Goal: Information Seeking & Learning: Check status

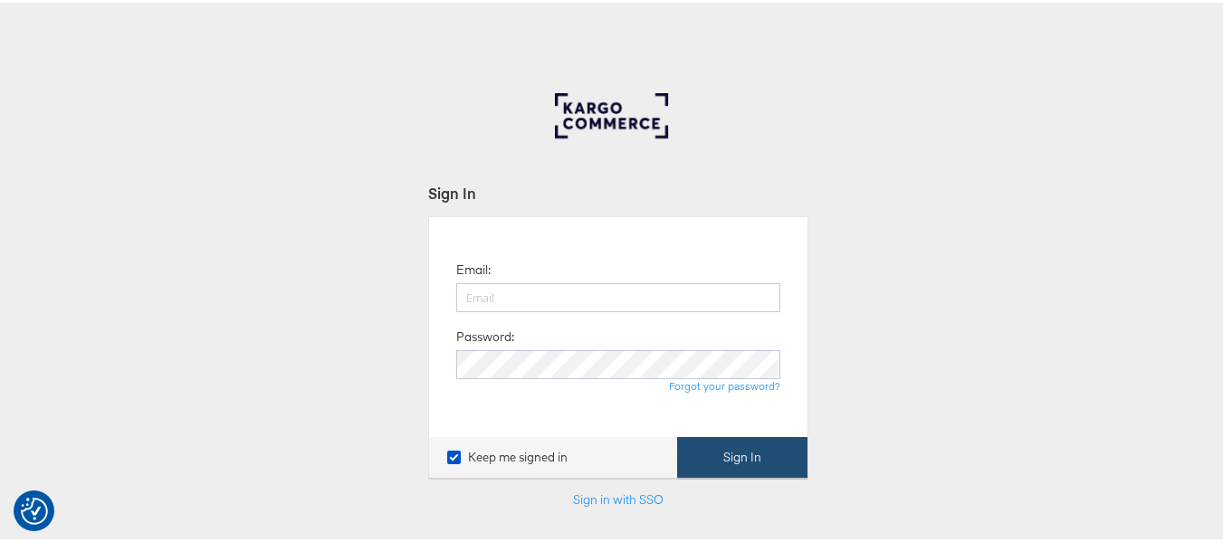
type input "[EMAIL_ADDRESS][PERSON_NAME][DOMAIN_NAME]"
click at [732, 446] on button "Sign In" at bounding box center [742, 455] width 130 height 41
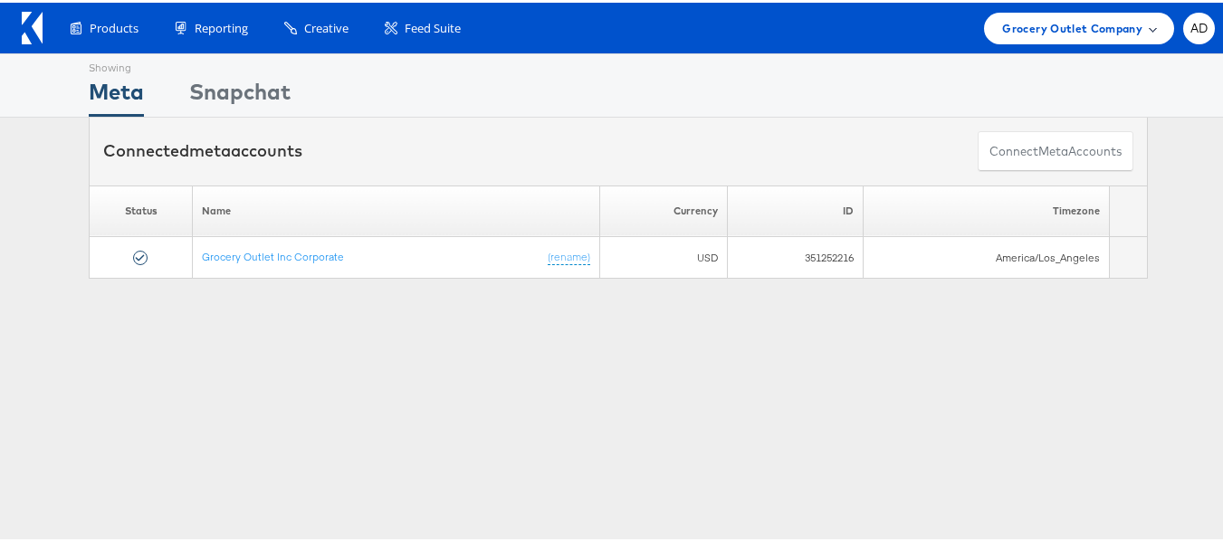
click at [1098, 24] on span "Grocery Outlet Company" at bounding box center [1072, 25] width 140 height 19
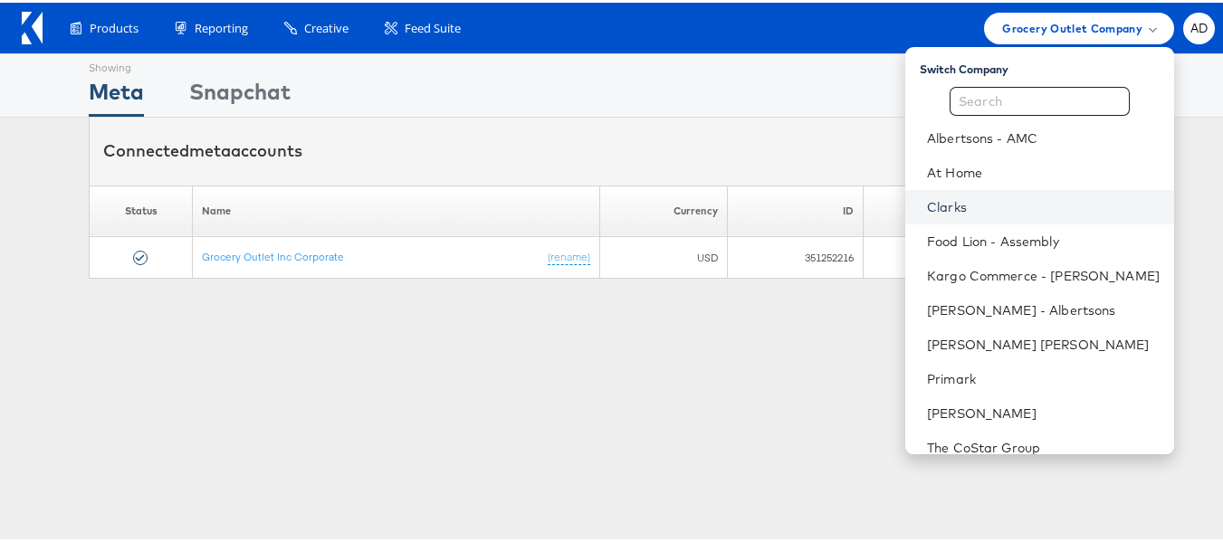
click at [927, 203] on link "Clarks" at bounding box center [1043, 205] width 233 height 18
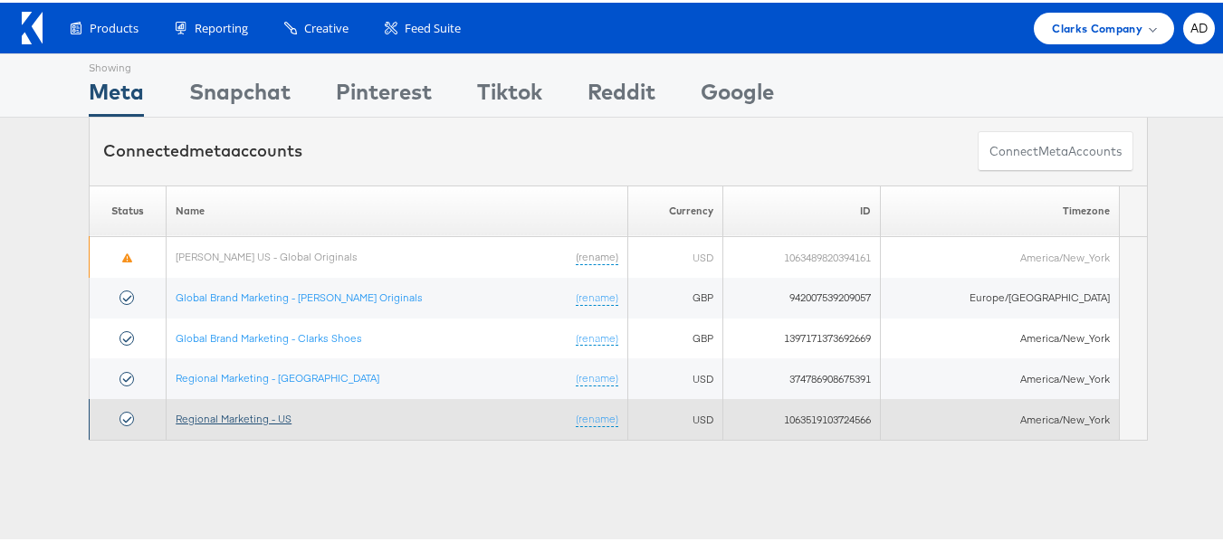
click at [258, 419] on link "Regional Marketing - US" at bounding box center [234, 416] width 116 height 14
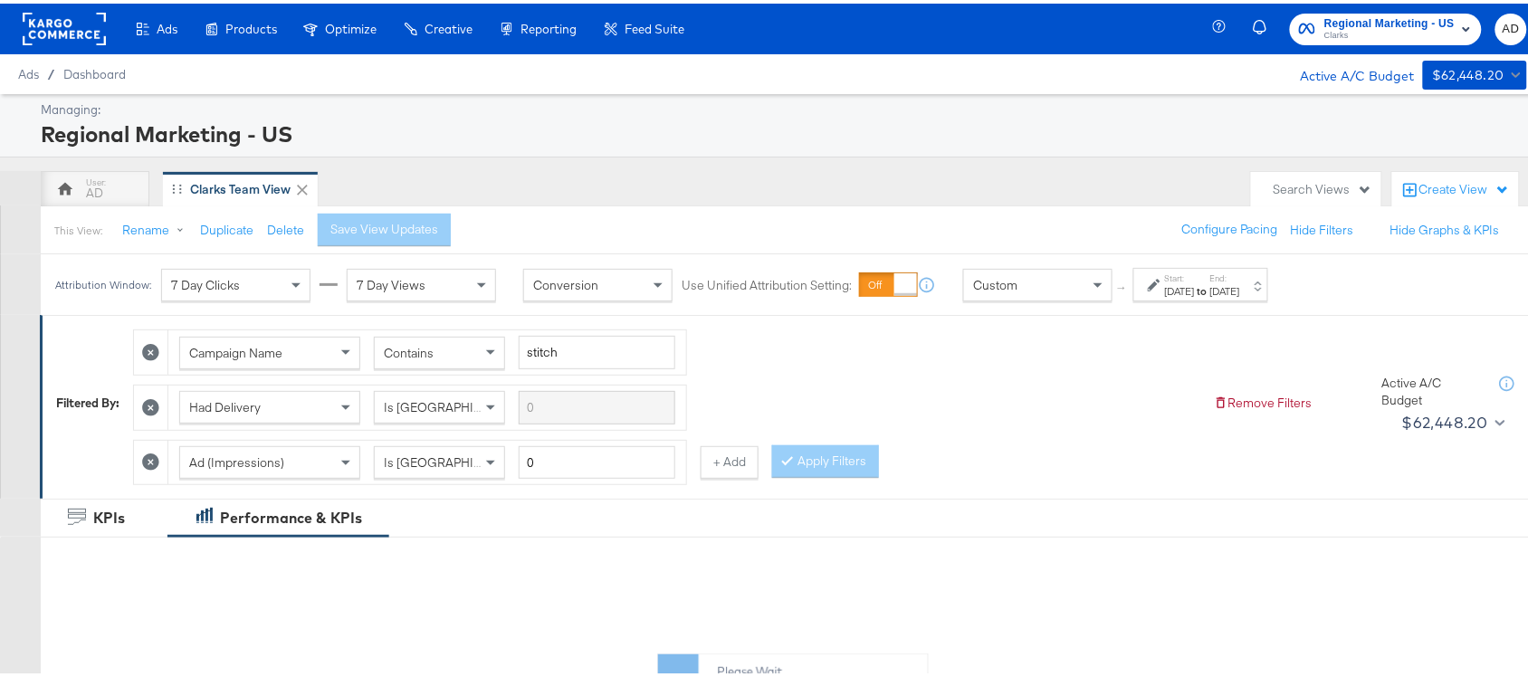
click at [1195, 294] on div "Jul 27th 2025" at bounding box center [1180, 288] width 30 height 14
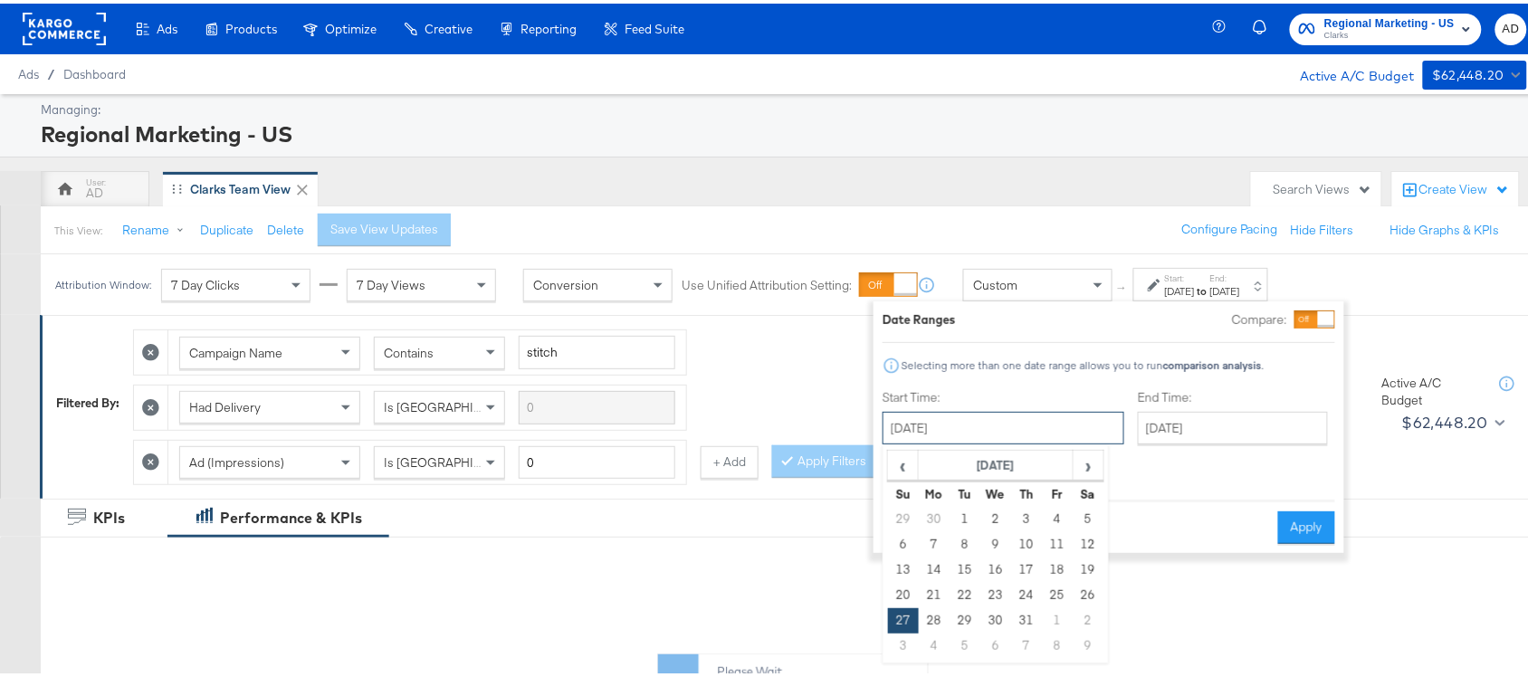
click at [974, 439] on input "July 27th 2025" at bounding box center [1004, 424] width 242 height 33
click at [1097, 472] on span "›" at bounding box center [1089, 461] width 28 height 27
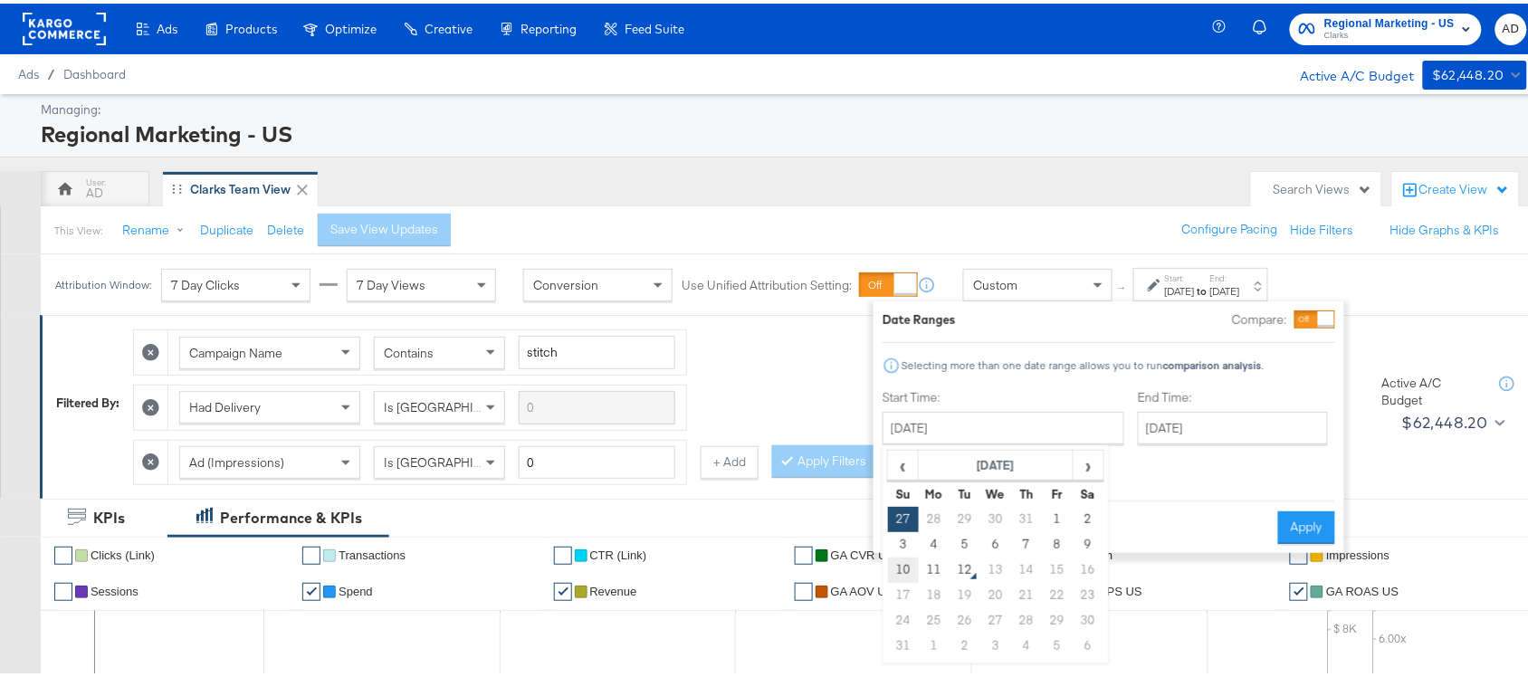
click at [903, 570] on td "10" at bounding box center [903, 566] width 31 height 25
type input "[DATE]"
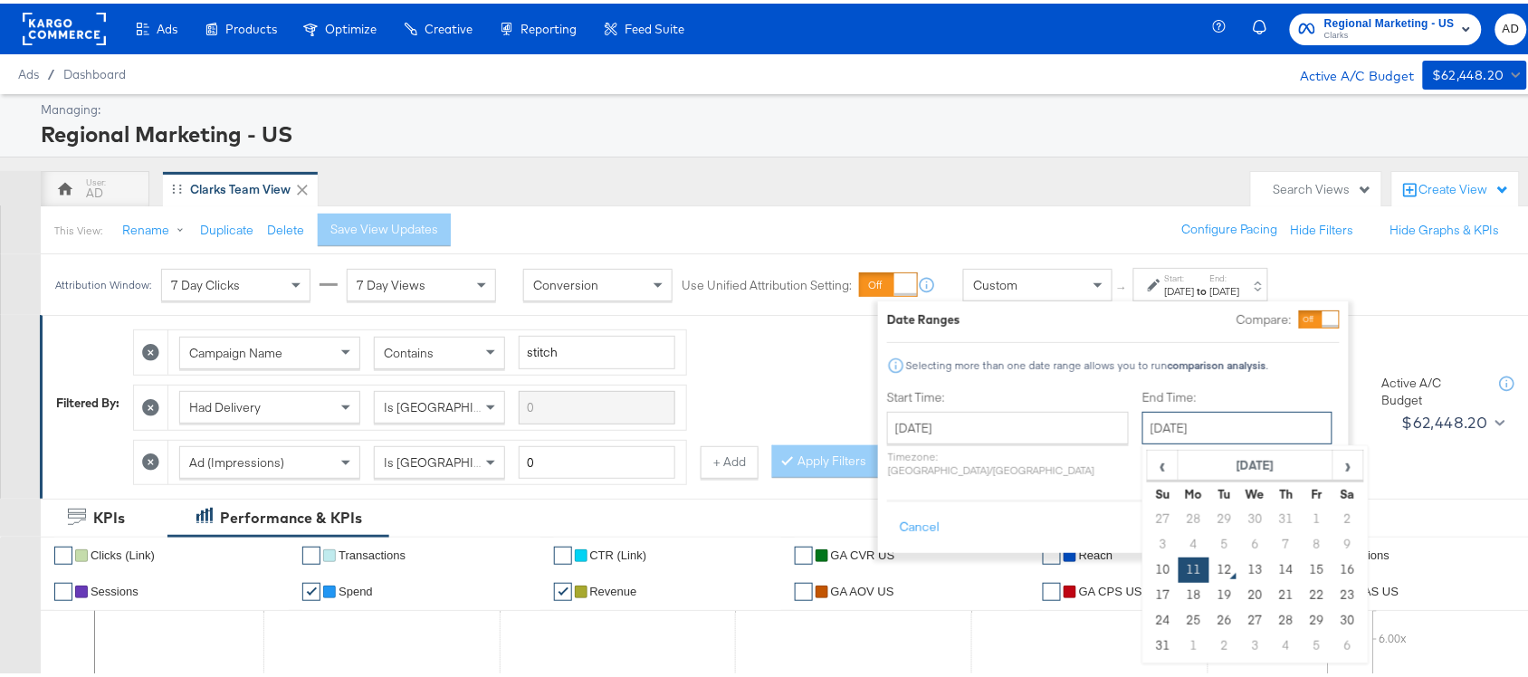
click at [1192, 432] on input "[DATE]" at bounding box center [1237, 424] width 190 height 33
click at [1148, 571] on td "10" at bounding box center [1163, 566] width 31 height 25
type input "[DATE]"
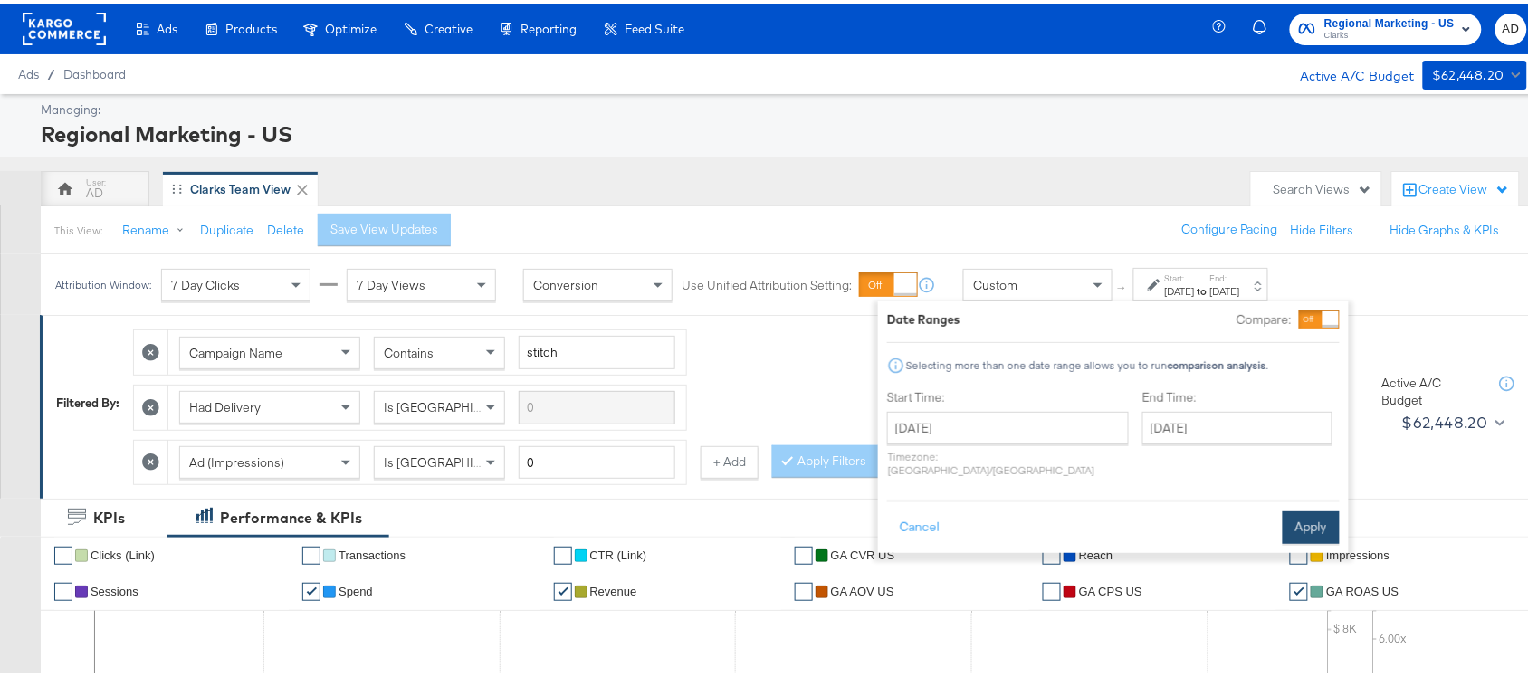
click at [1297, 508] on button "Apply" at bounding box center [1311, 524] width 57 height 33
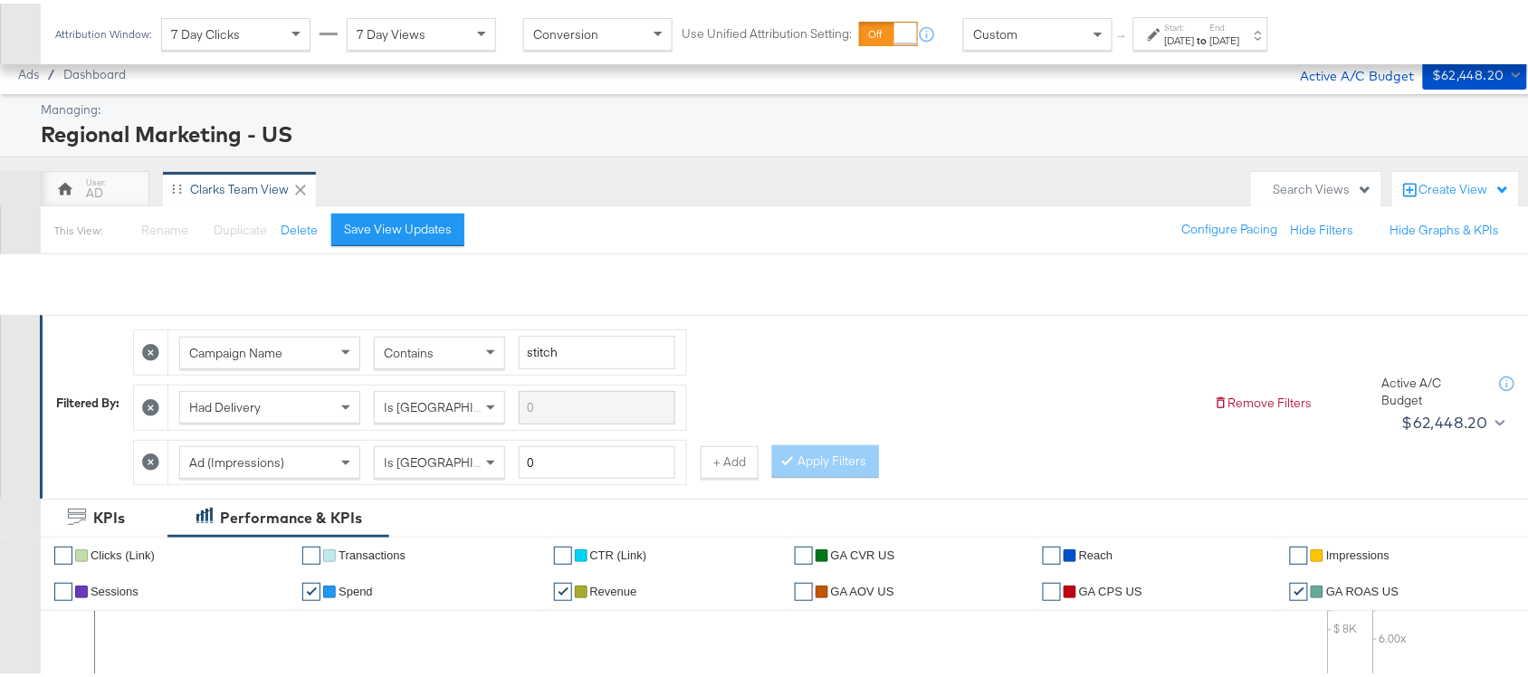
scroll to position [943, 0]
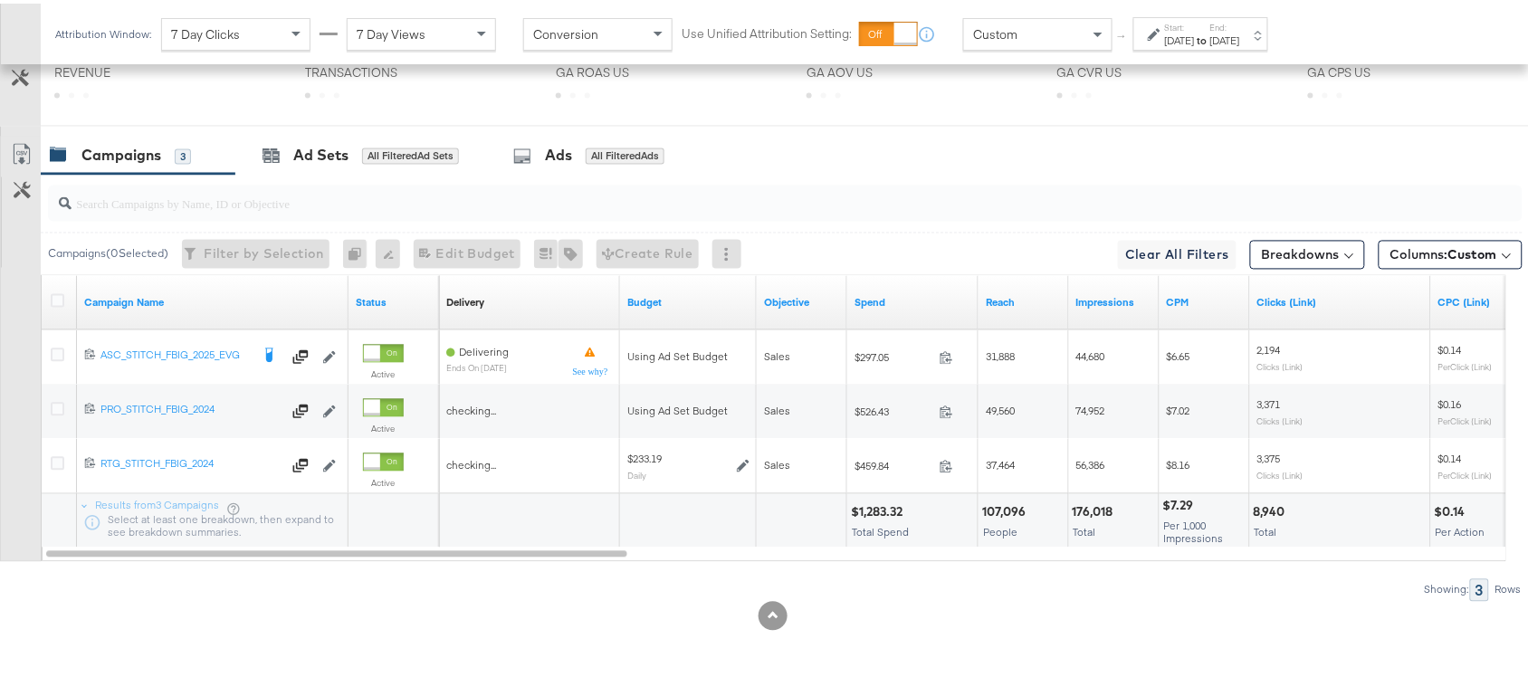
click at [876, 504] on div "$1,283.32" at bounding box center [879, 509] width 57 height 17
copy div "1,283.32"
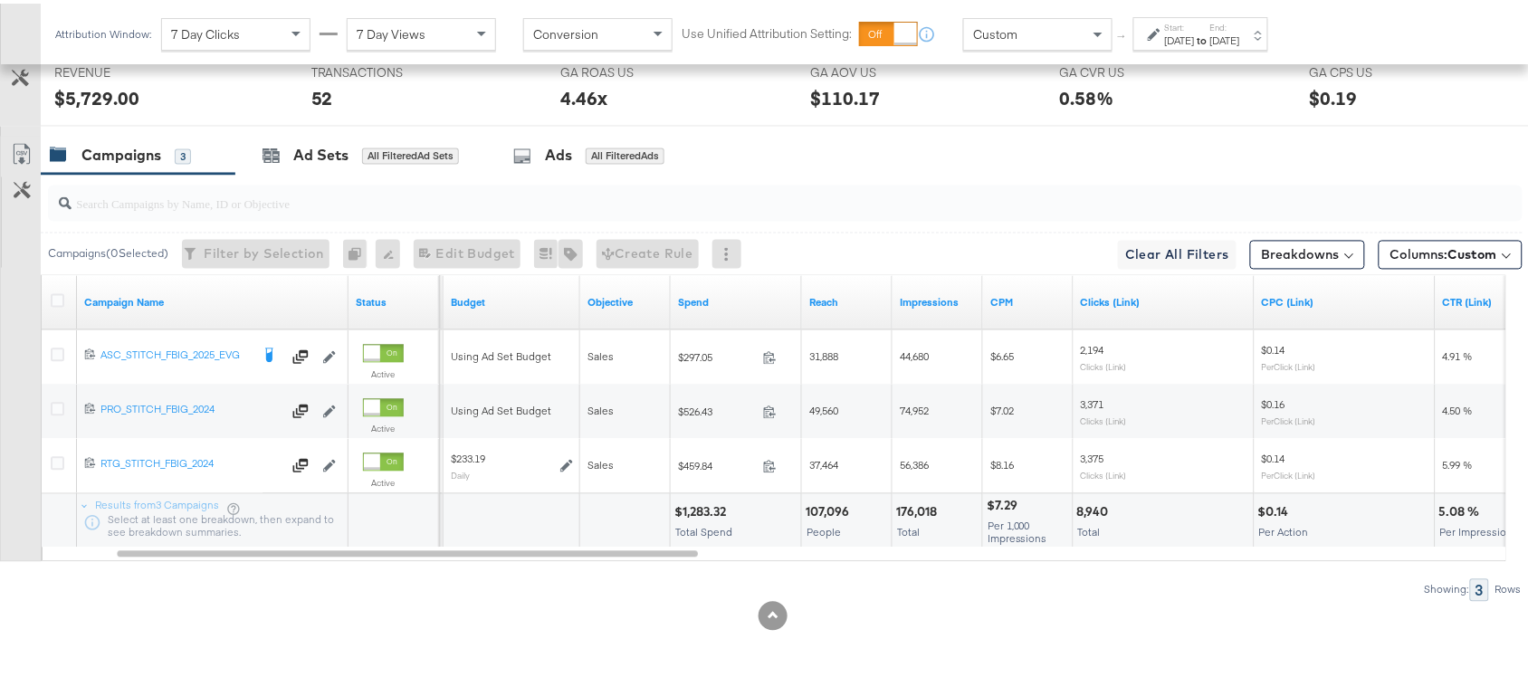
click at [915, 503] on div "176,018" at bounding box center [919, 509] width 46 height 17
copy div "176,018"
click at [915, 503] on div "176,018" at bounding box center [919, 509] width 46 height 17
click at [1089, 511] on div "8,940" at bounding box center [1095, 509] width 37 height 17
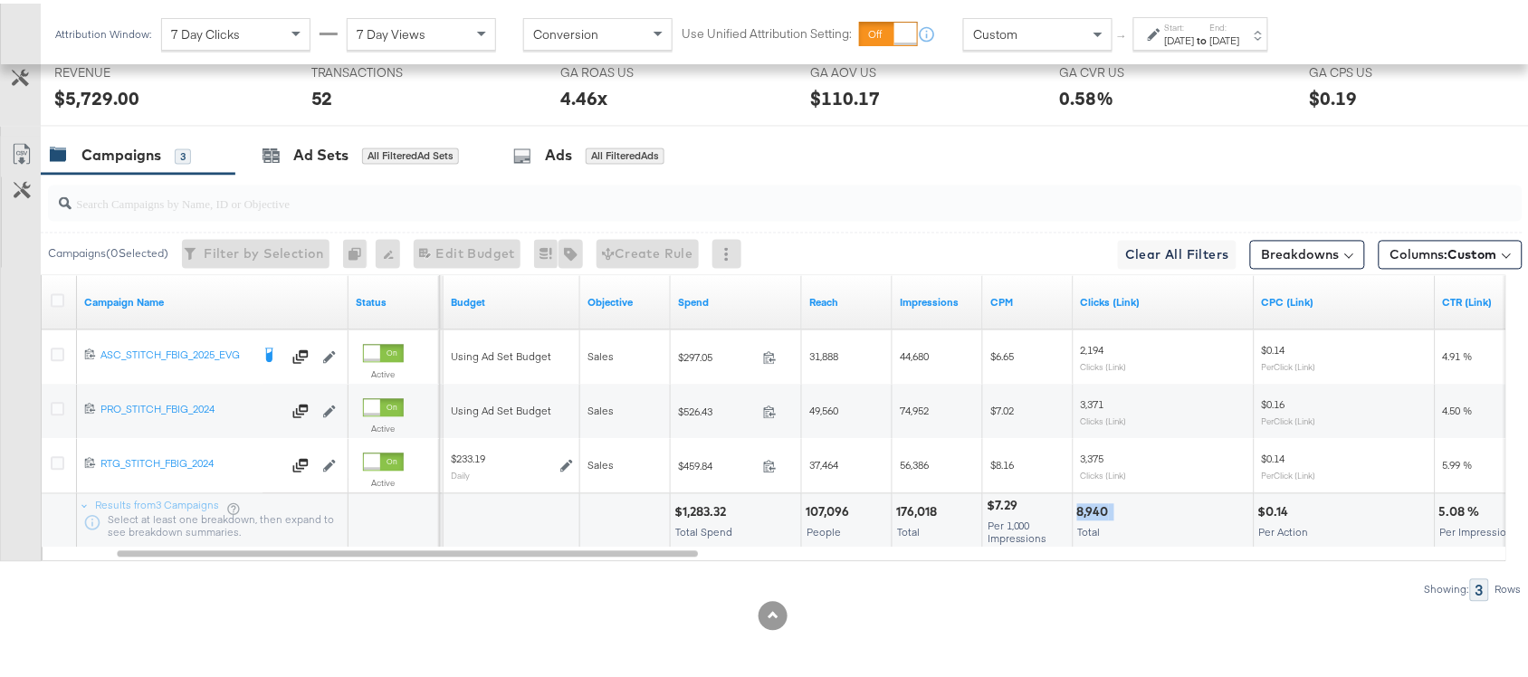
copy div "8,940"
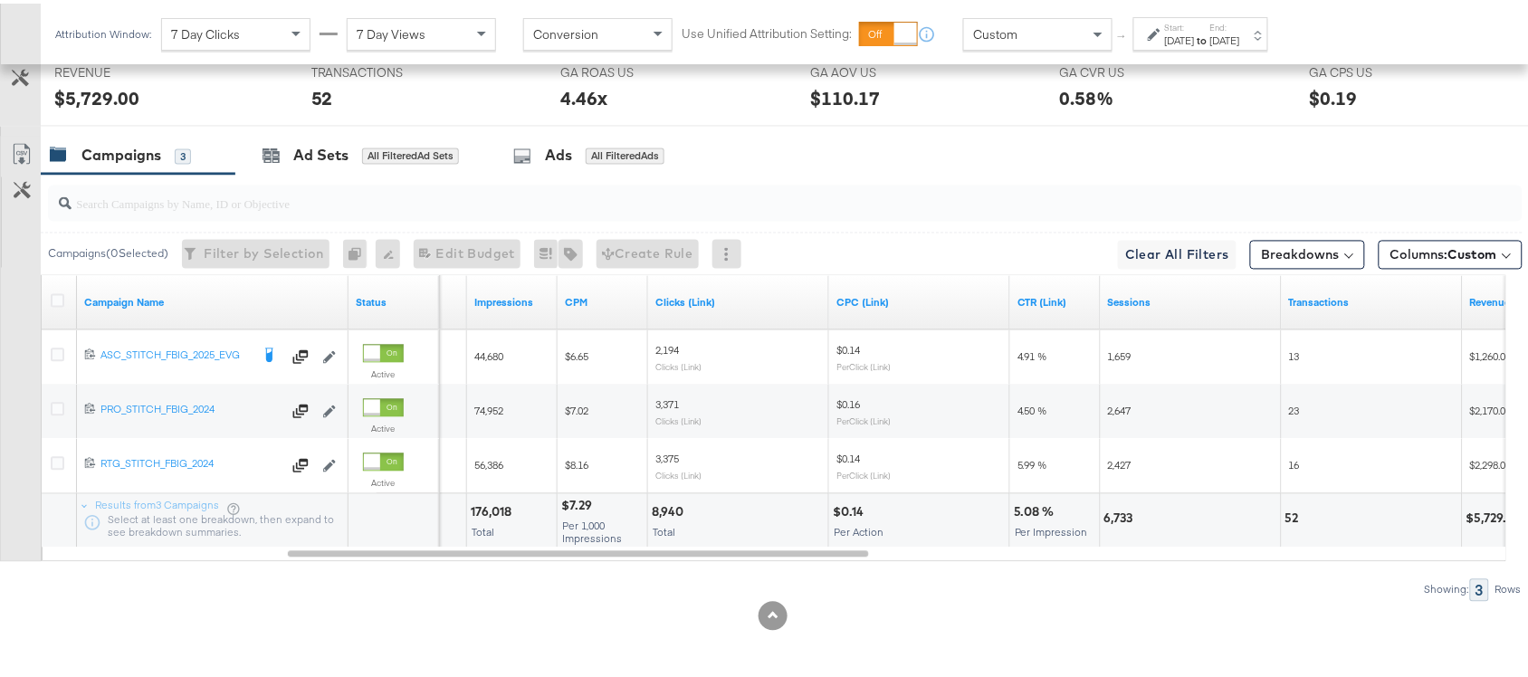
click at [1114, 516] on div "6,733" at bounding box center [1121, 515] width 34 height 17
copy div "6,733"
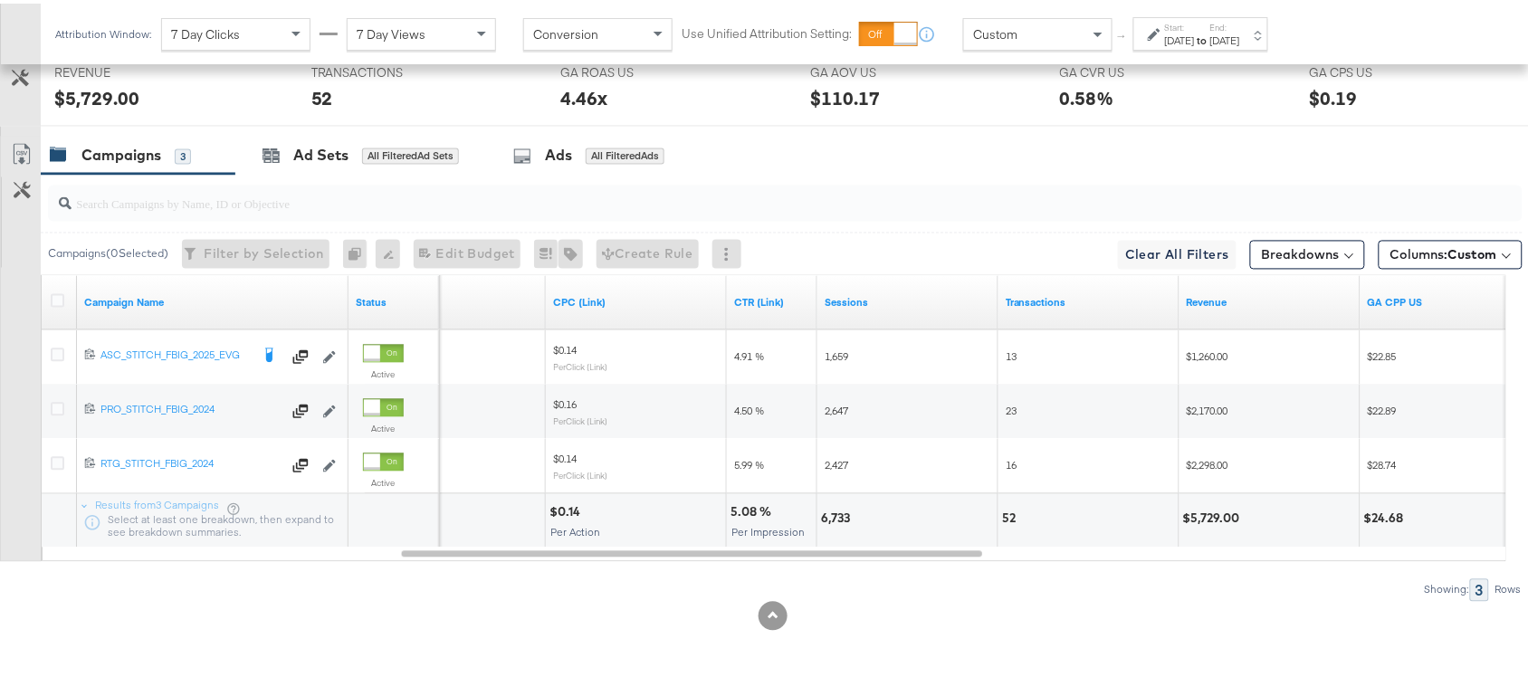
click at [1008, 516] on div "52" at bounding box center [1011, 515] width 19 height 17
copy div "52"
click at [1008, 516] on div "52" at bounding box center [1011, 515] width 19 height 17
click at [1207, 509] on div "$5,729.00" at bounding box center [1214, 515] width 62 height 17
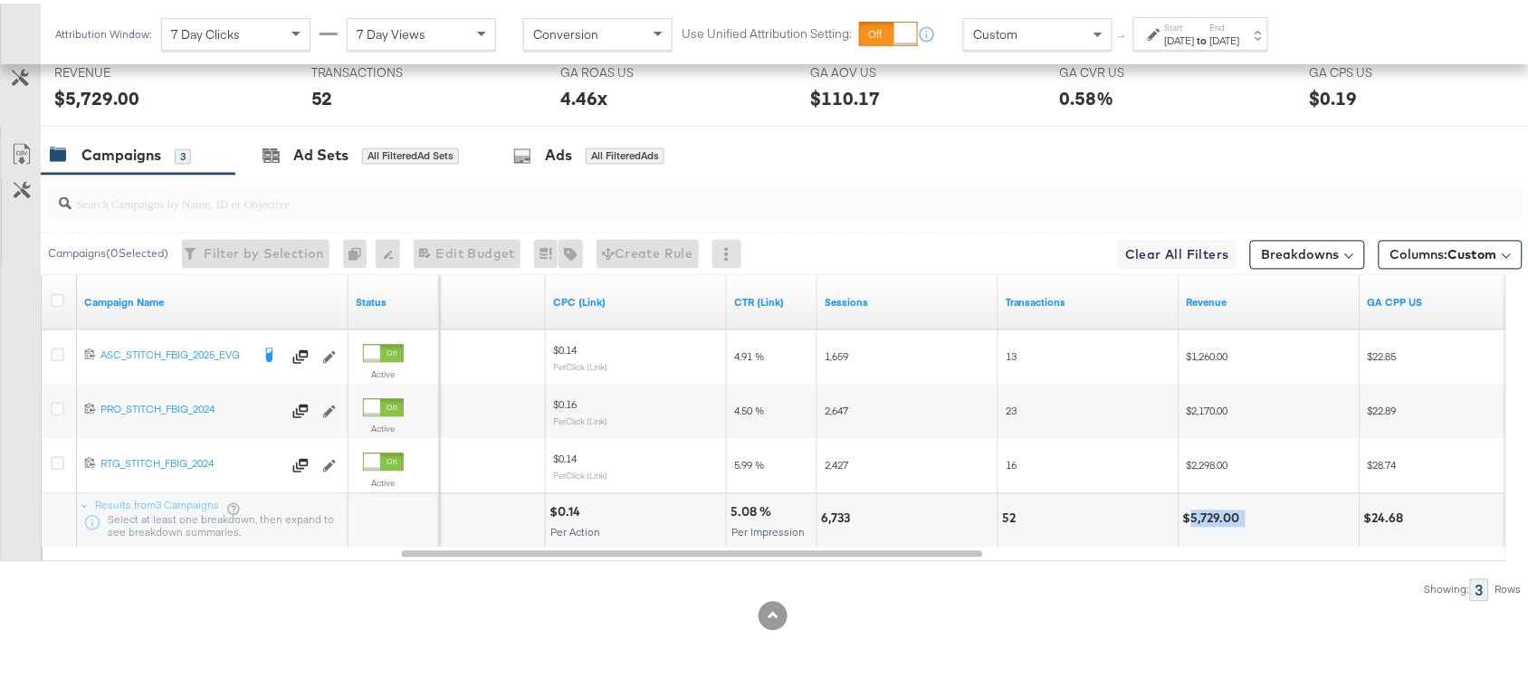
copy div "5,729.00"
click at [1207, 509] on div "$5,729.00" at bounding box center [1214, 515] width 62 height 17
click at [1210, 34] on strong "to" at bounding box center [1202, 37] width 15 height 14
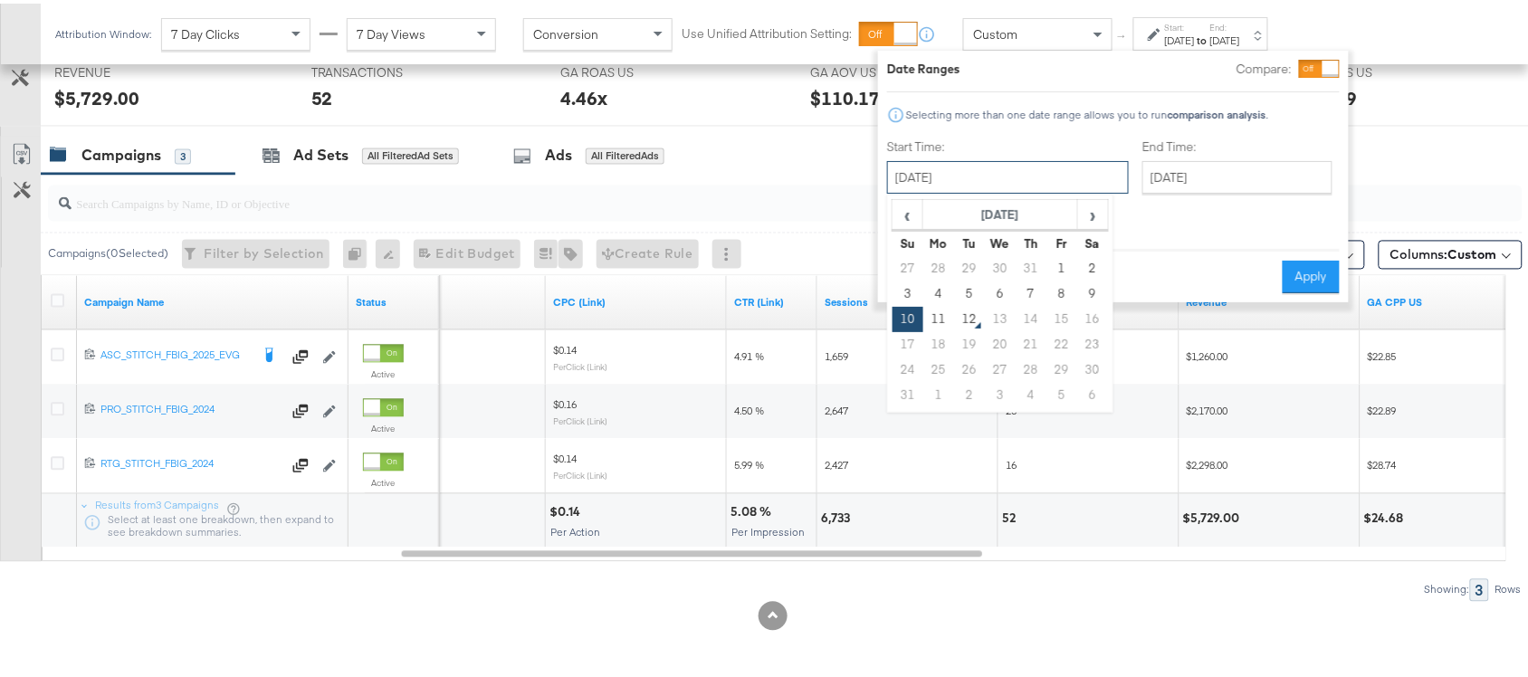
click at [958, 172] on input "[DATE]" at bounding box center [1008, 174] width 242 height 33
click at [933, 306] on td "11" at bounding box center [938, 315] width 31 height 25
type input "[DATE]"
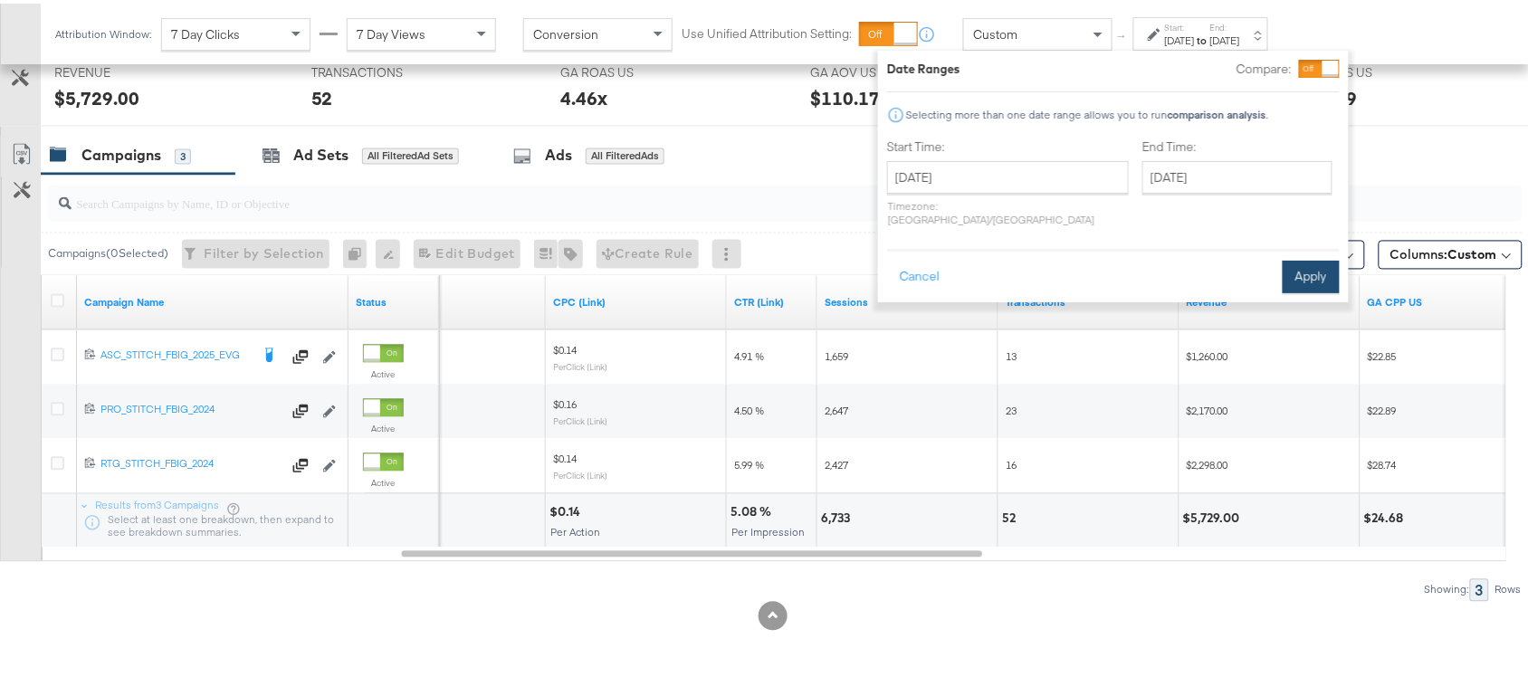
click at [1306, 261] on button "Apply" at bounding box center [1311, 273] width 57 height 33
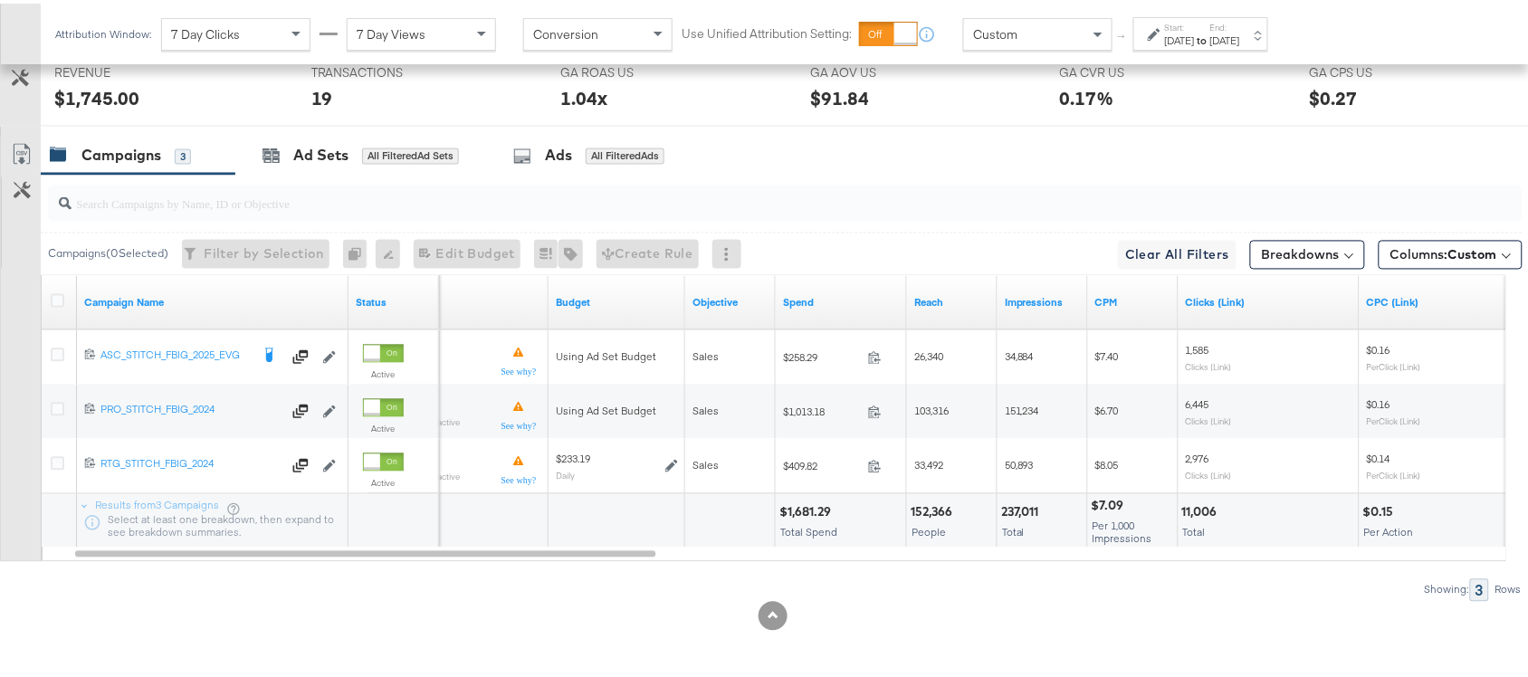
click at [798, 510] on div "$1,681.29" at bounding box center [807, 509] width 57 height 17
copy div "1,681.29"
click at [798, 510] on div "$1,681.29" at bounding box center [807, 509] width 57 height 17
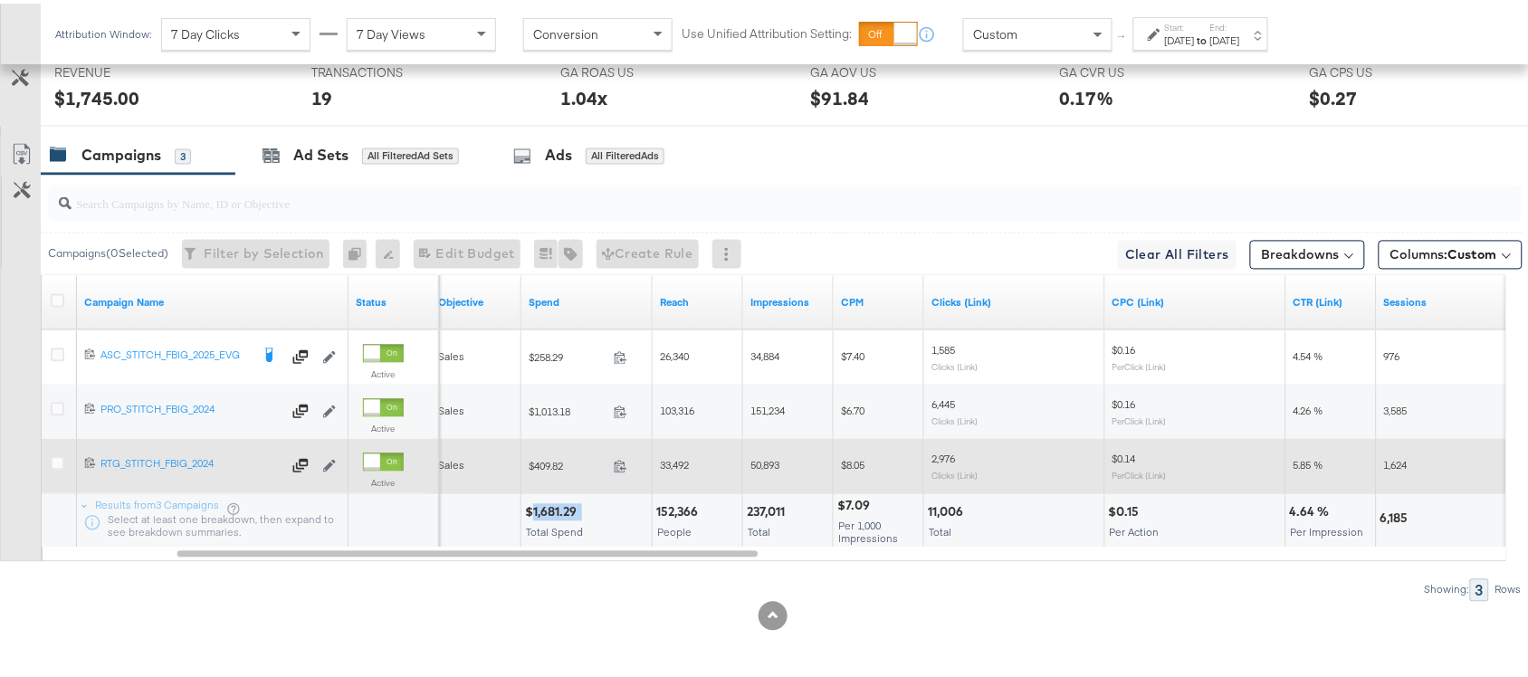
scroll to position [942, 0]
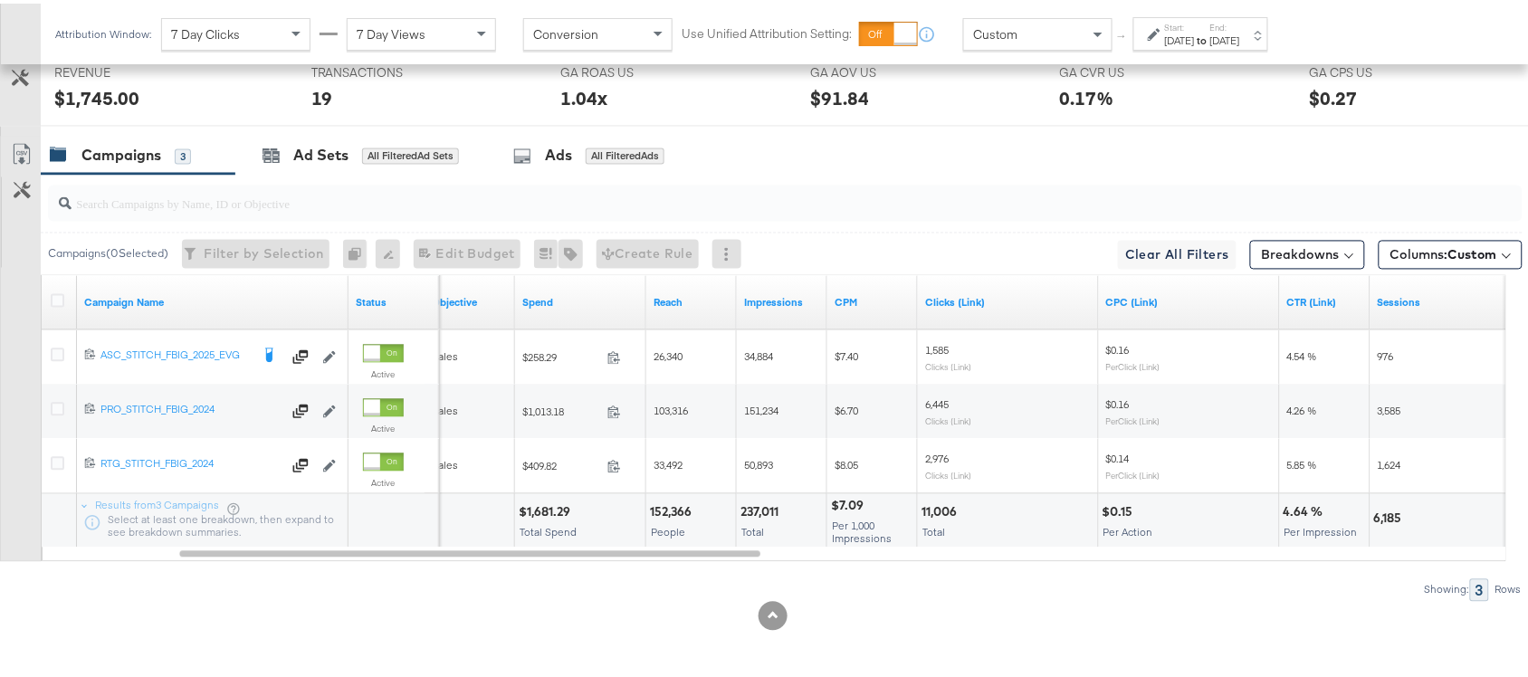
click at [766, 513] on div "237,011" at bounding box center [762, 509] width 43 height 17
copy div "237,011"
click at [766, 513] on div "237,011" at bounding box center [762, 509] width 43 height 17
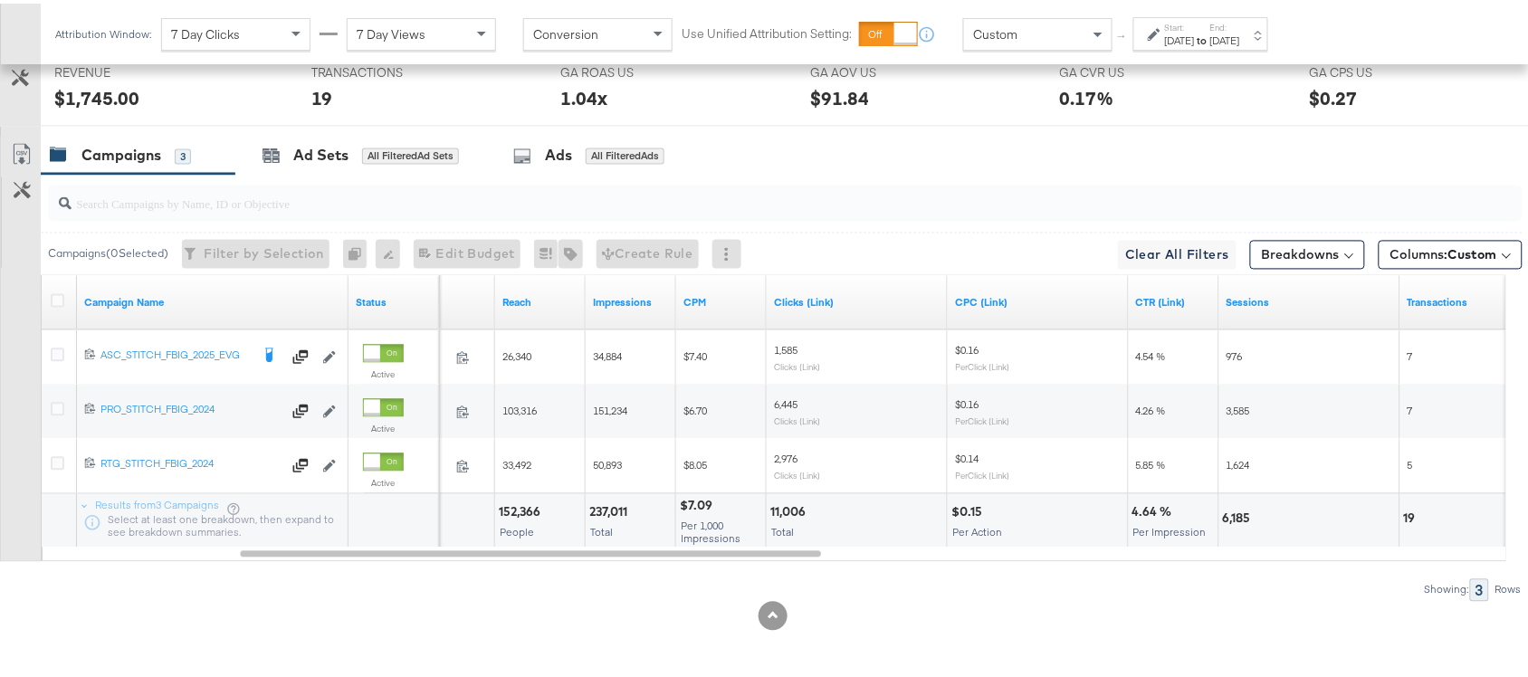
click at [786, 508] on div "11,006" at bounding box center [790, 509] width 41 height 17
copy div "11,006"
click at [786, 508] on div "11,006" at bounding box center [790, 509] width 41 height 17
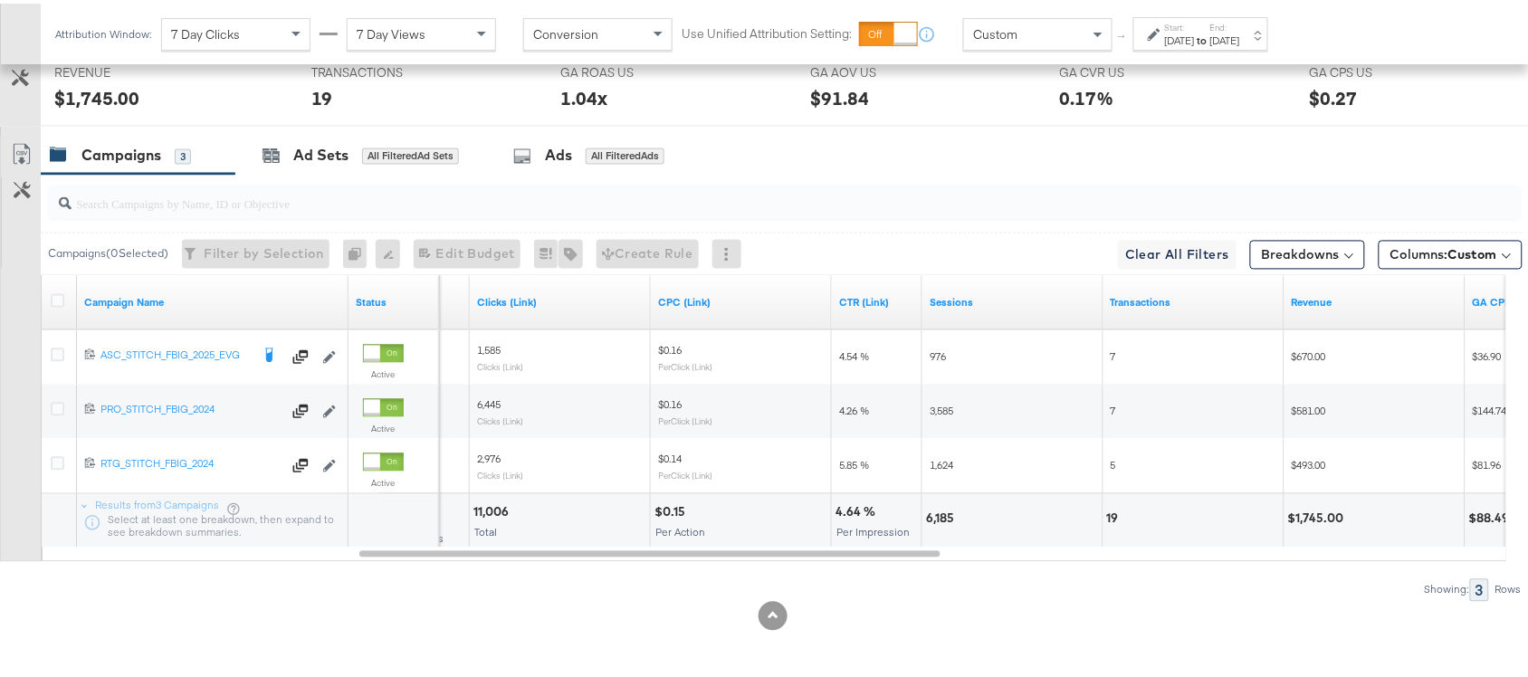
click at [942, 514] on div "6,185" at bounding box center [942, 515] width 33 height 17
copy div "6,185"
click at [942, 514] on div "6,185" at bounding box center [942, 515] width 33 height 17
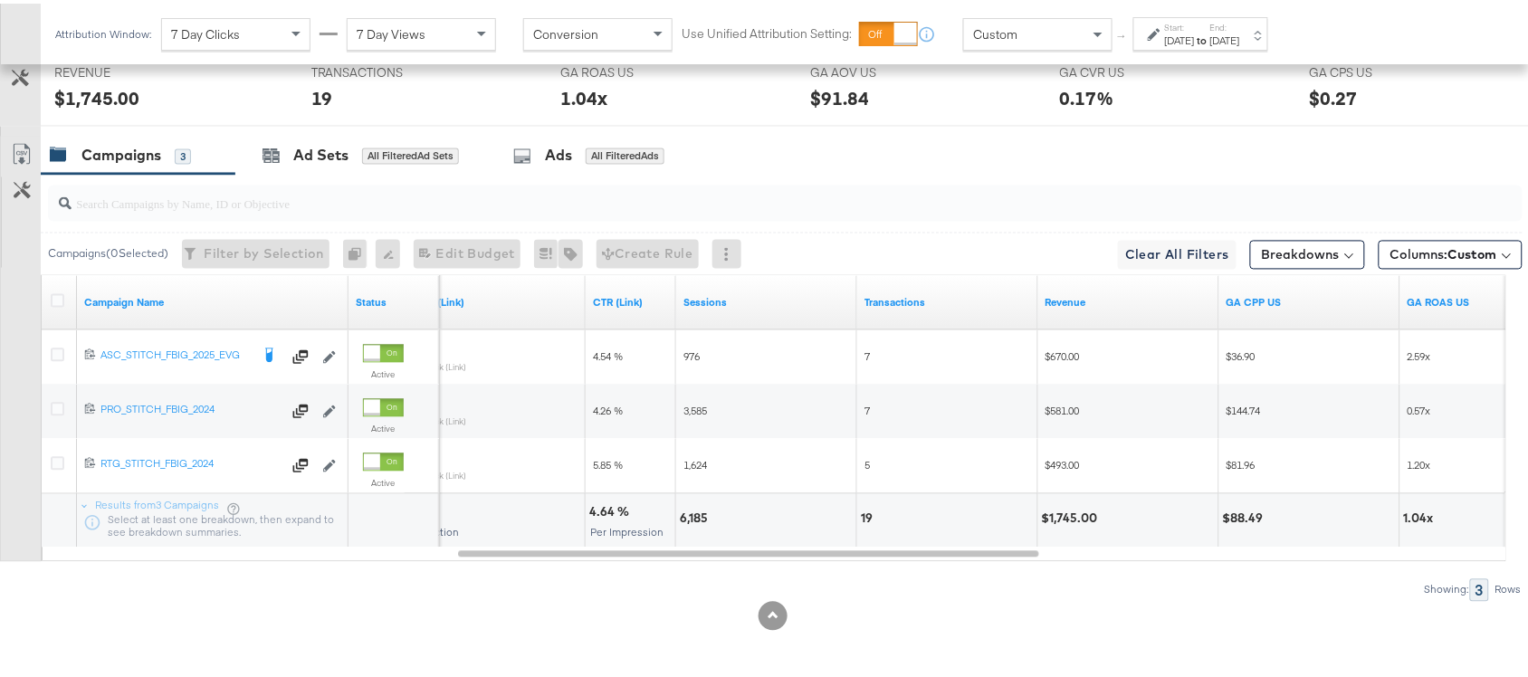
click at [867, 511] on div "19" at bounding box center [869, 515] width 17 height 17
click at [1065, 513] on div "$1,745.00" at bounding box center [1073, 515] width 62 height 17
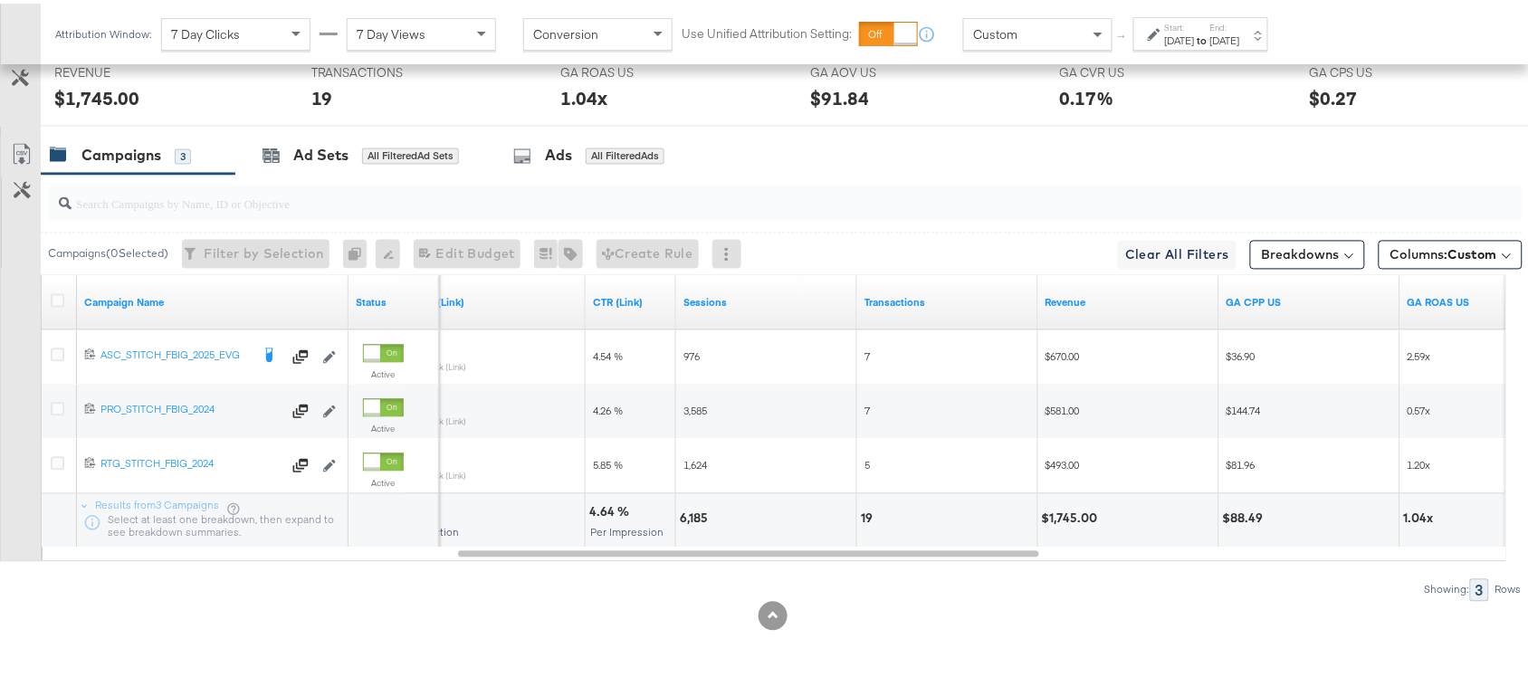
click at [1195, 37] on div "[DATE]" at bounding box center [1180, 37] width 30 height 14
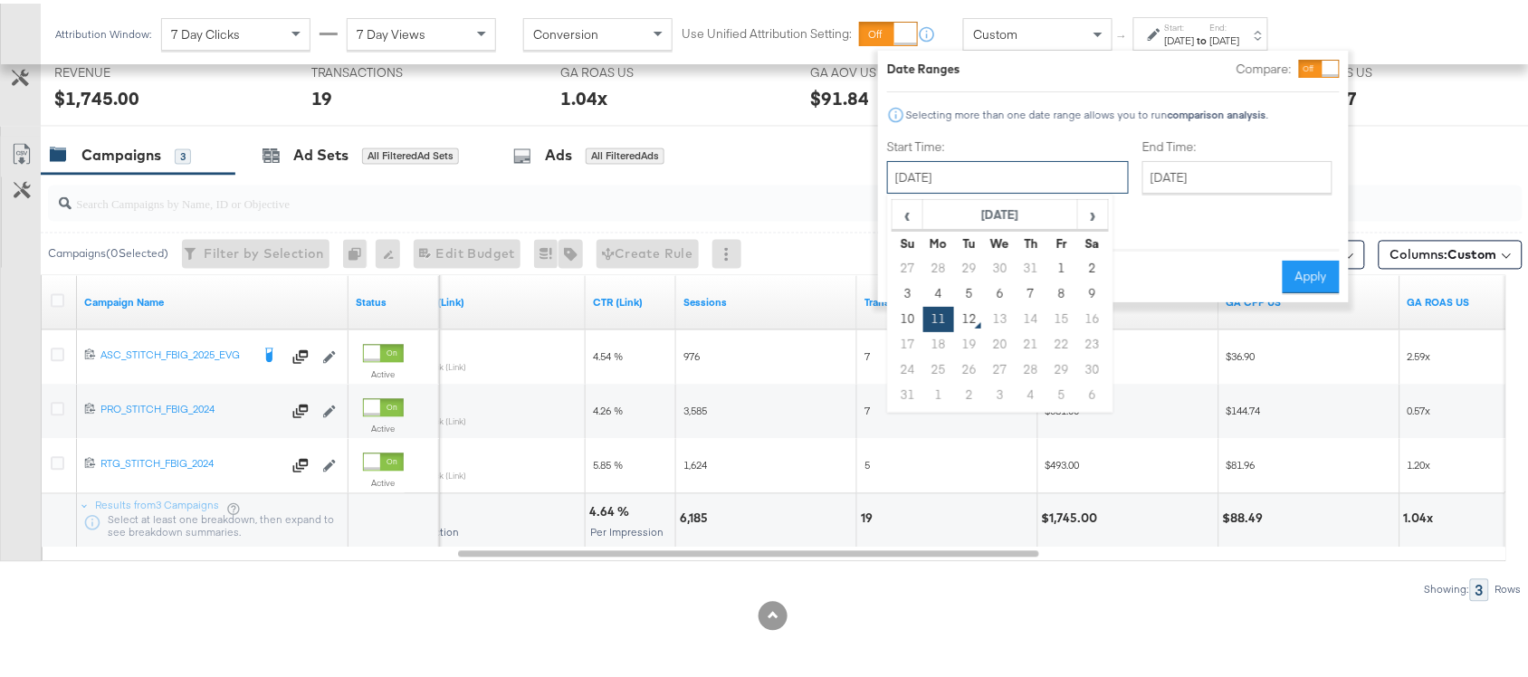
click at [958, 168] on input "[DATE]" at bounding box center [1008, 174] width 242 height 33
click at [913, 311] on td "10" at bounding box center [908, 315] width 31 height 25
type input "[DATE]"
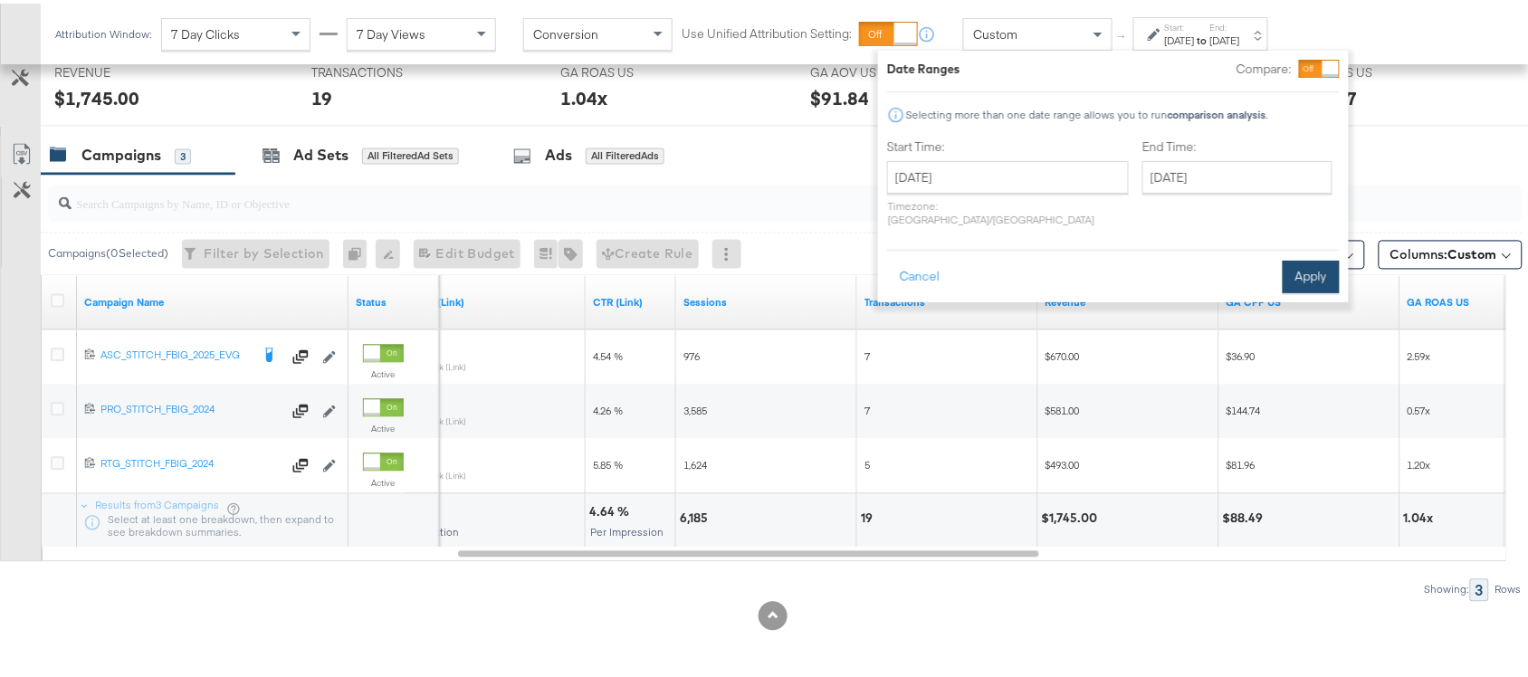
click at [1310, 257] on button "Apply" at bounding box center [1311, 273] width 57 height 33
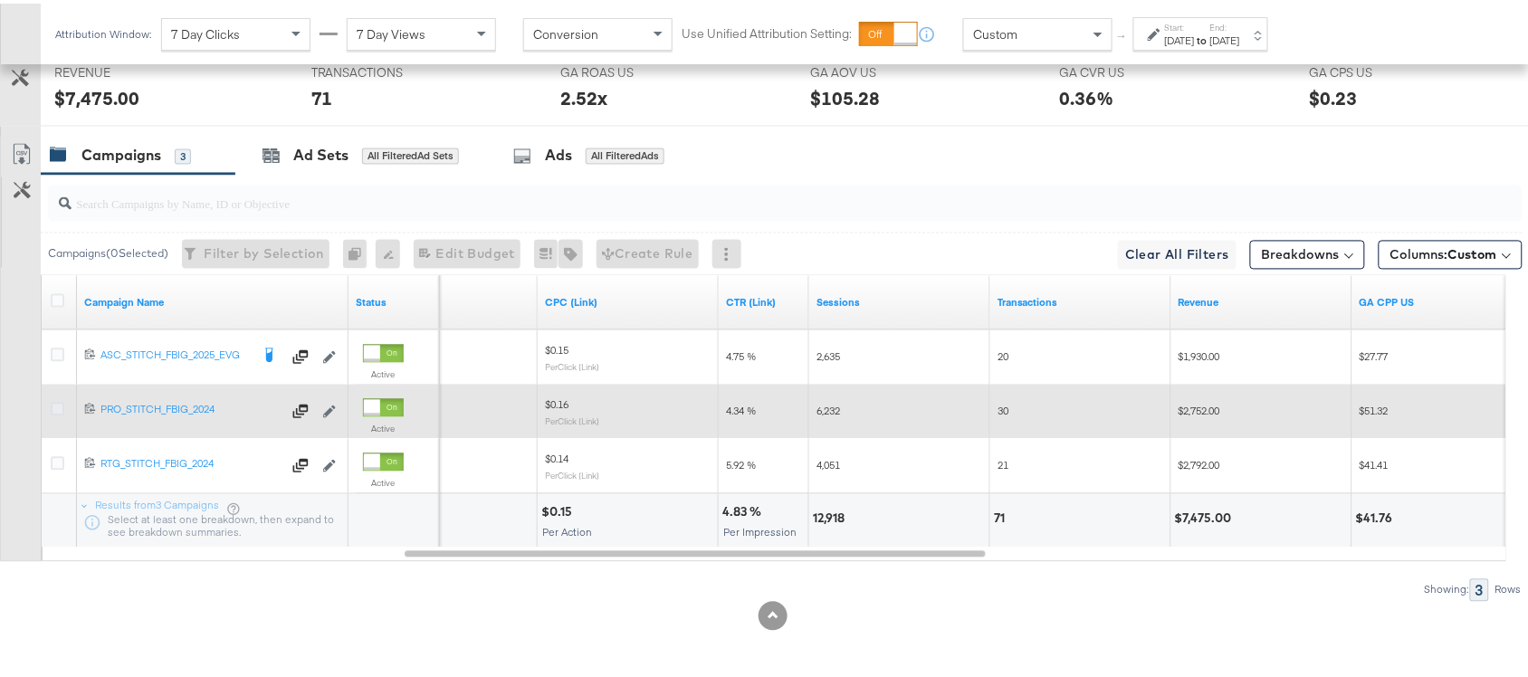
click at [54, 409] on icon at bounding box center [58, 406] width 14 height 14
click at [0, 0] on input "checkbox" at bounding box center [0, 0] width 0 height 0
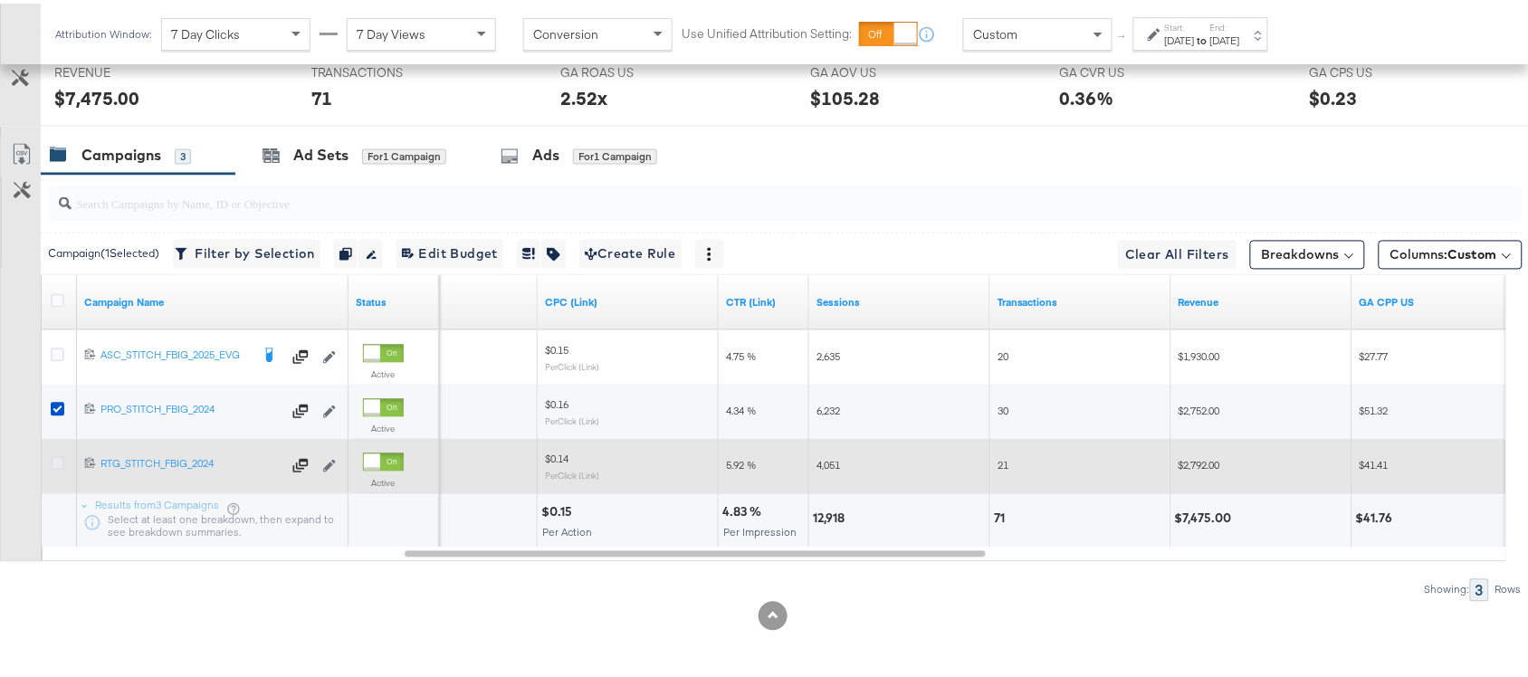
click at [61, 463] on icon at bounding box center [58, 461] width 14 height 14
click at [0, 0] on input "checkbox" at bounding box center [0, 0] width 0 height 0
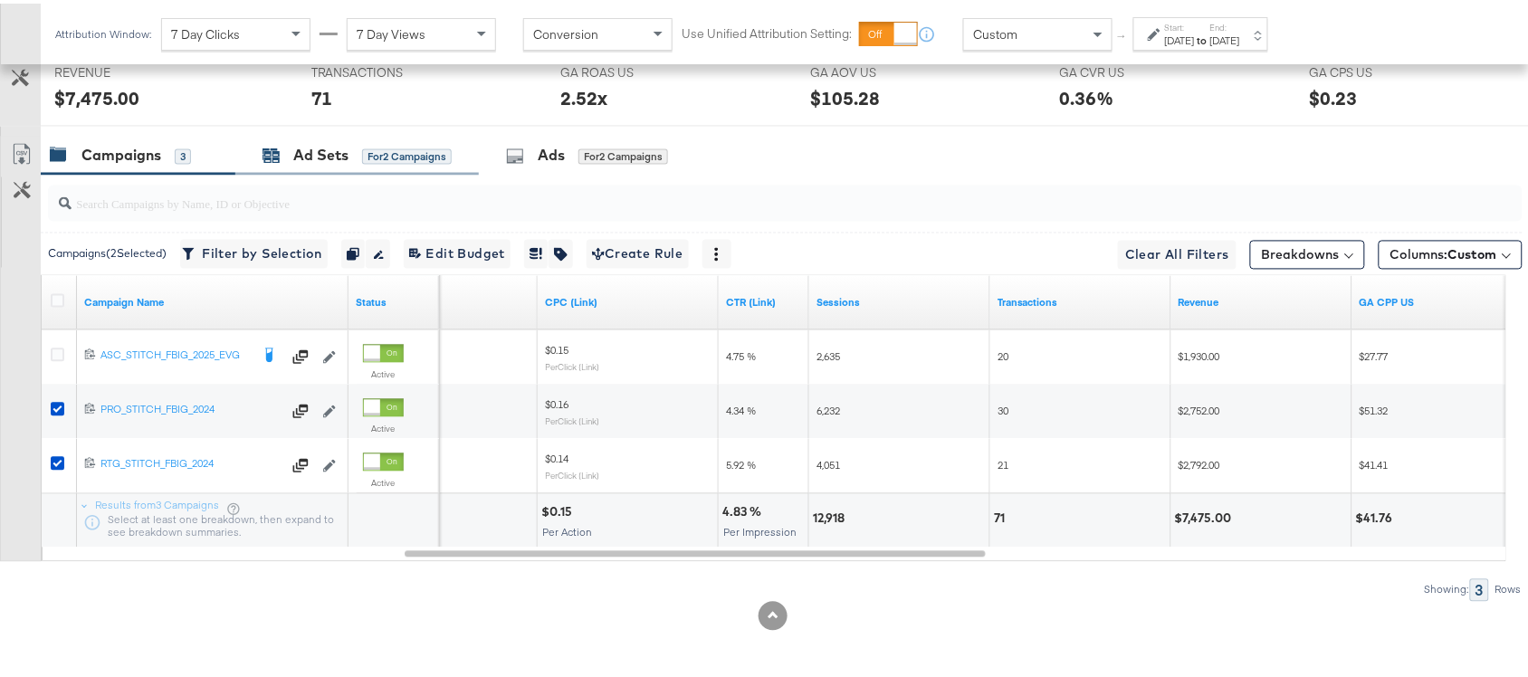
click at [309, 150] on div "Ad Sets" at bounding box center [320, 152] width 55 height 21
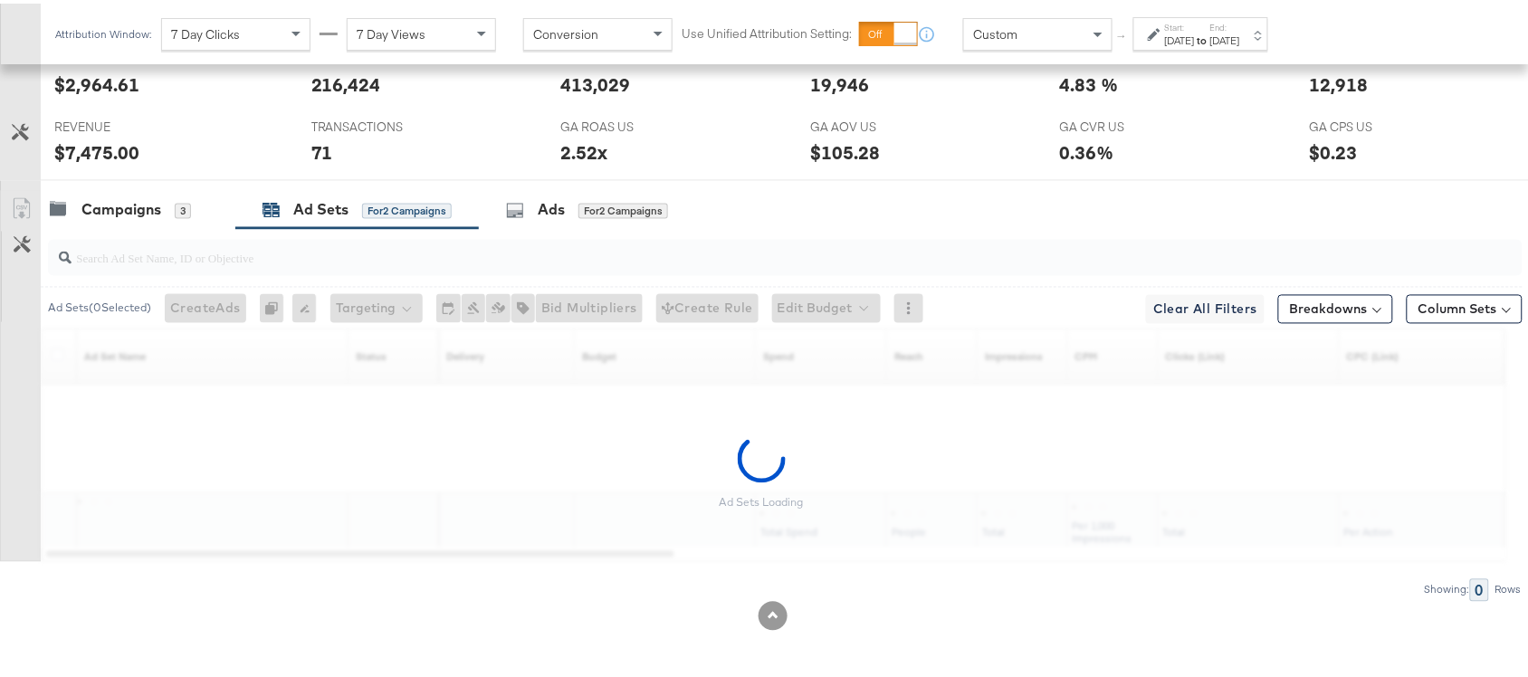
scroll to position [889, 0]
click at [1195, 24] on label "Start:" at bounding box center [1180, 24] width 30 height 12
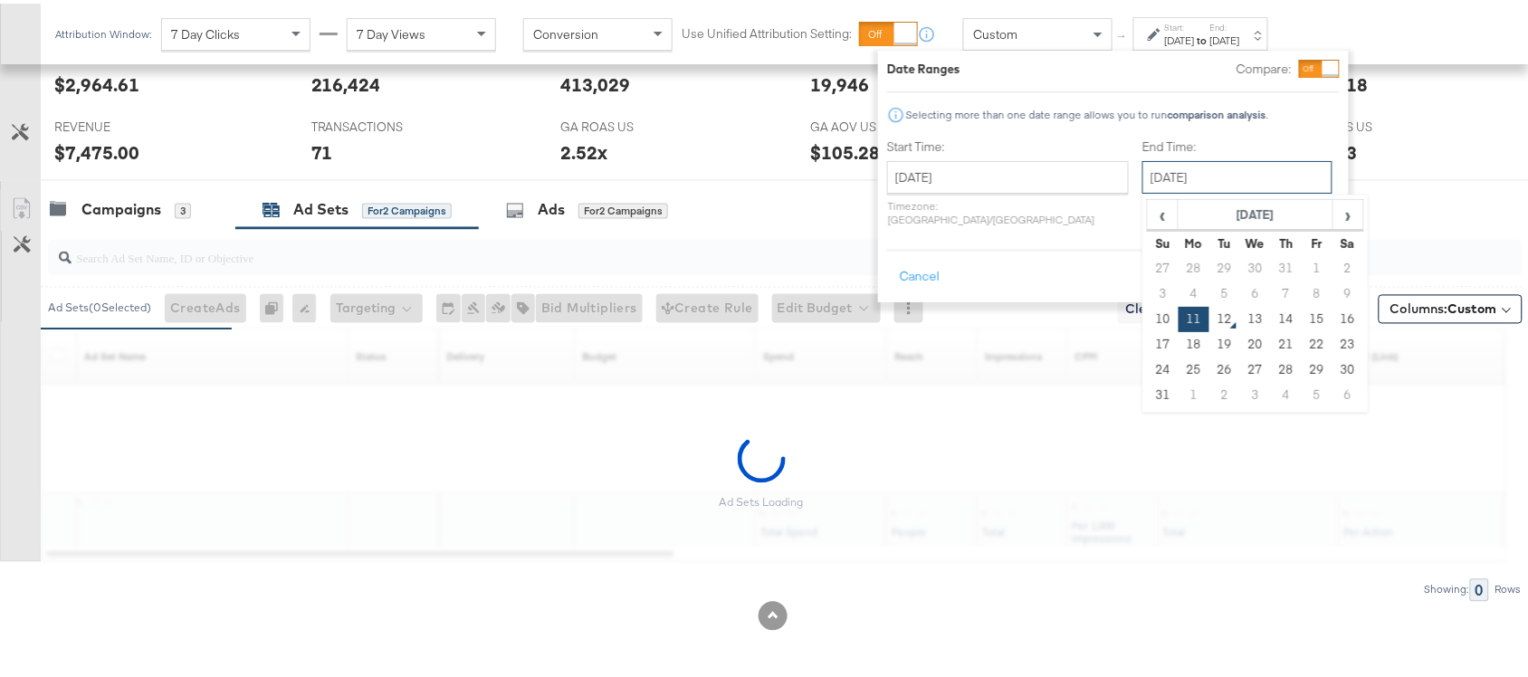
click at [1142, 181] on input "[DATE]" at bounding box center [1237, 174] width 190 height 33
click at [1148, 326] on td "10" at bounding box center [1163, 315] width 31 height 25
type input "[DATE]"
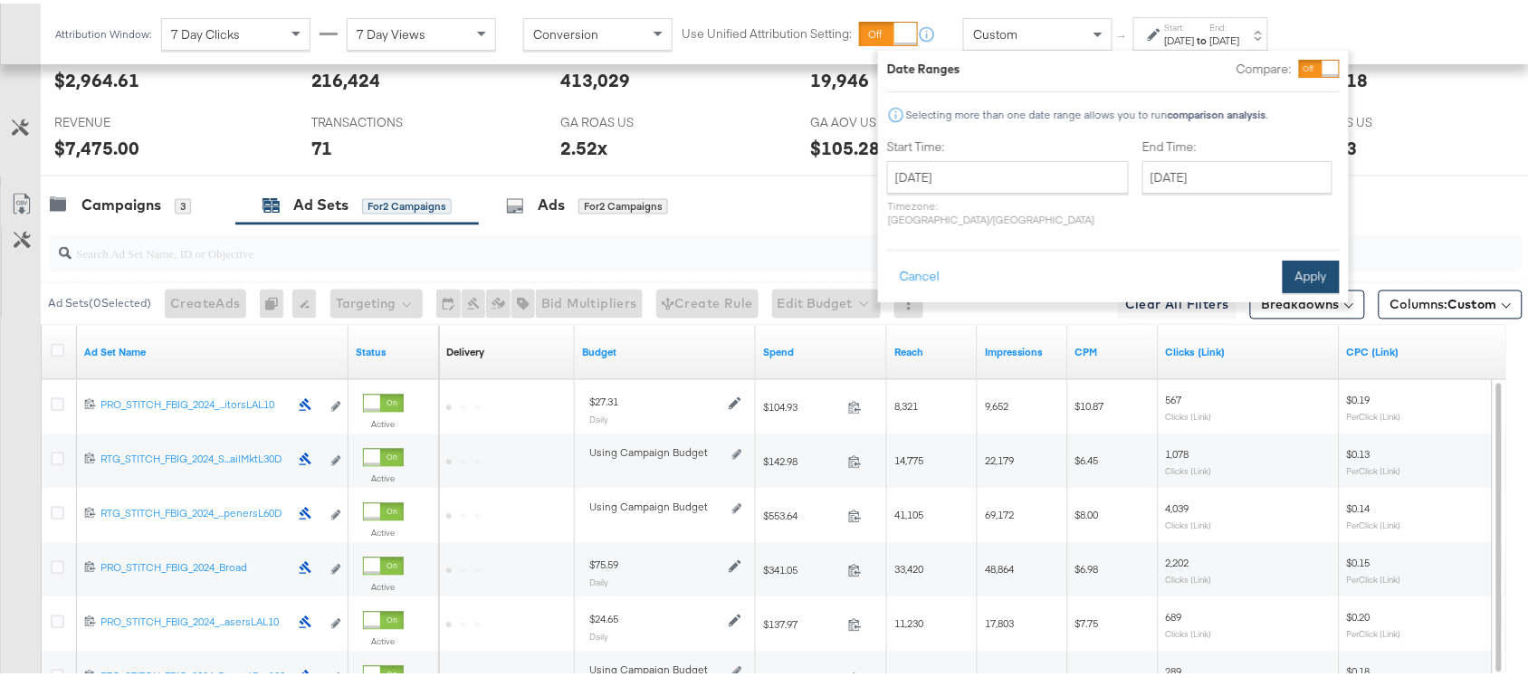
click at [1313, 257] on button "Apply" at bounding box center [1311, 273] width 57 height 33
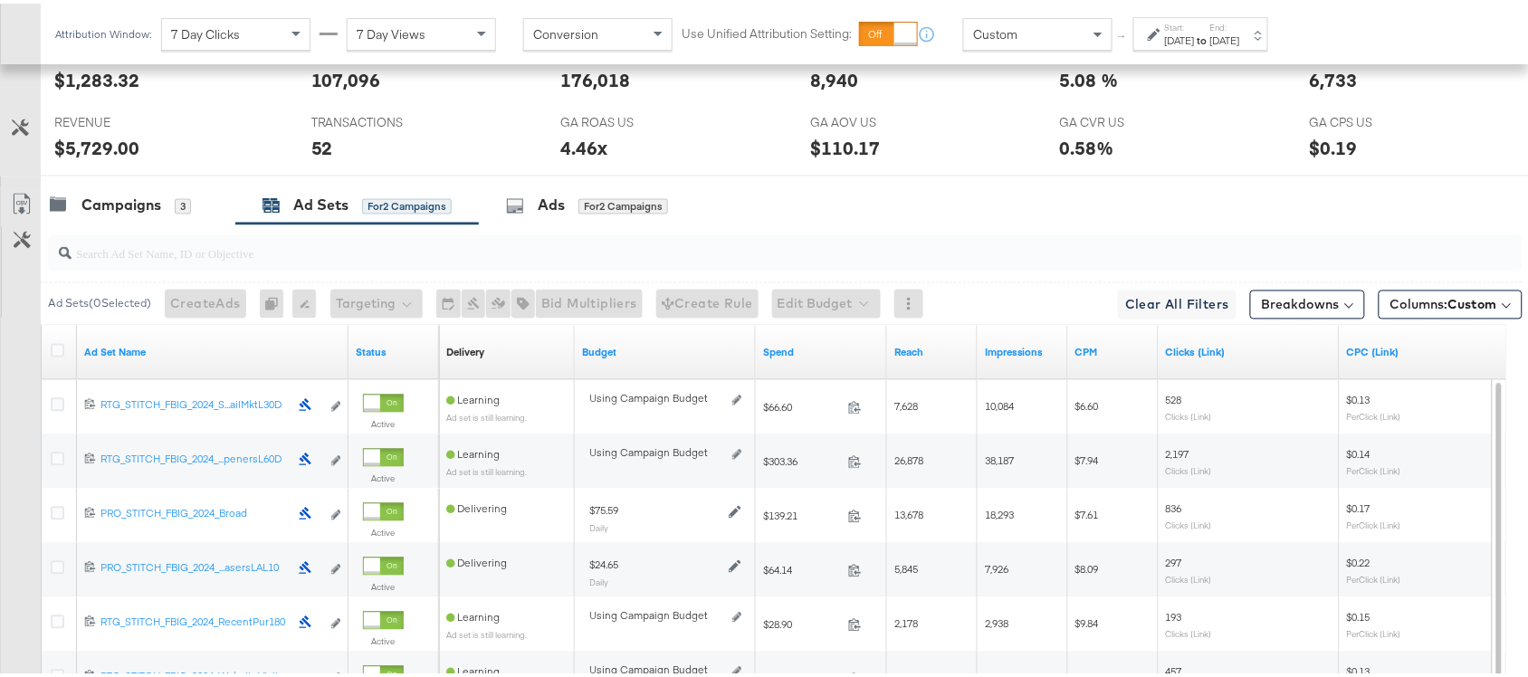
scroll to position [1161, 0]
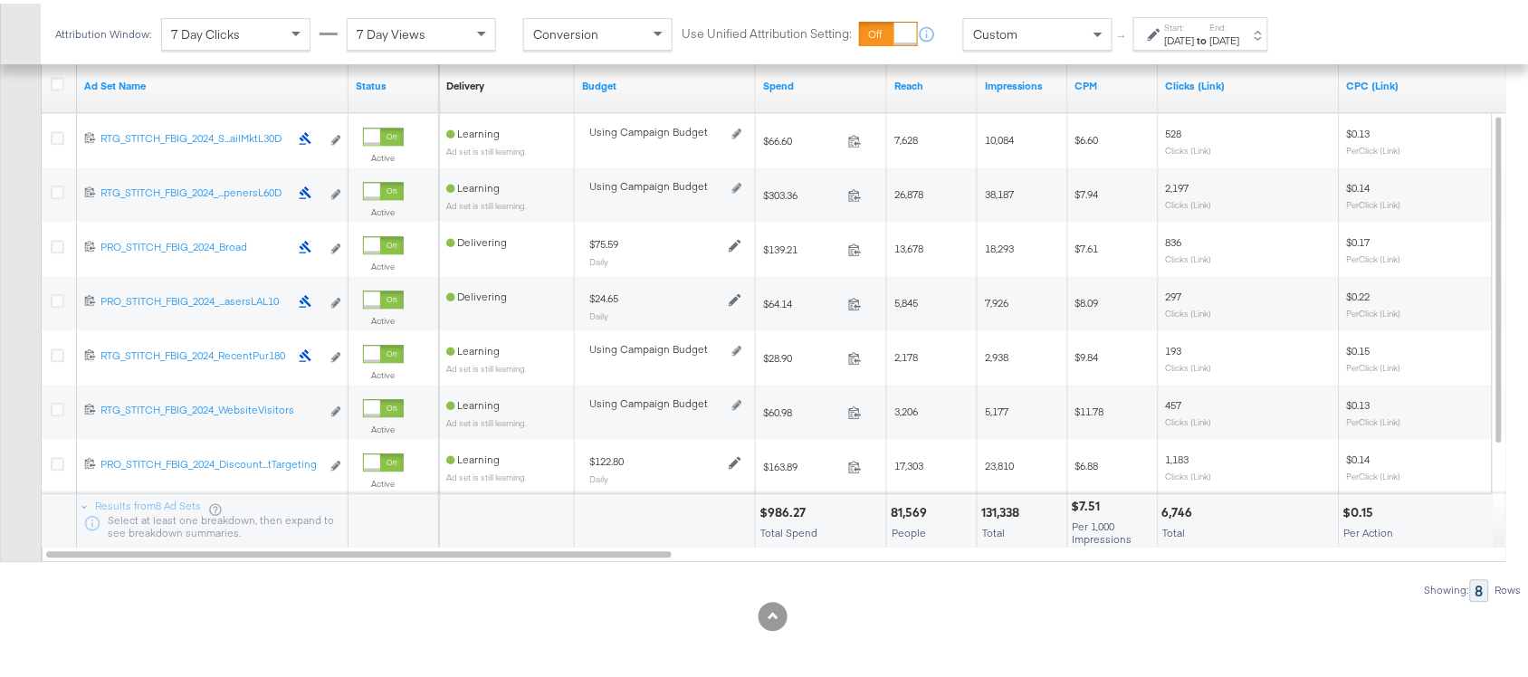
click at [785, 505] on div "$986.27" at bounding box center [786, 509] width 52 height 17
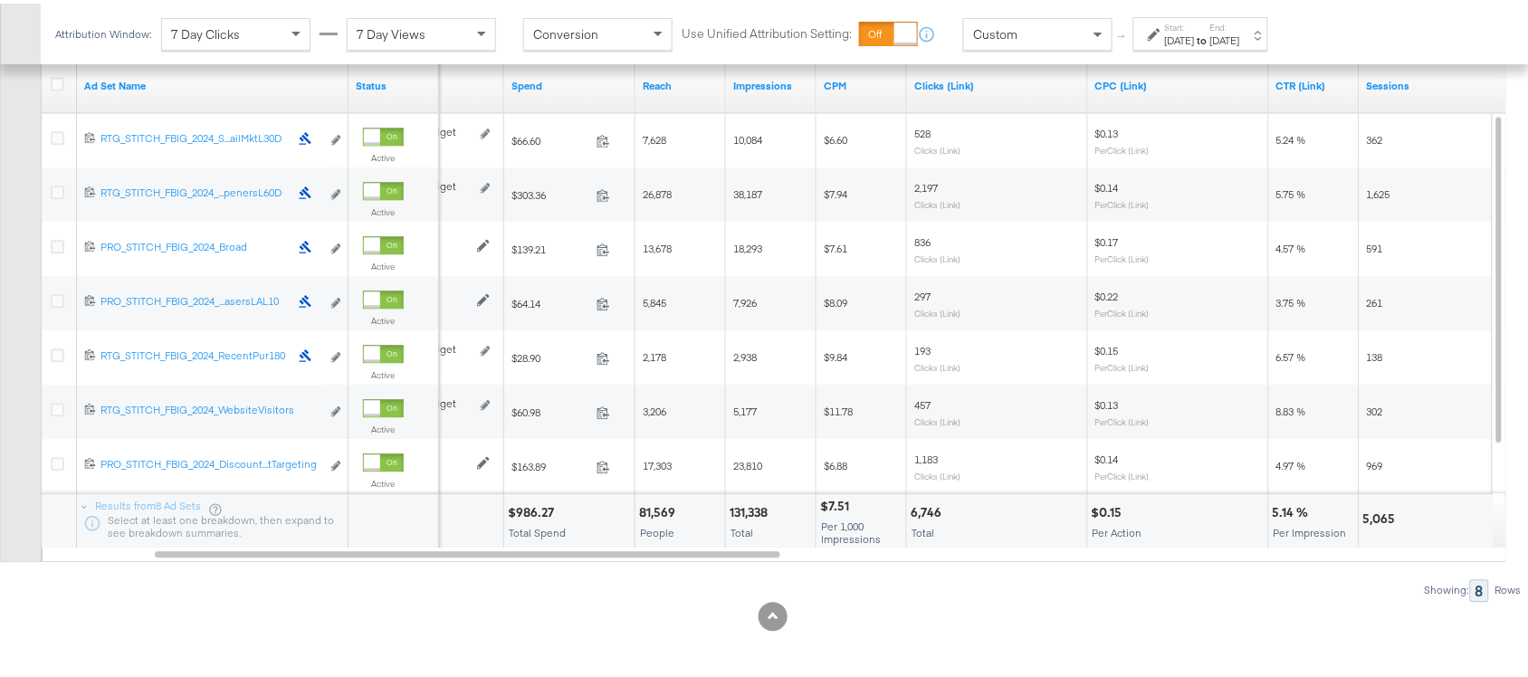
click at [753, 509] on div "131,338" at bounding box center [751, 509] width 43 height 17
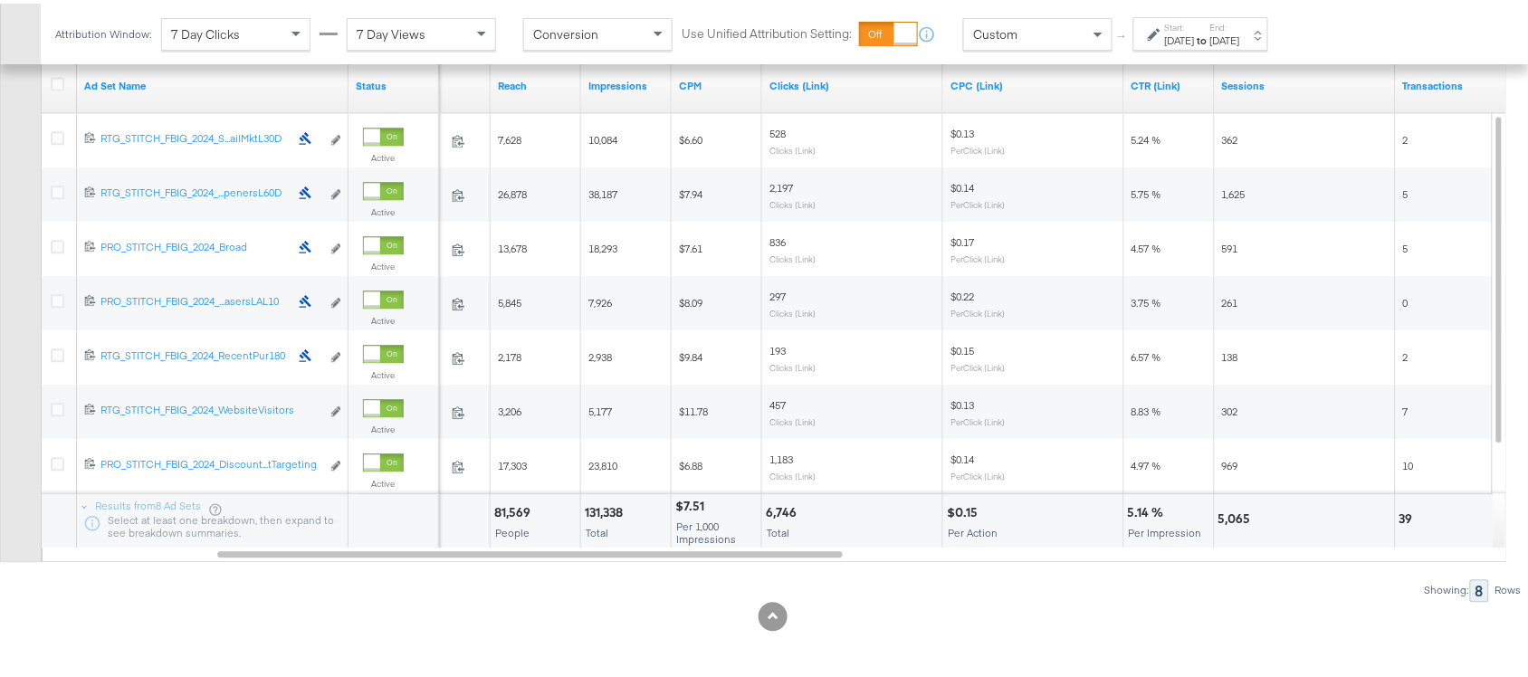
click at [777, 507] on div "6,746" at bounding box center [784, 509] width 36 height 17
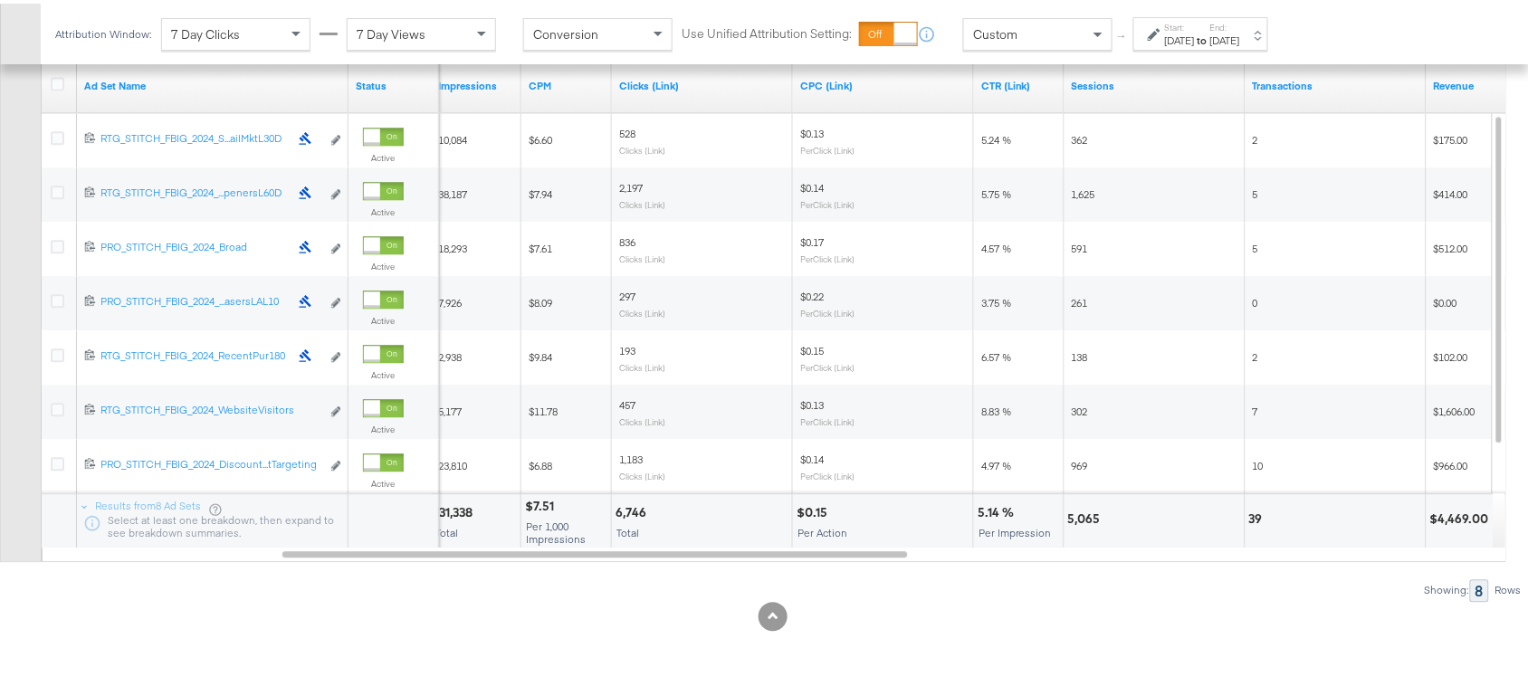
click at [1087, 513] on div "5,065" at bounding box center [1087, 515] width 38 height 17
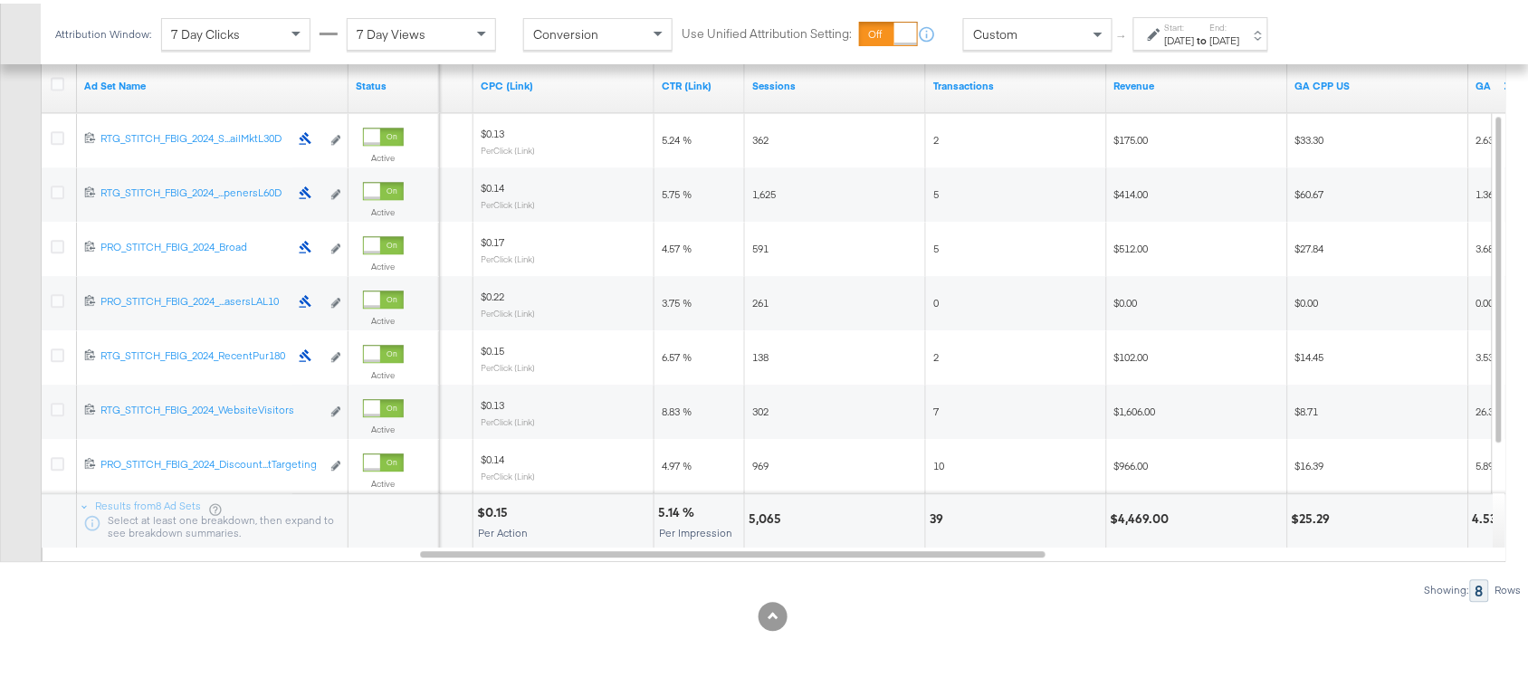
click at [932, 509] on div "39" at bounding box center [939, 515] width 19 height 17
click at [1134, 510] on div "$4,469.00" at bounding box center [1143, 515] width 64 height 17
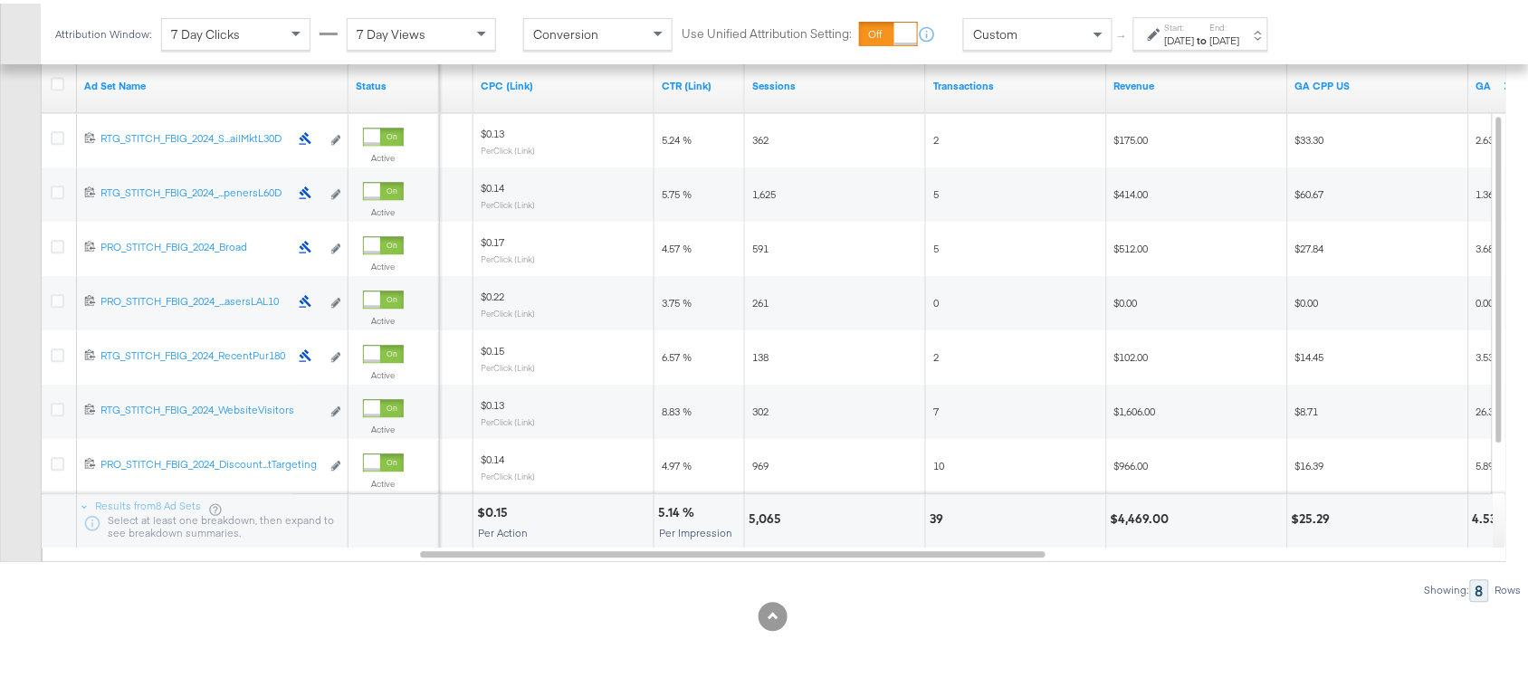
click at [1210, 33] on strong "to" at bounding box center [1202, 37] width 15 height 14
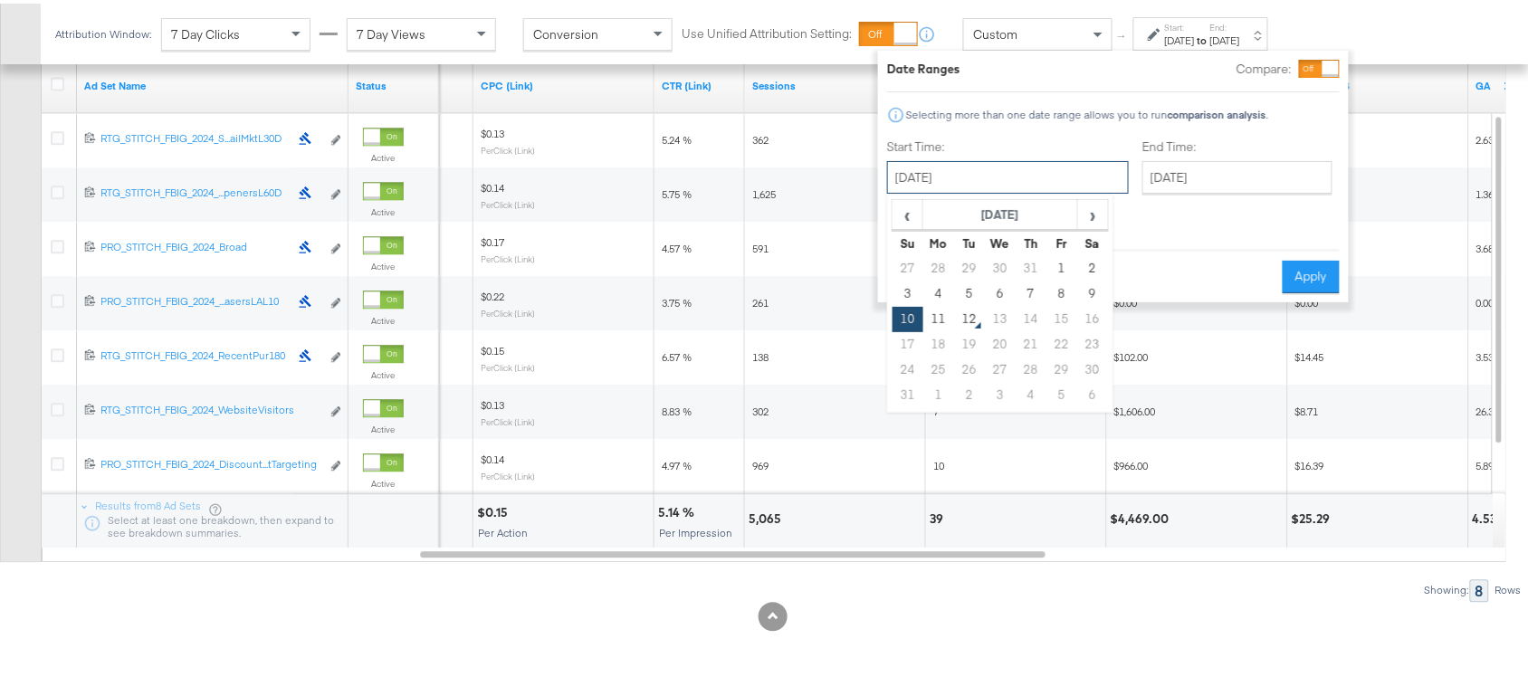
click at [970, 177] on input "[DATE]" at bounding box center [1008, 174] width 242 height 33
click at [938, 309] on td "11" at bounding box center [938, 315] width 31 height 25
type input "[DATE]"
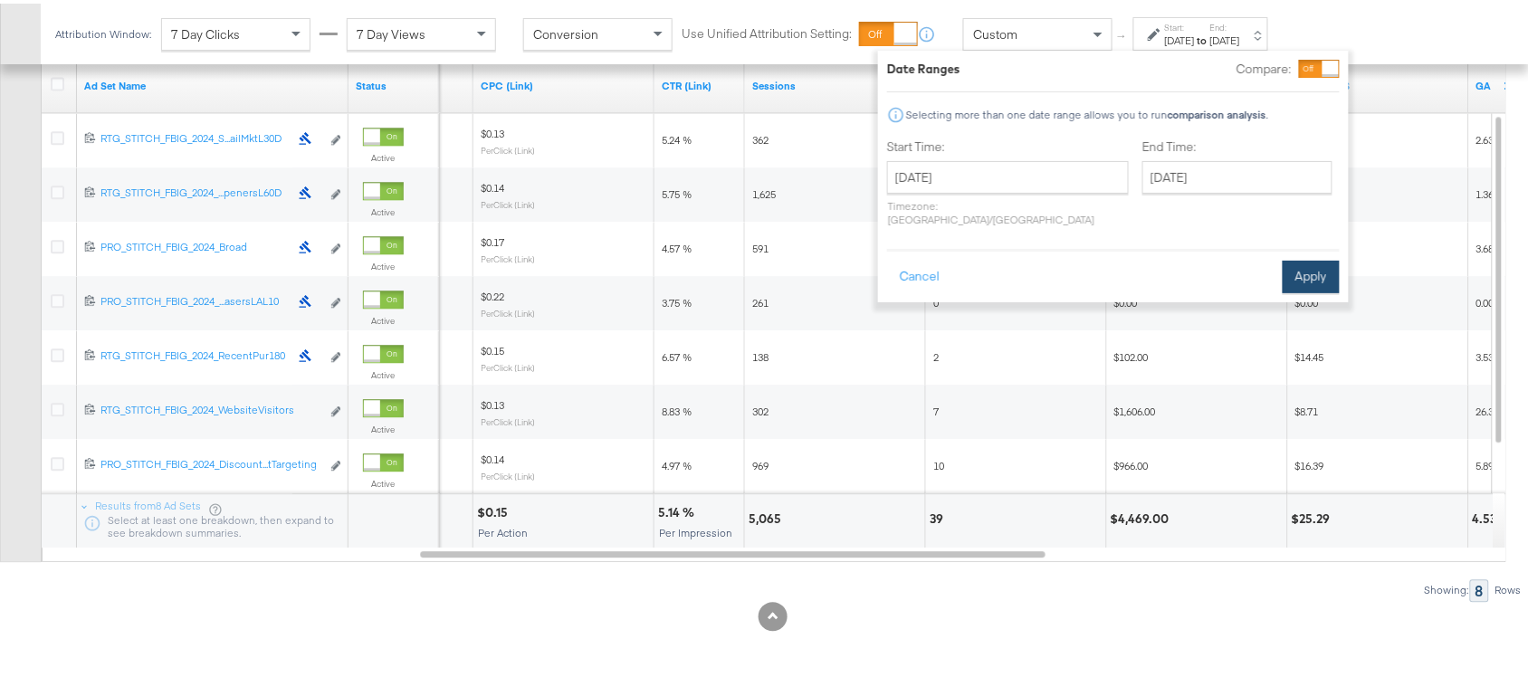
click at [1310, 259] on button "Apply" at bounding box center [1311, 273] width 57 height 33
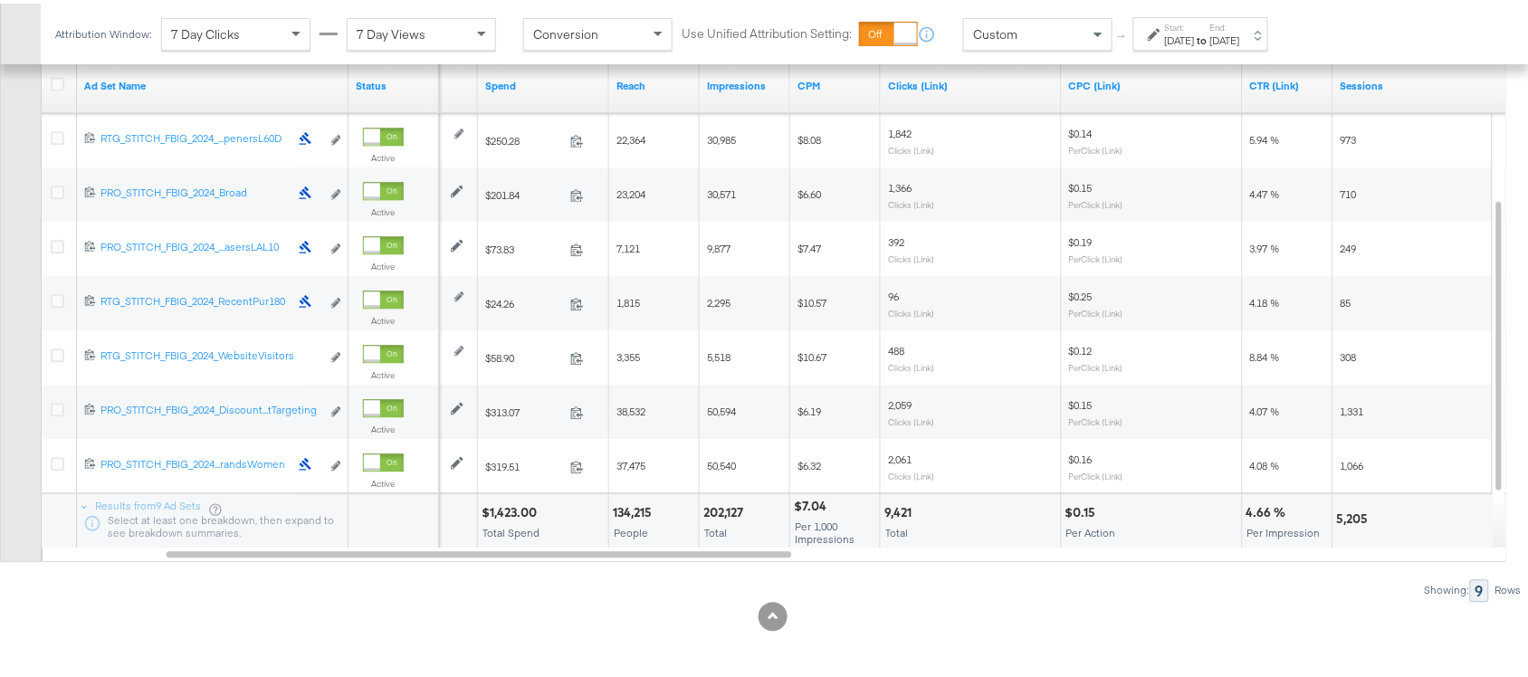
click at [507, 508] on div "$1,423.00" at bounding box center [512, 509] width 61 height 17
click at [724, 510] on div "202,127" at bounding box center [725, 509] width 45 height 17
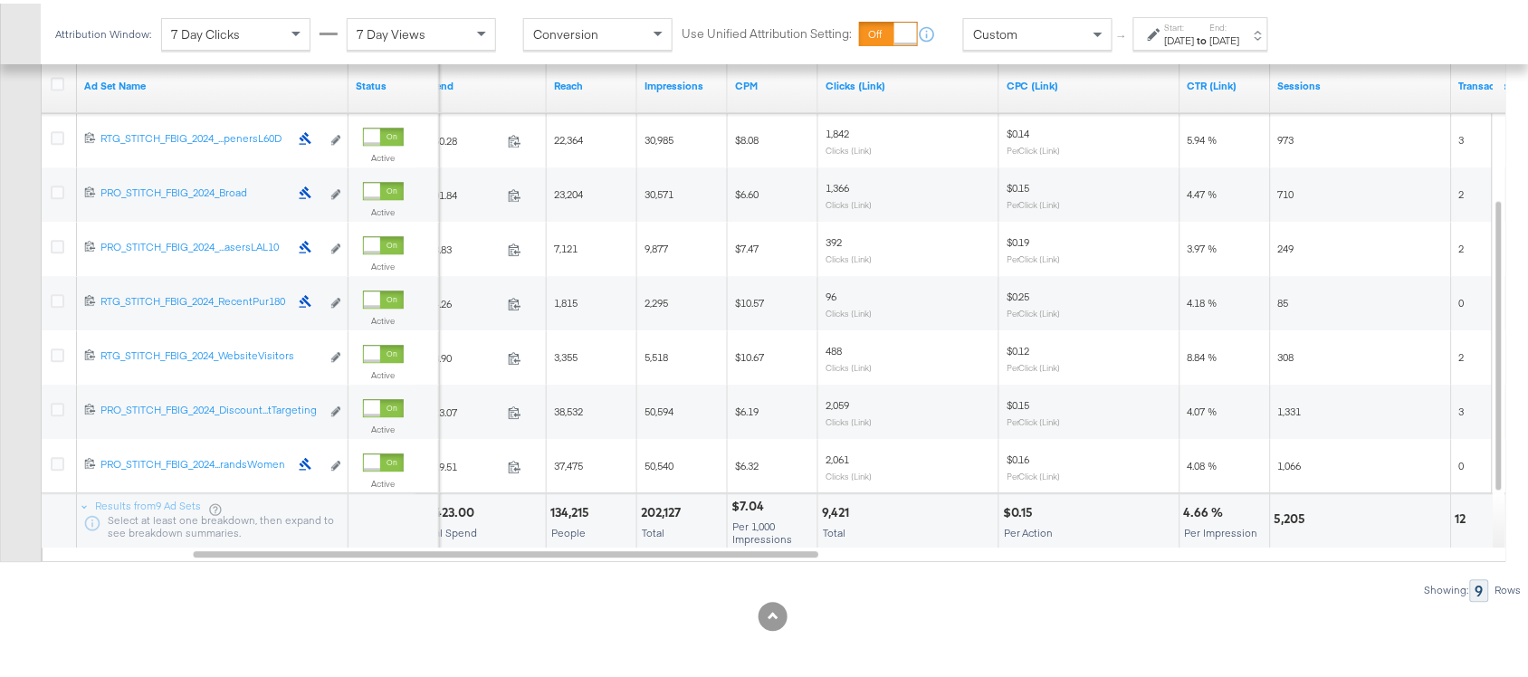
click at [835, 509] on div "9,421" at bounding box center [838, 509] width 33 height 17
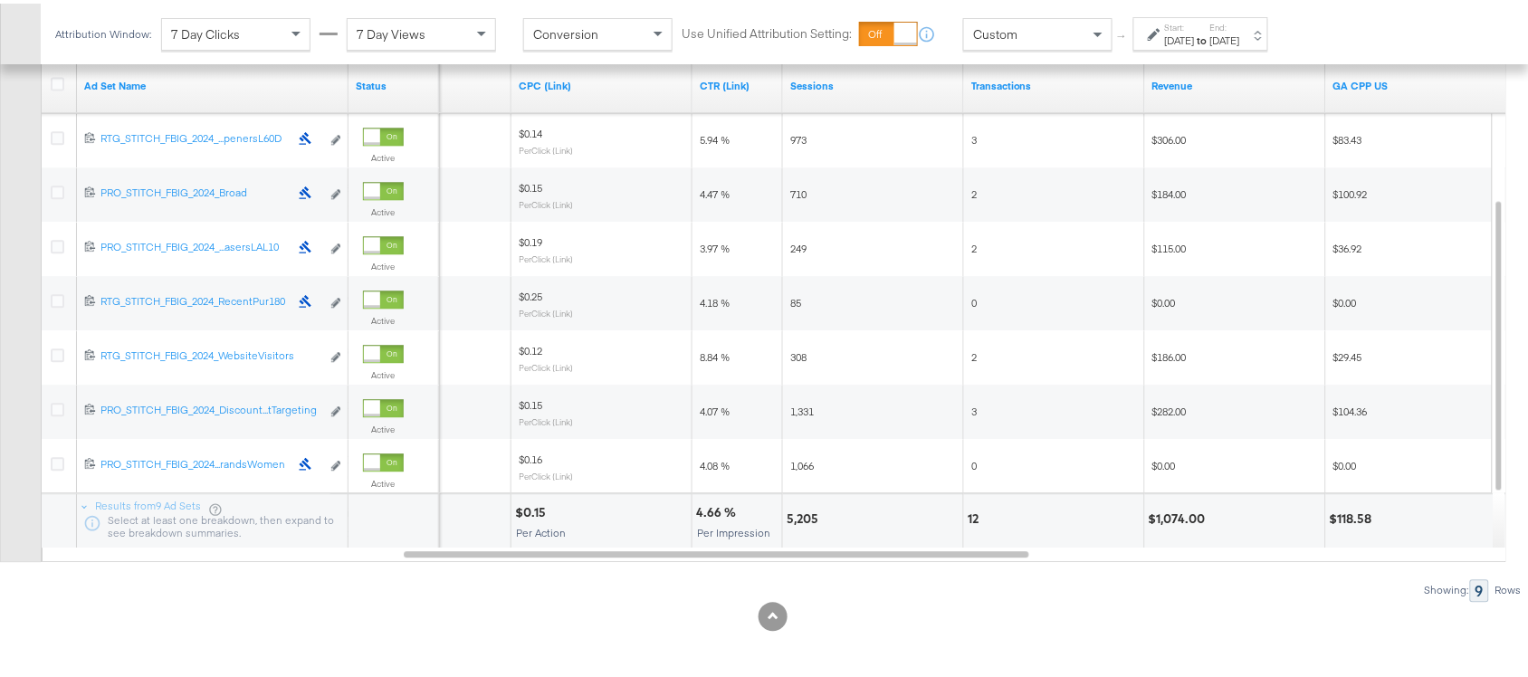
click at [793, 522] on div "5,205" at bounding box center [805, 515] width 37 height 17
click at [974, 513] on div "12" at bounding box center [976, 515] width 16 height 17
click at [1189, 507] on div "$1,074.00" at bounding box center [1180, 515] width 62 height 17
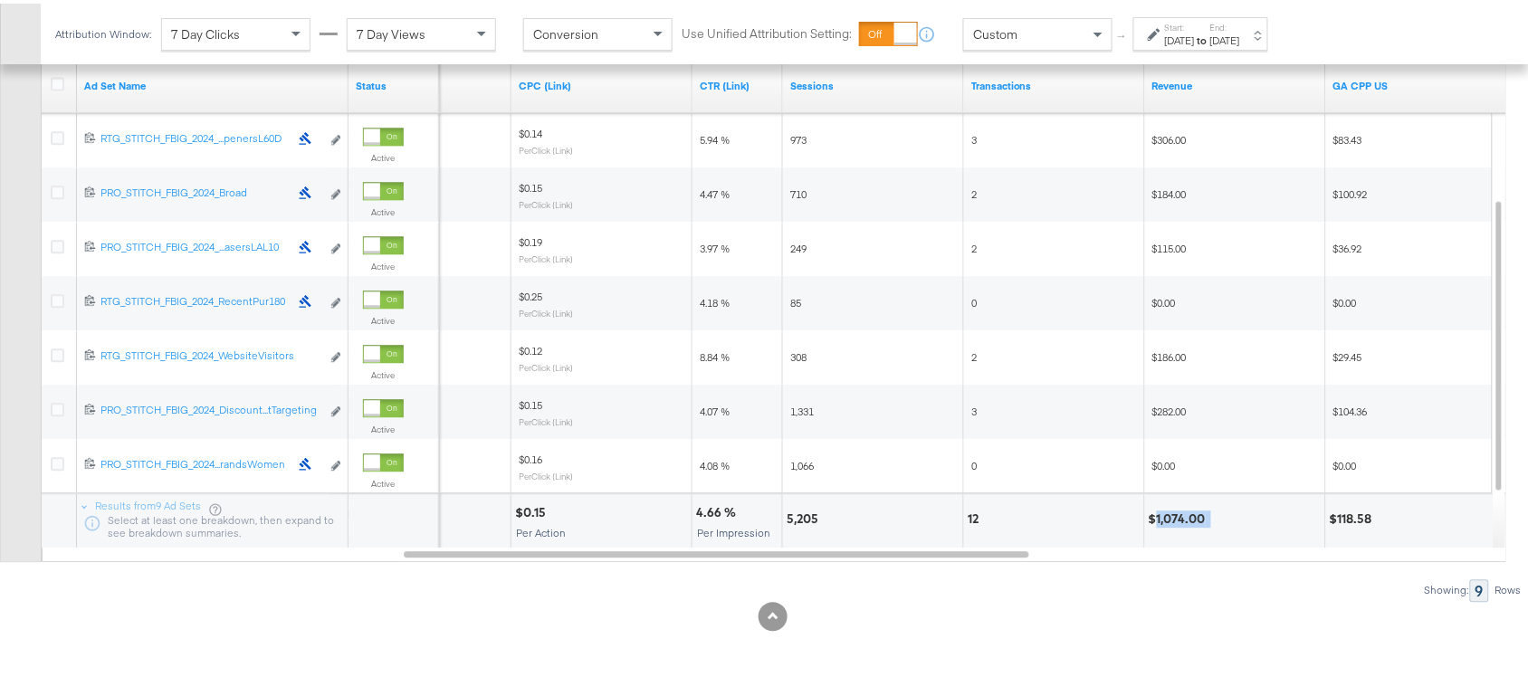
click at [1189, 507] on div "$1,074.00" at bounding box center [1180, 515] width 62 height 17
click at [1195, 10] on div "Attribution Window: 7 Day Clicks 7 Day Views Conversion Use Unified Attribution…" at bounding box center [666, 30] width 1250 height 61
click at [1195, 24] on label "Start:" at bounding box center [1180, 24] width 30 height 12
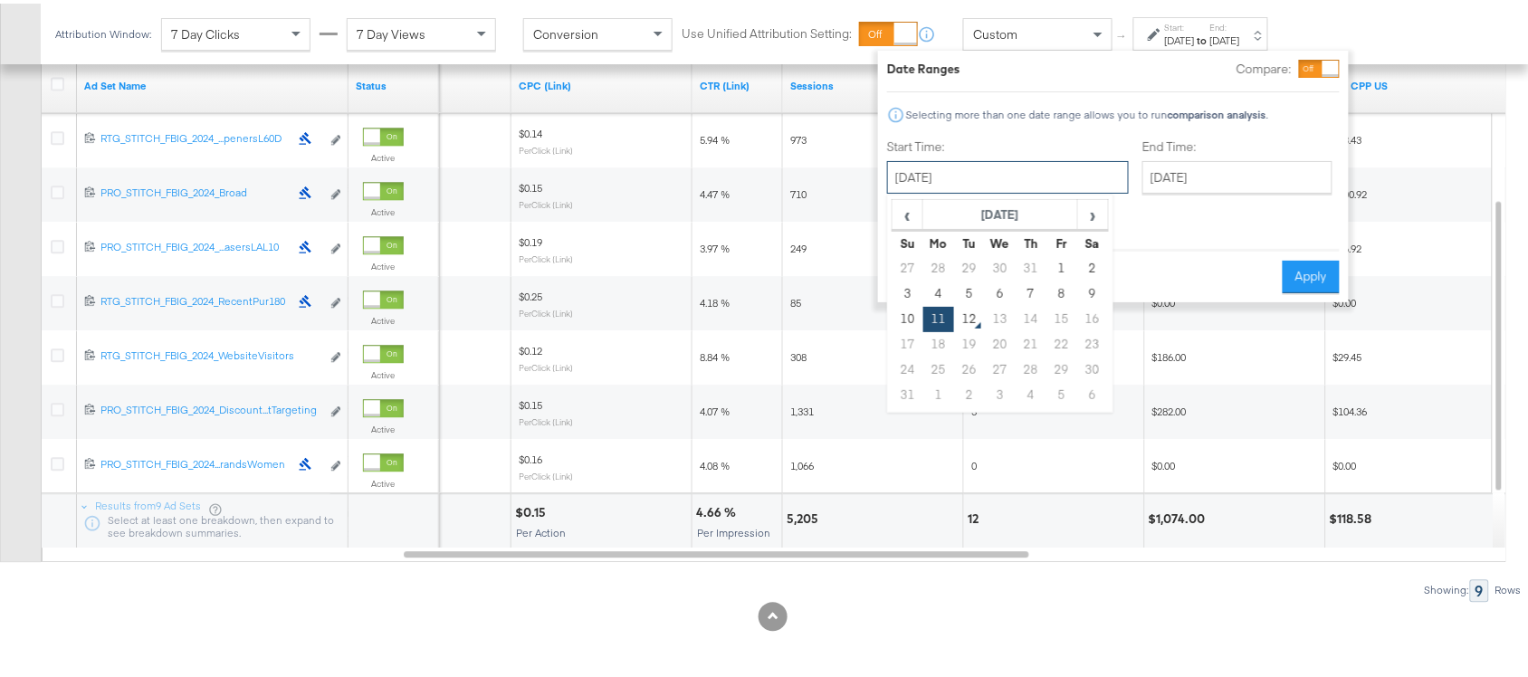
click at [969, 173] on input "[DATE]" at bounding box center [1008, 174] width 242 height 33
click at [908, 313] on td "10" at bounding box center [908, 315] width 31 height 25
type input "[DATE]"
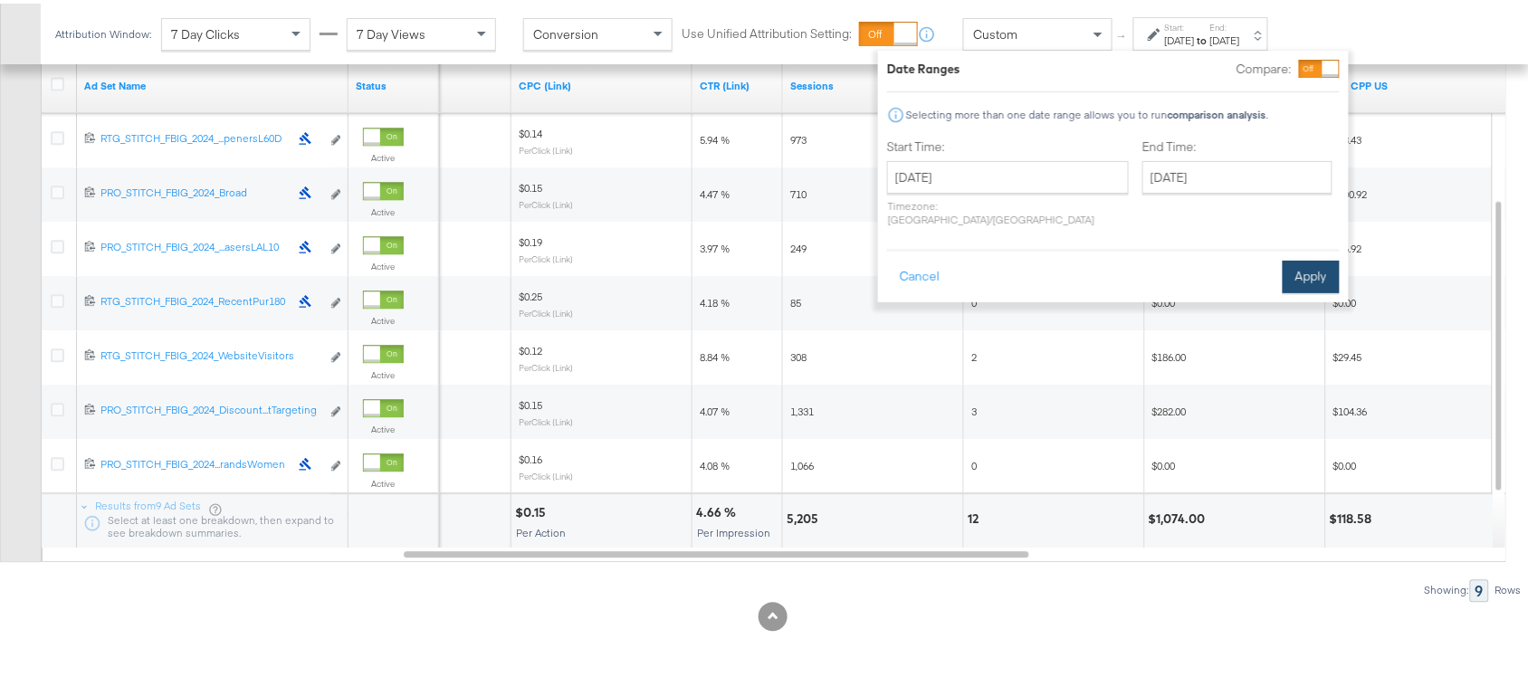
click at [1297, 265] on button "Apply" at bounding box center [1311, 273] width 57 height 33
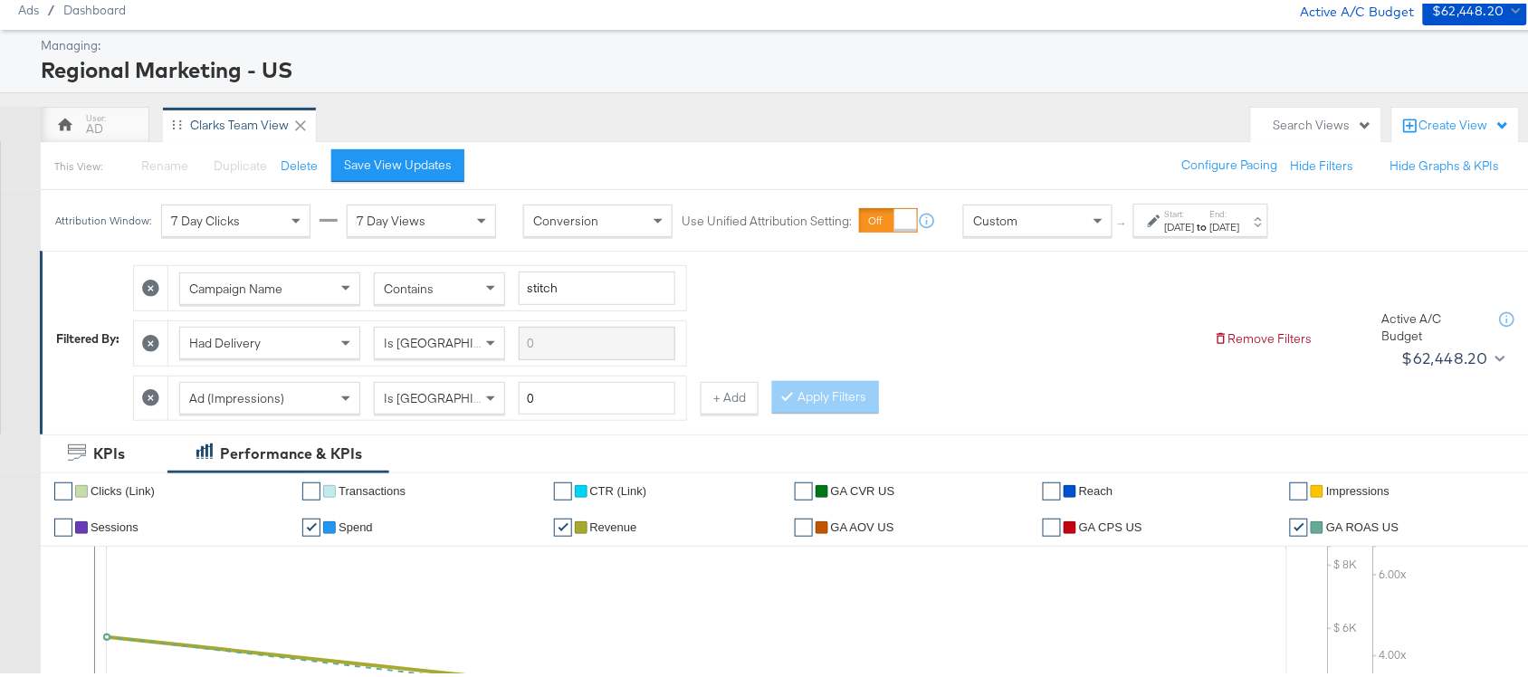
scroll to position [0, 0]
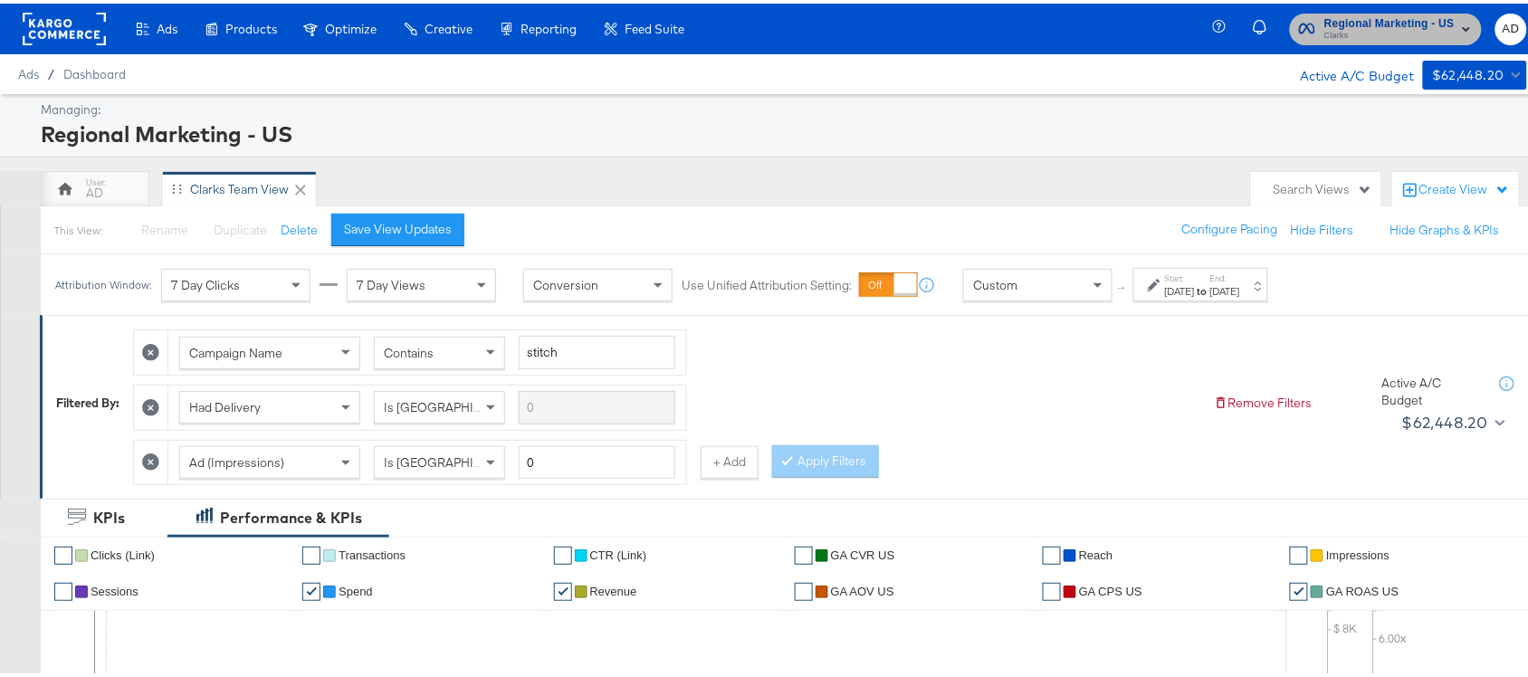
click at [1397, 20] on span "Regional Marketing - US" at bounding box center [1389, 20] width 130 height 19
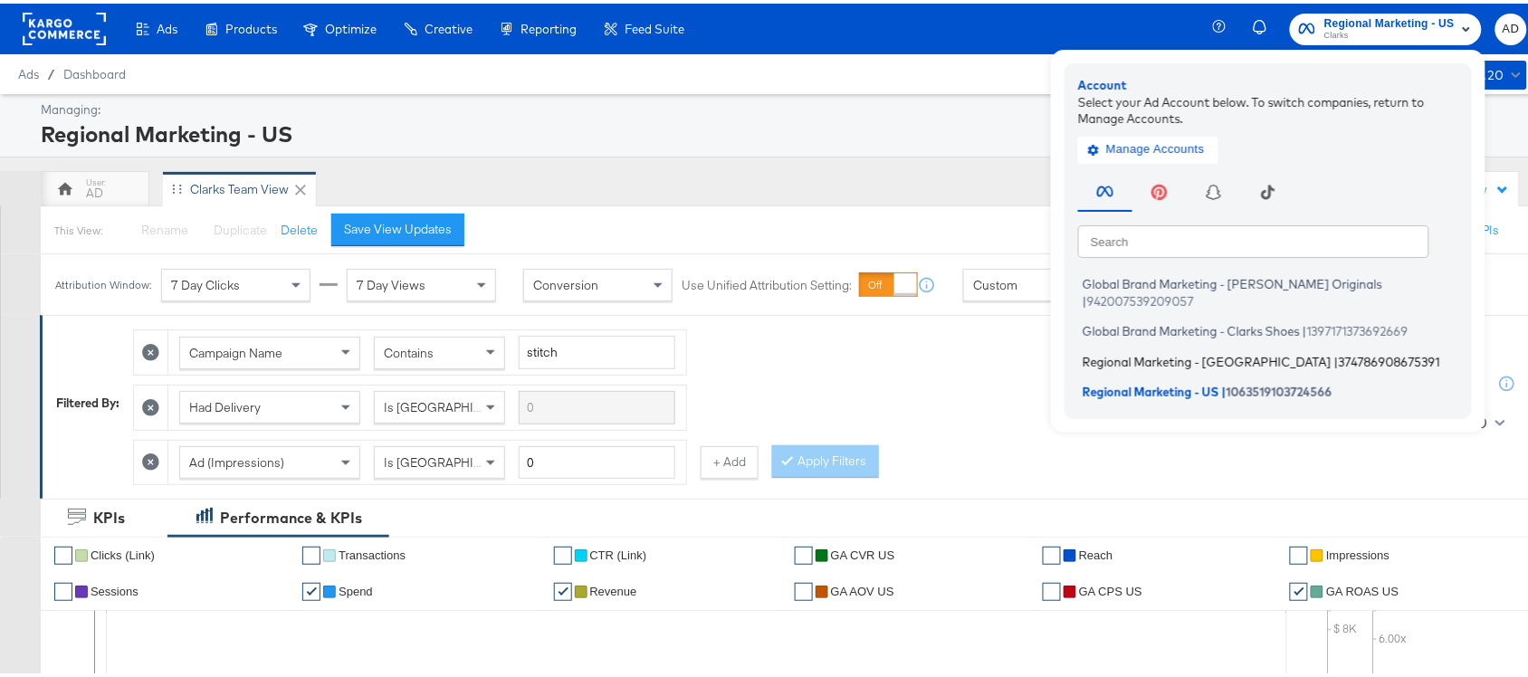
click at [1136, 350] on span "Regional Marketing - [GEOGRAPHIC_DATA]" at bounding box center [1207, 357] width 249 height 14
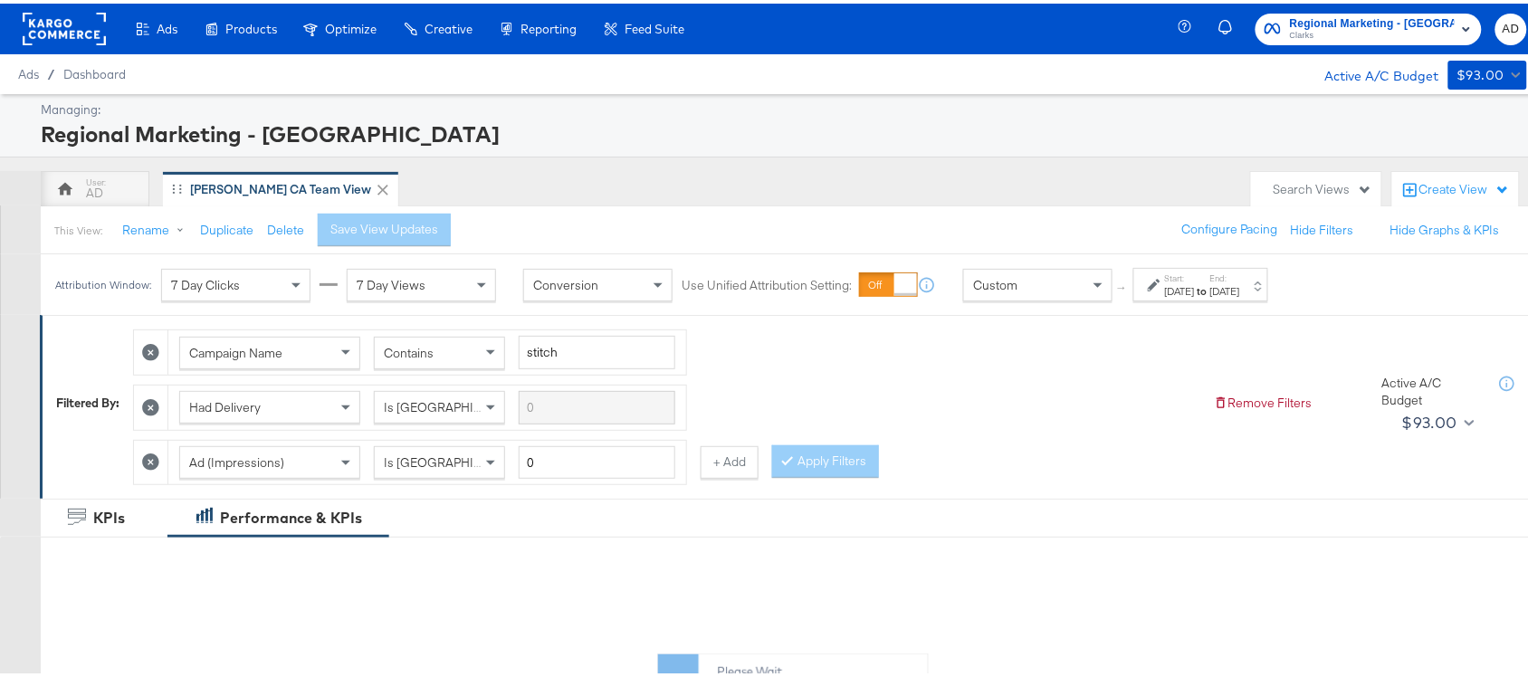
click at [1240, 291] on div "Aug 11th 2025" at bounding box center [1225, 288] width 30 height 14
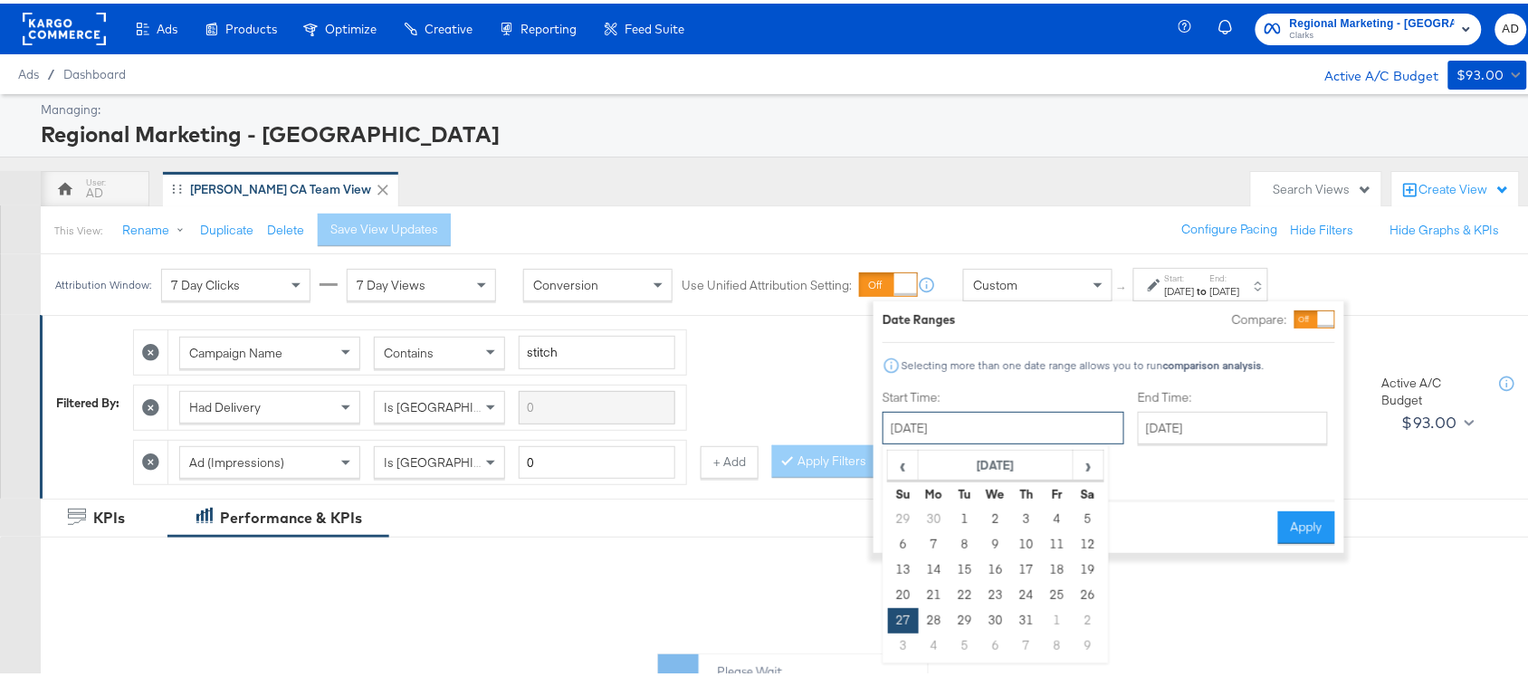
click at [1023, 431] on input "July 27th 2025" at bounding box center [1004, 424] width 242 height 33
click at [1091, 458] on span "›" at bounding box center [1089, 461] width 28 height 27
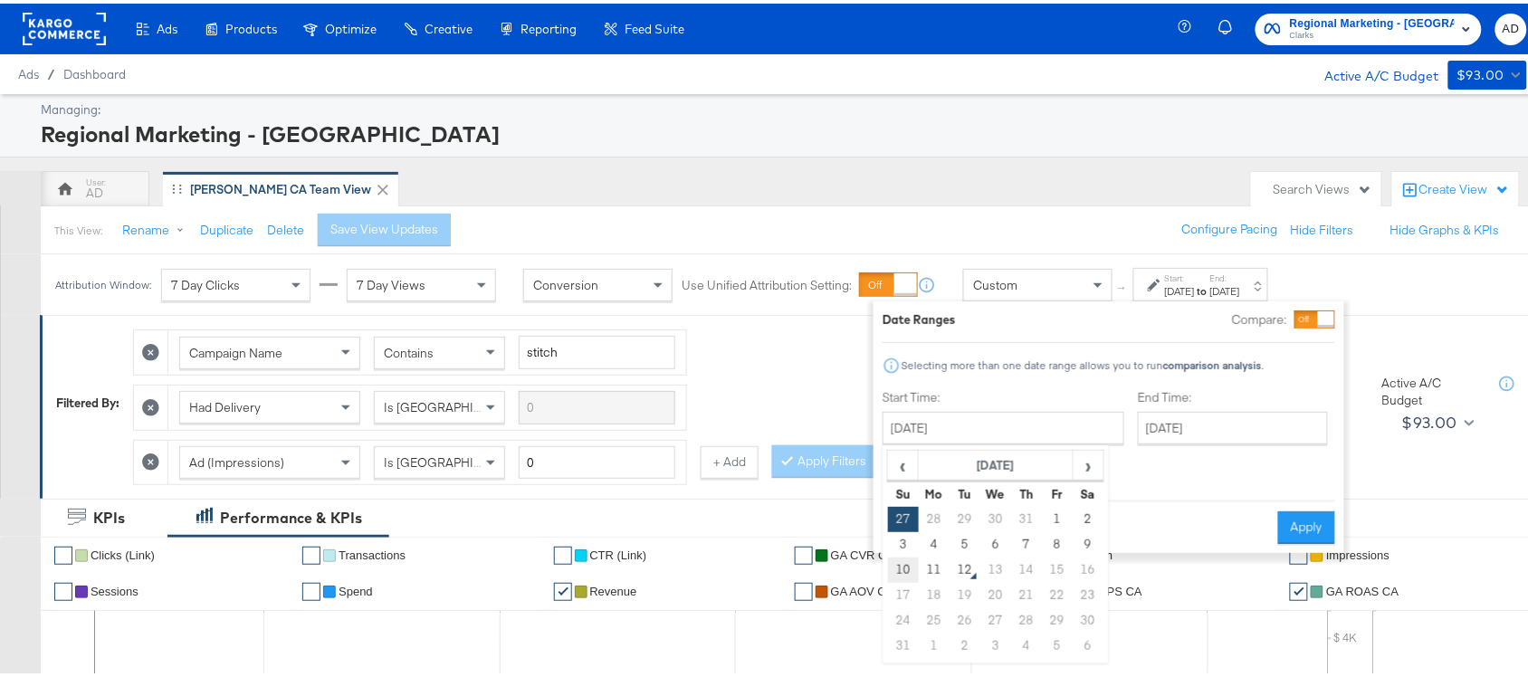
click at [908, 575] on td "10" at bounding box center [903, 566] width 31 height 25
type input "August 10th 2025"
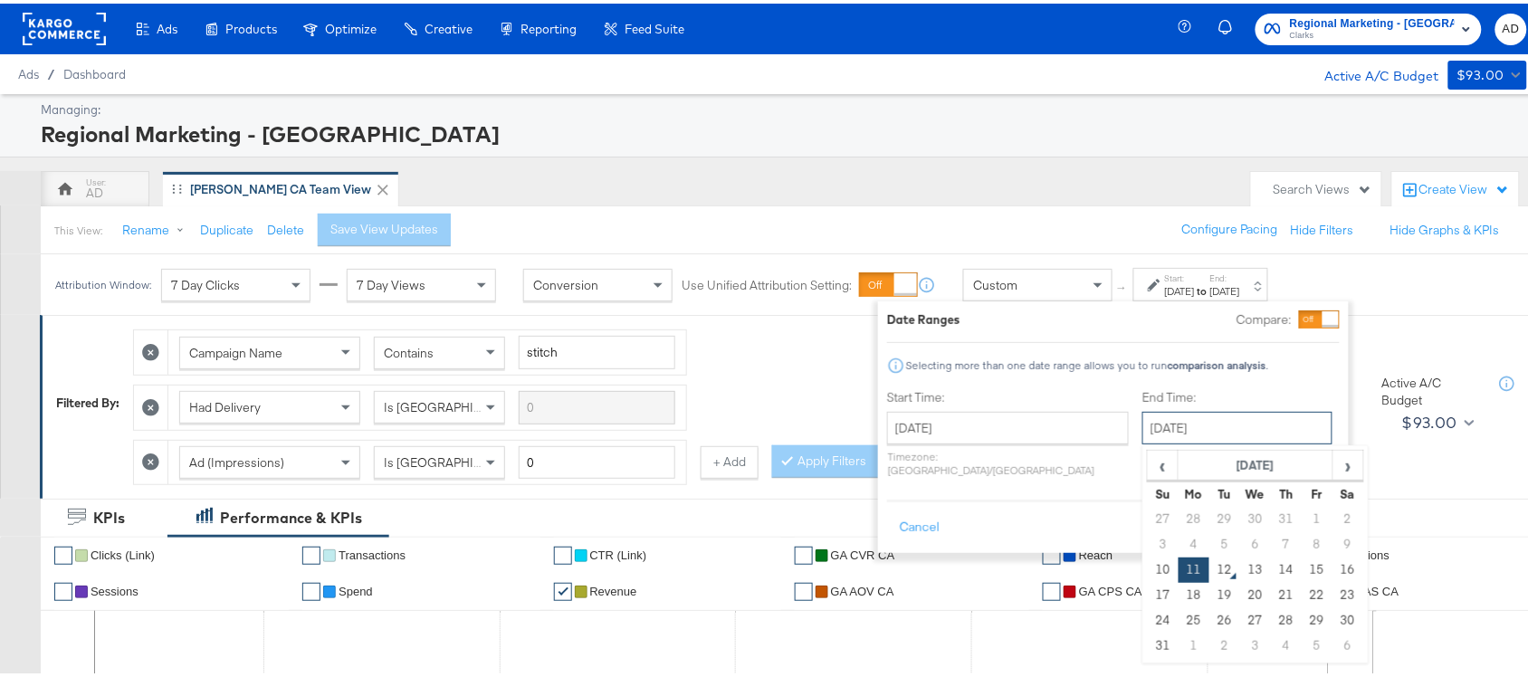
click at [1214, 422] on input "August 11th 2025" at bounding box center [1237, 424] width 190 height 33
click at [1148, 569] on td "10" at bounding box center [1163, 566] width 31 height 25
type input "August 10th 2025"
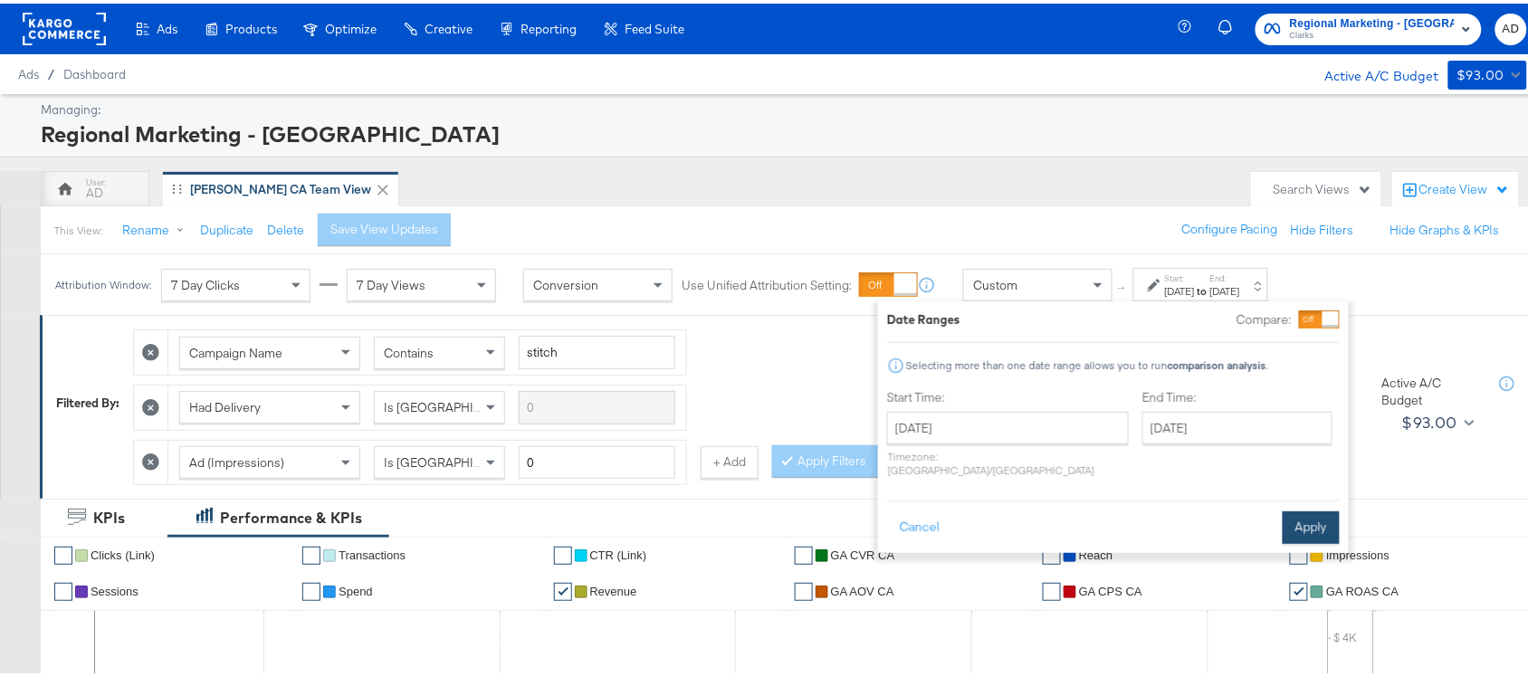
click at [1296, 508] on button "Apply" at bounding box center [1311, 524] width 57 height 33
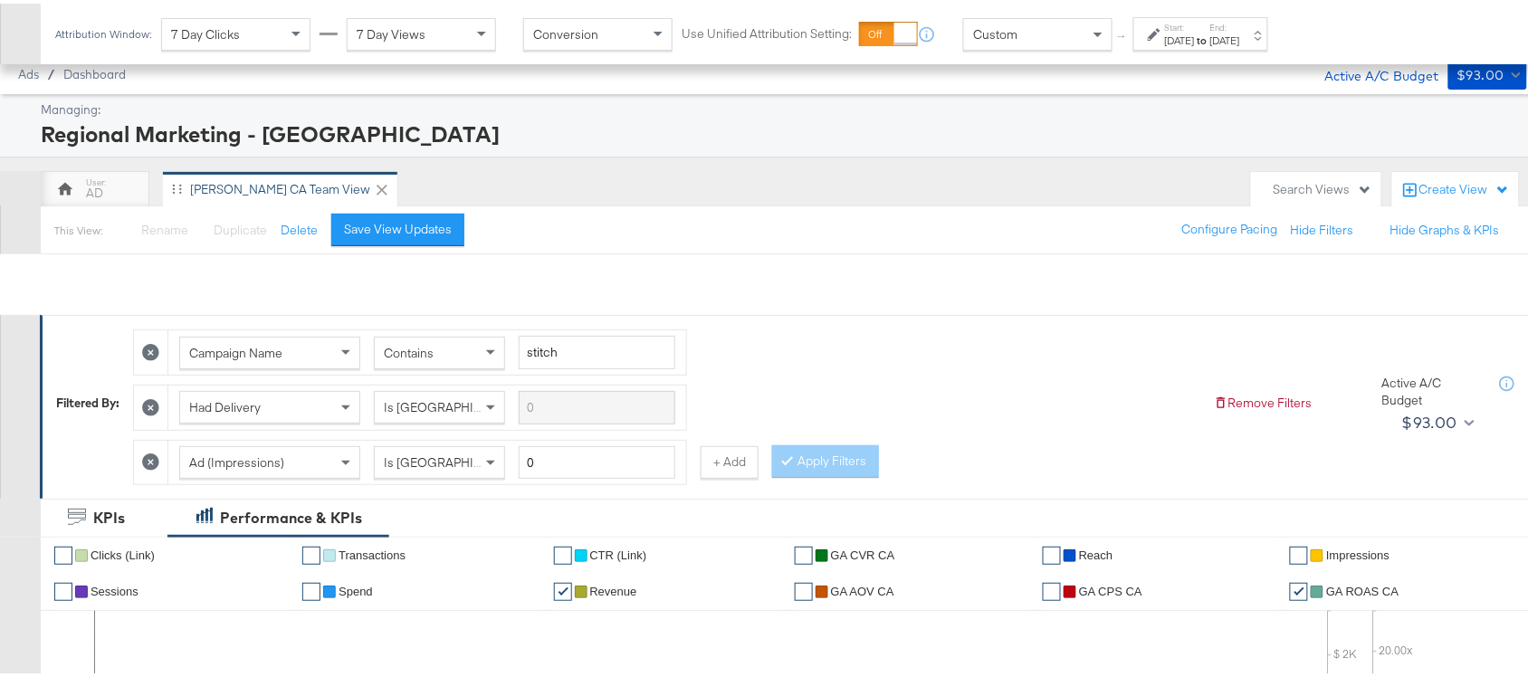
scroll to position [889, 0]
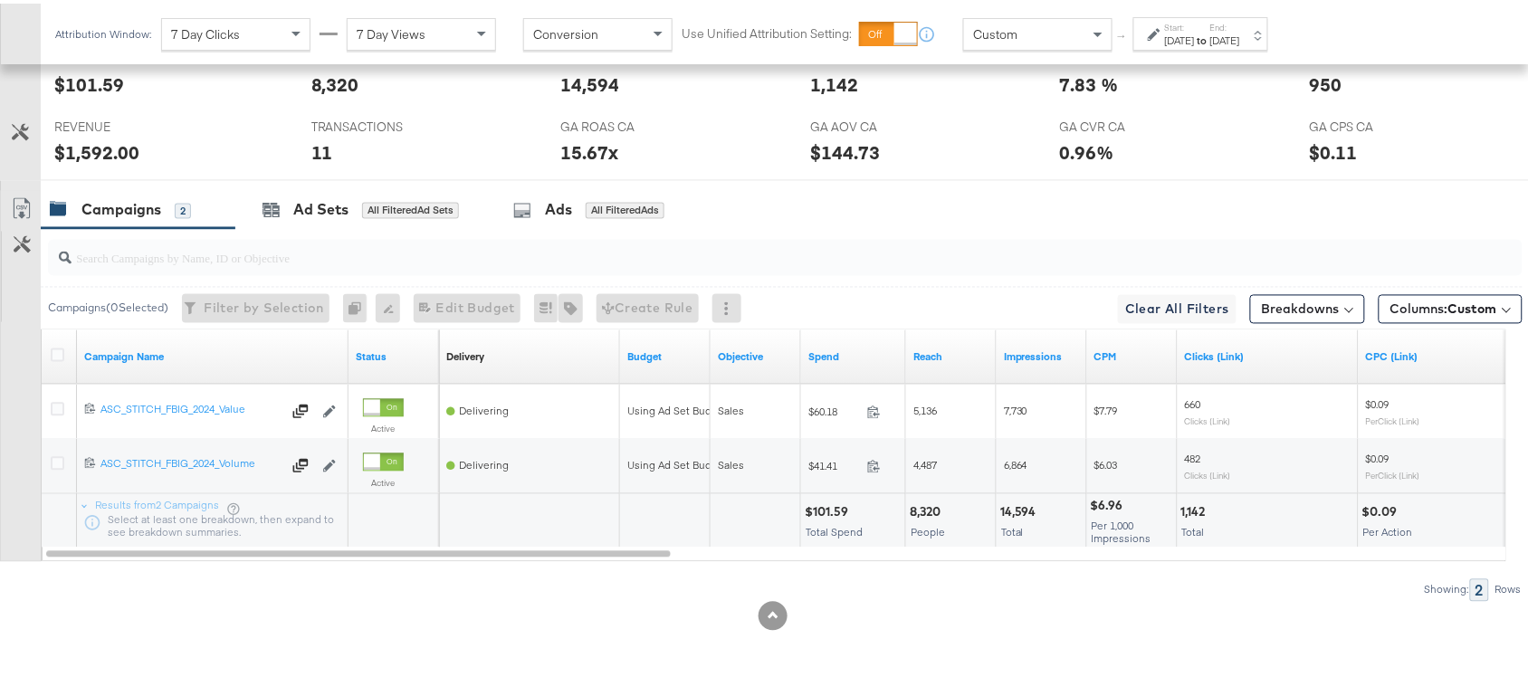
click at [828, 504] on div "$101.59" at bounding box center [829, 509] width 49 height 17
click at [830, 507] on div "$101.59" at bounding box center [829, 509] width 49 height 17
copy div "101.59"
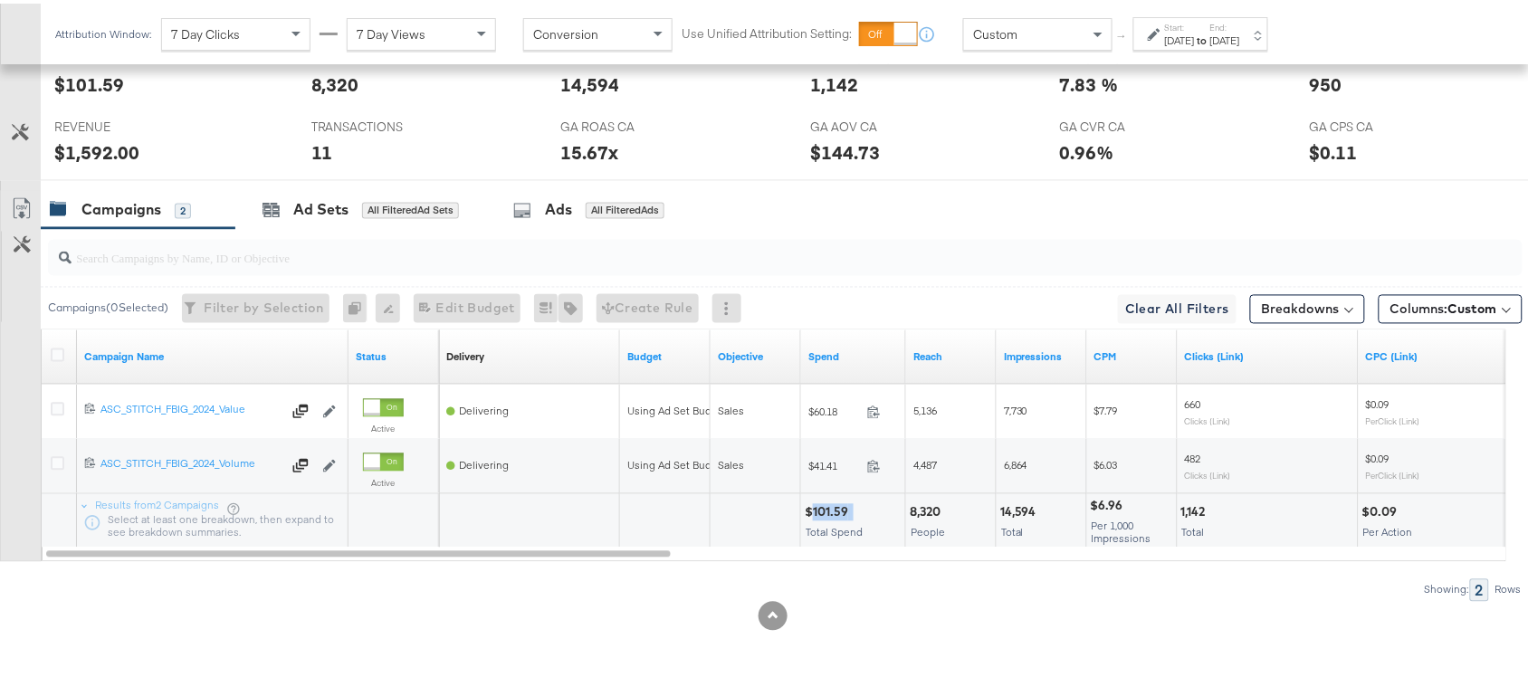
click at [830, 507] on div "$101.59" at bounding box center [829, 509] width 49 height 17
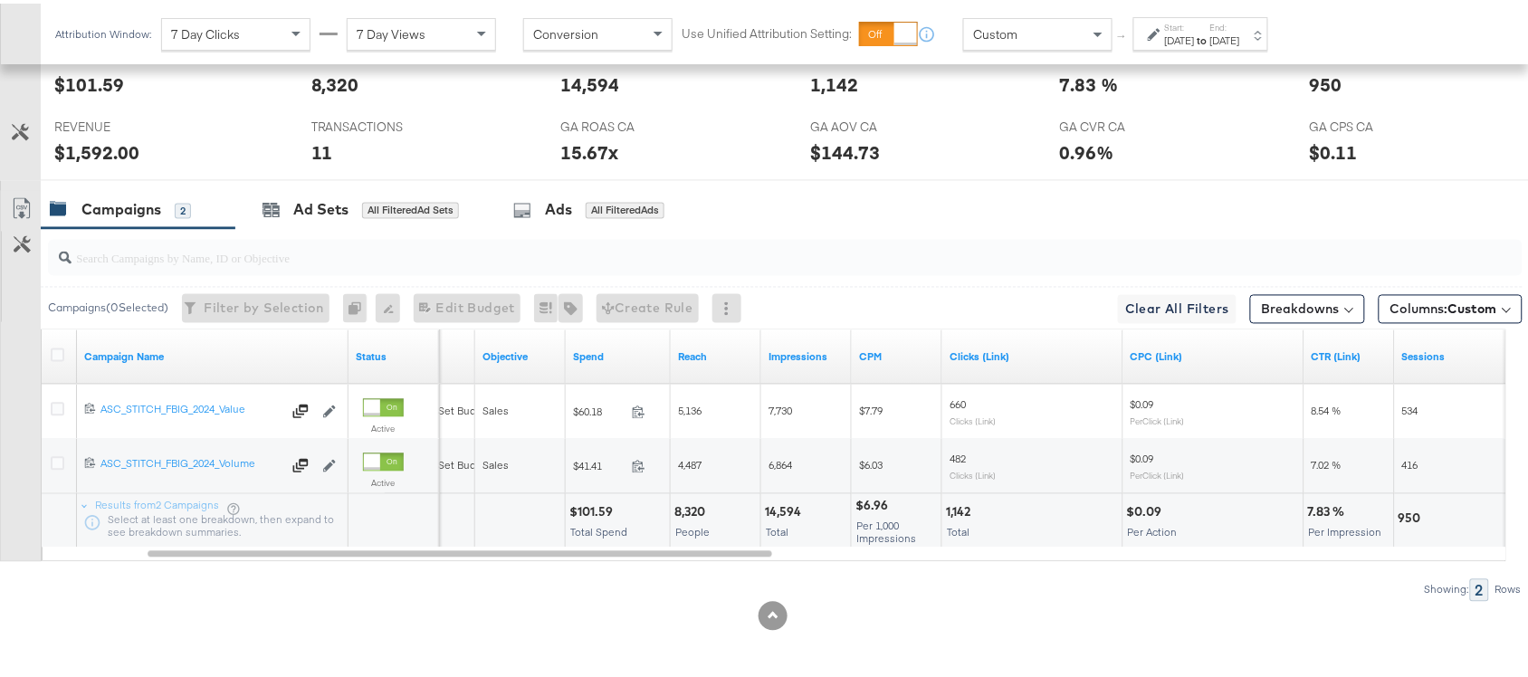
click at [792, 505] on div "14,594" at bounding box center [786, 509] width 42 height 17
copy div "14,594"
click at [792, 505] on div "14,594" at bounding box center [786, 509] width 42 height 17
click at [960, 508] on div "1,142" at bounding box center [961, 509] width 30 height 17
copy div "1,142"
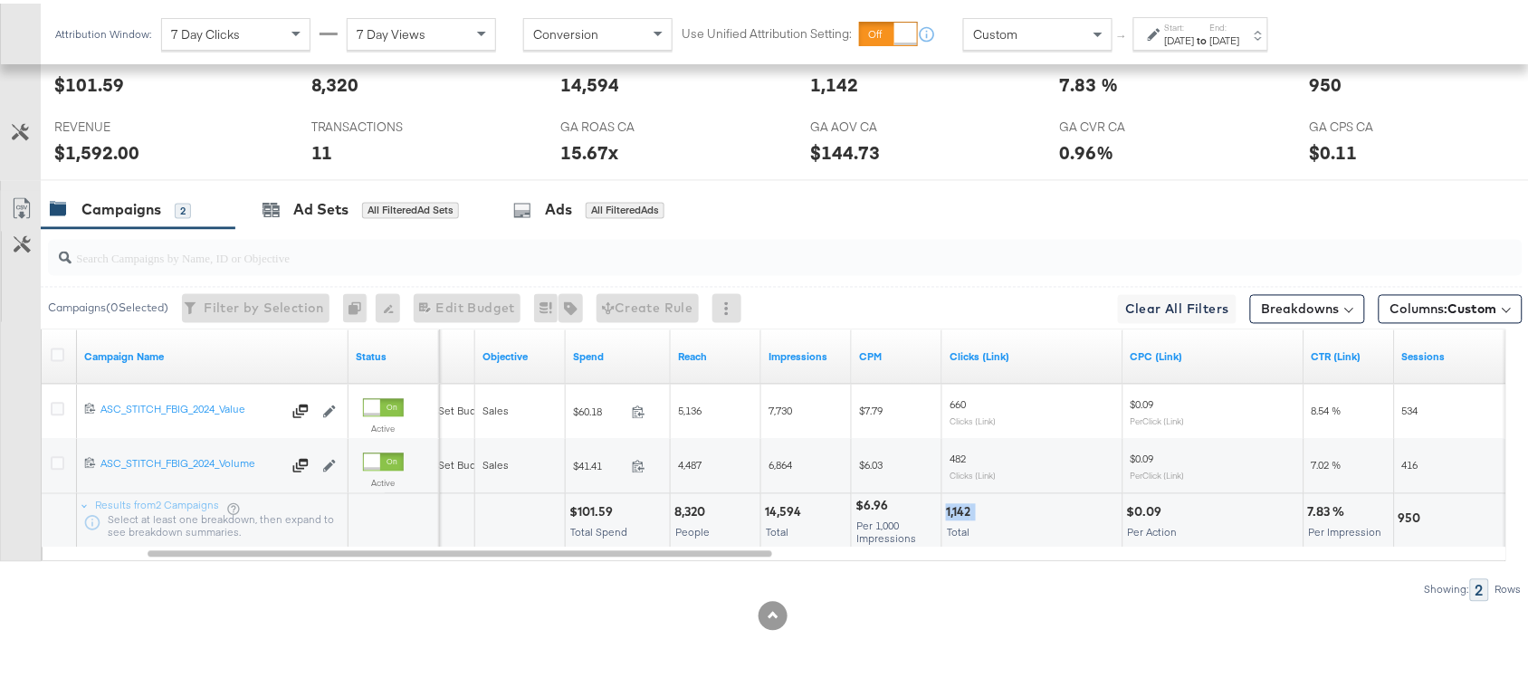
click at [960, 508] on div "1,142" at bounding box center [961, 509] width 30 height 17
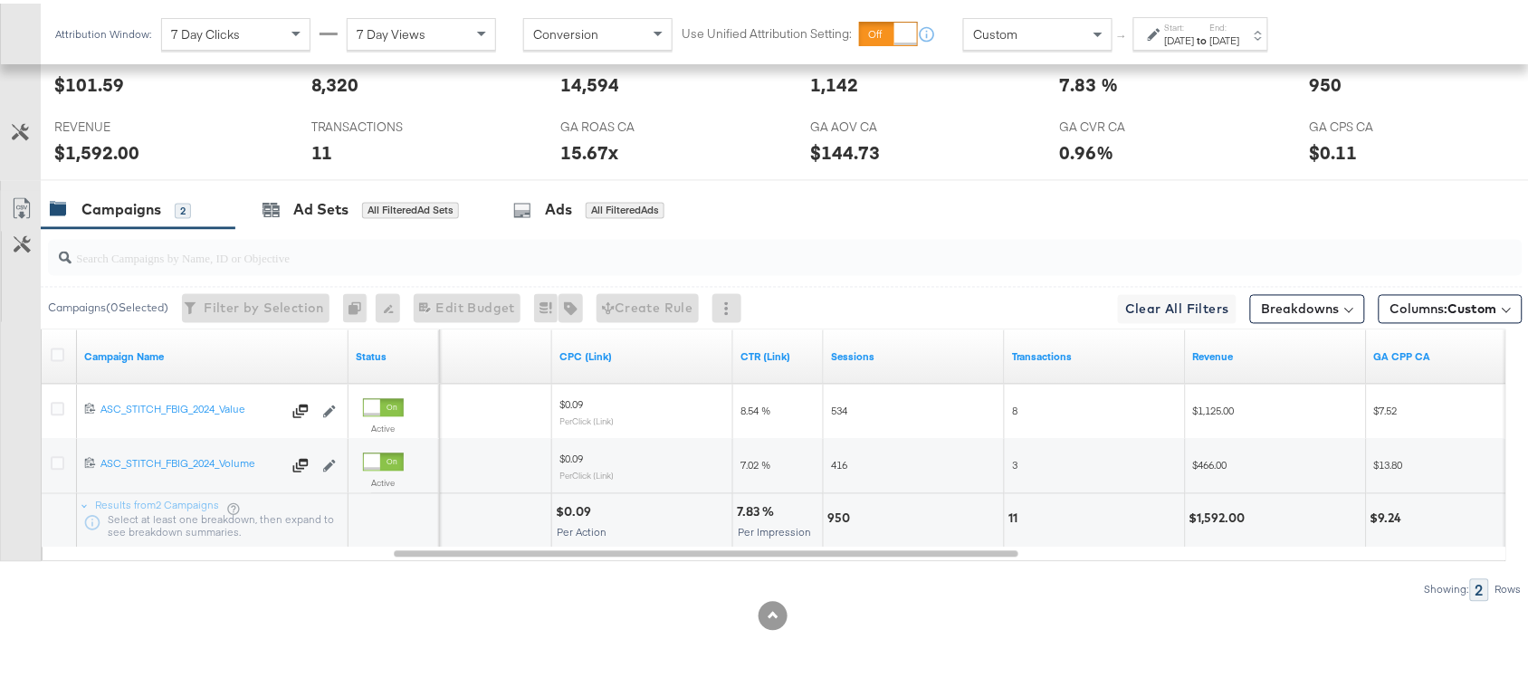
click at [840, 510] on div "950" at bounding box center [841, 515] width 28 height 17
copy div "950"
click at [840, 510] on div "950" at bounding box center [841, 515] width 28 height 17
click at [1012, 514] on div "11" at bounding box center [1015, 515] width 14 height 17
copy div "11"
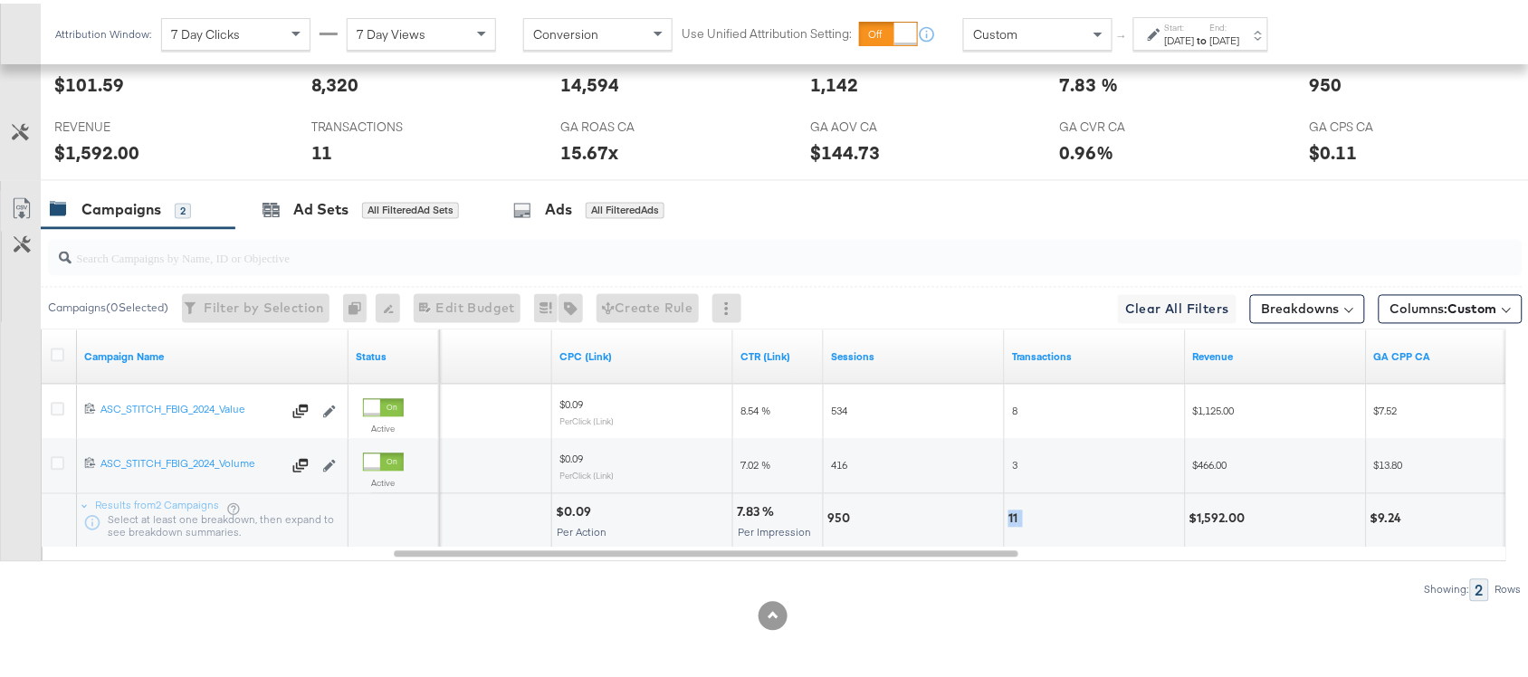
click at [1012, 514] on div "11" at bounding box center [1015, 515] width 14 height 17
click at [1218, 508] on div "$1,592.00" at bounding box center [1221, 515] width 62 height 17
copy div "1,592.00"
click at [1218, 508] on div "$1,592.00" at bounding box center [1221, 515] width 62 height 17
click at [1195, 38] on div "[DATE]" at bounding box center [1180, 37] width 30 height 14
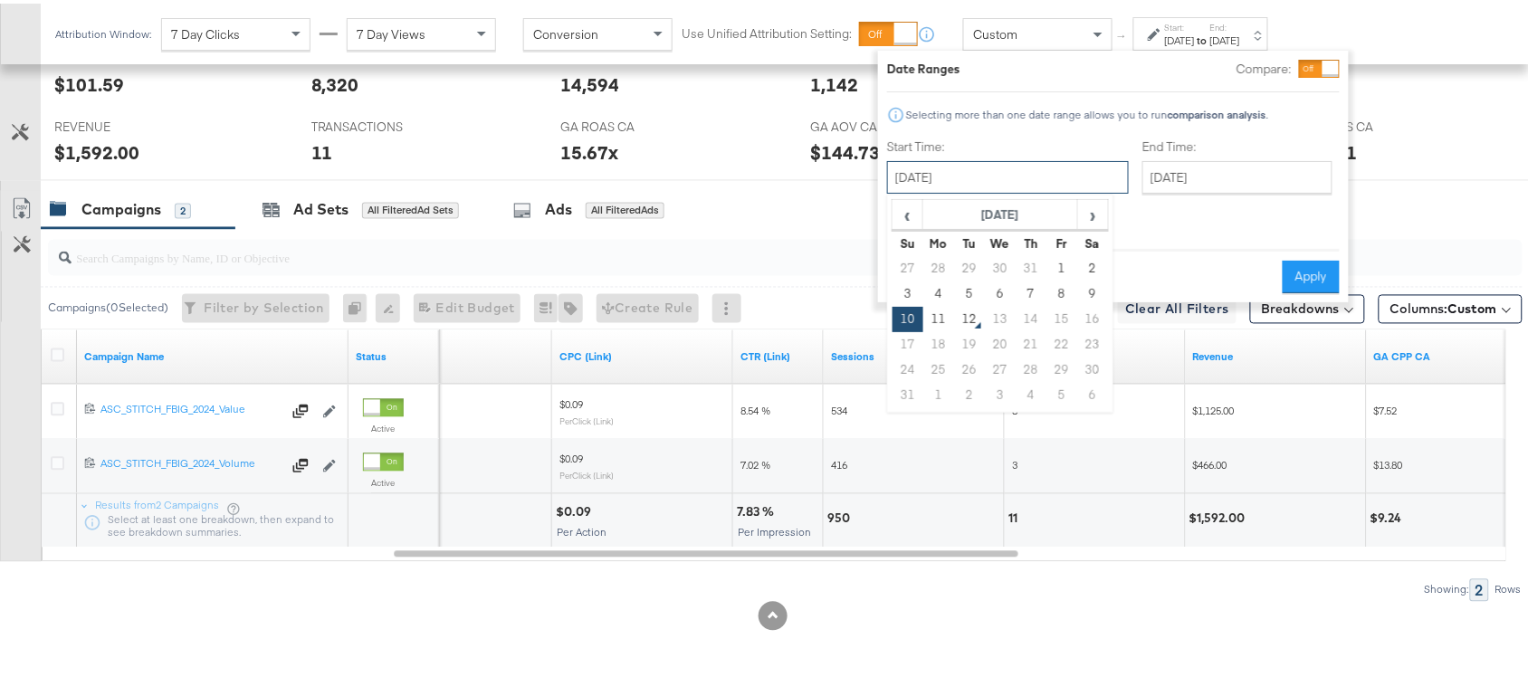
click at [976, 172] on input "[DATE]" at bounding box center [1008, 174] width 242 height 33
click at [932, 327] on td "11" at bounding box center [938, 315] width 31 height 25
type input "[DATE]"
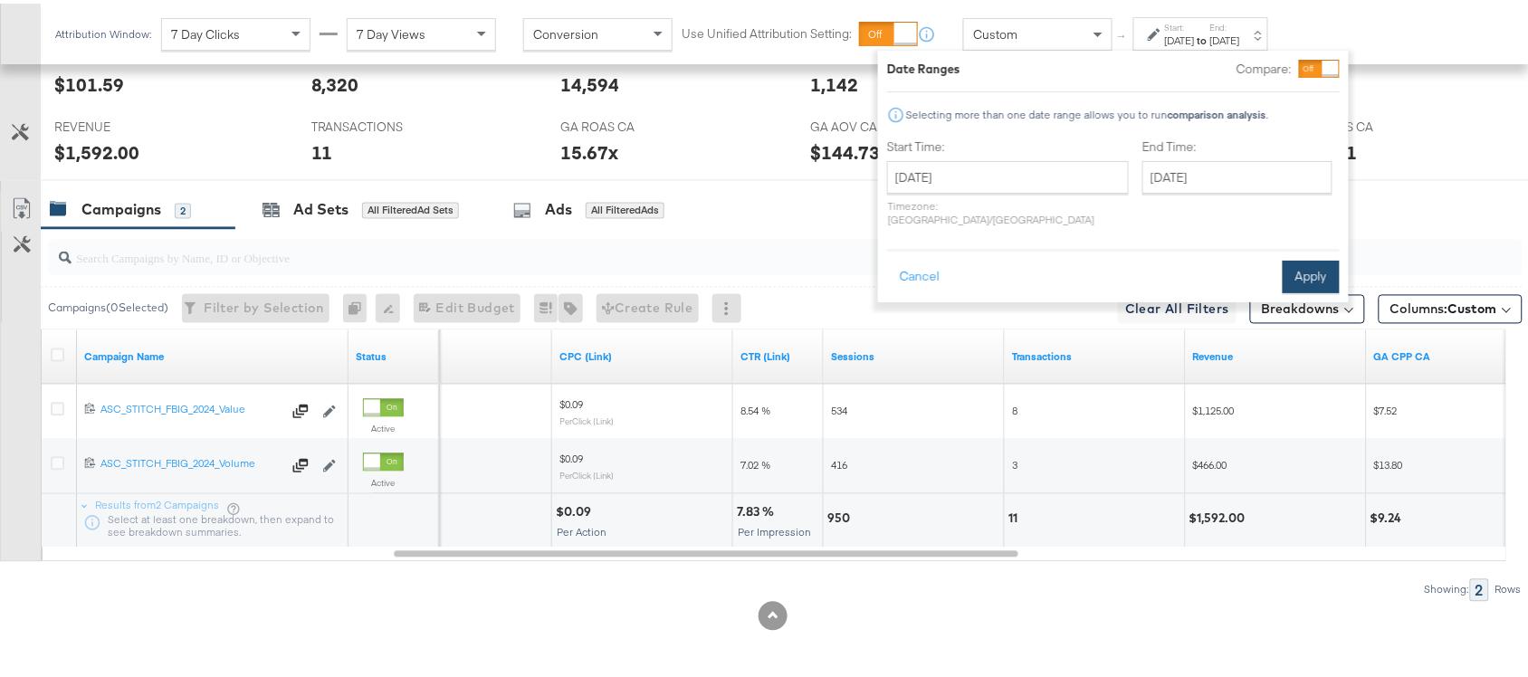
click at [1308, 259] on button "Apply" at bounding box center [1311, 273] width 57 height 33
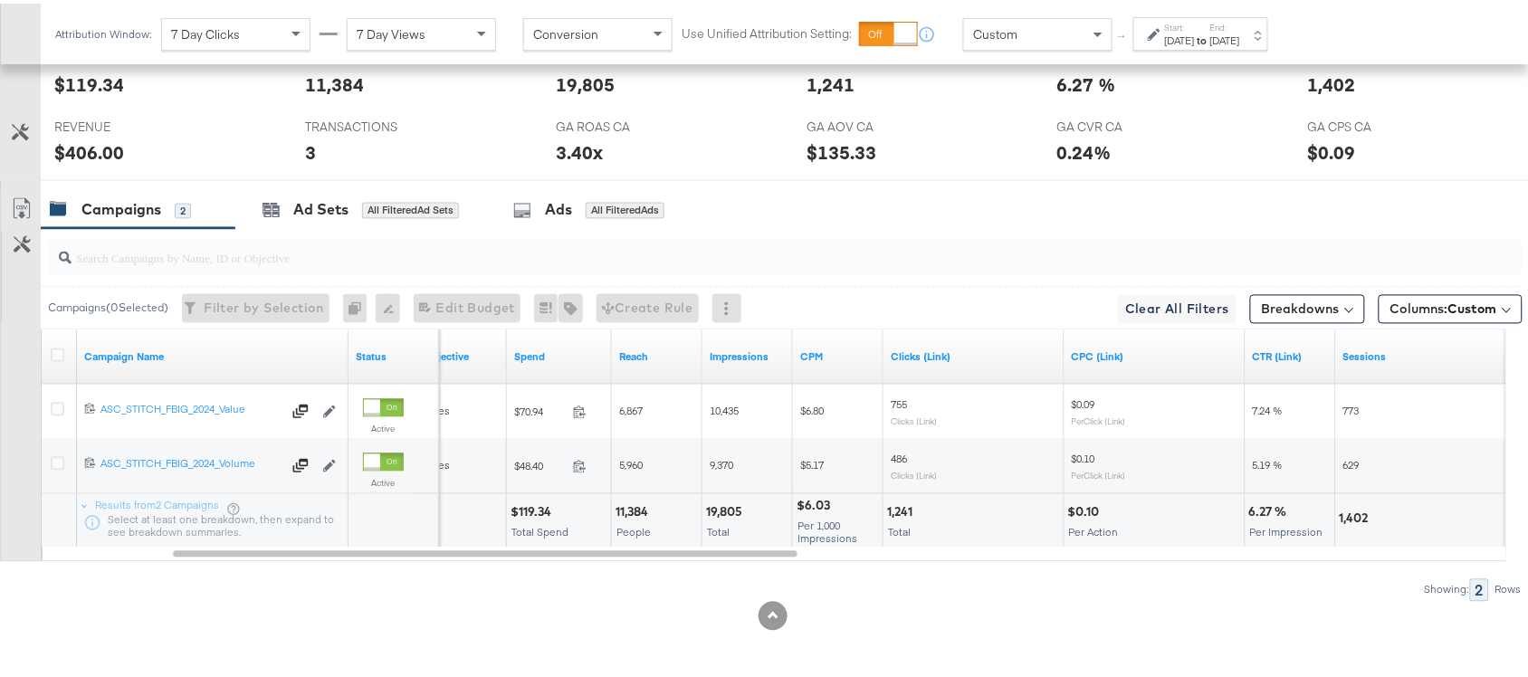
click at [535, 507] on div "$119.34" at bounding box center [534, 509] width 46 height 17
copy div "119.34"
click at [717, 511] on div "19,805" at bounding box center [727, 509] width 42 height 17
copy div "19,805"
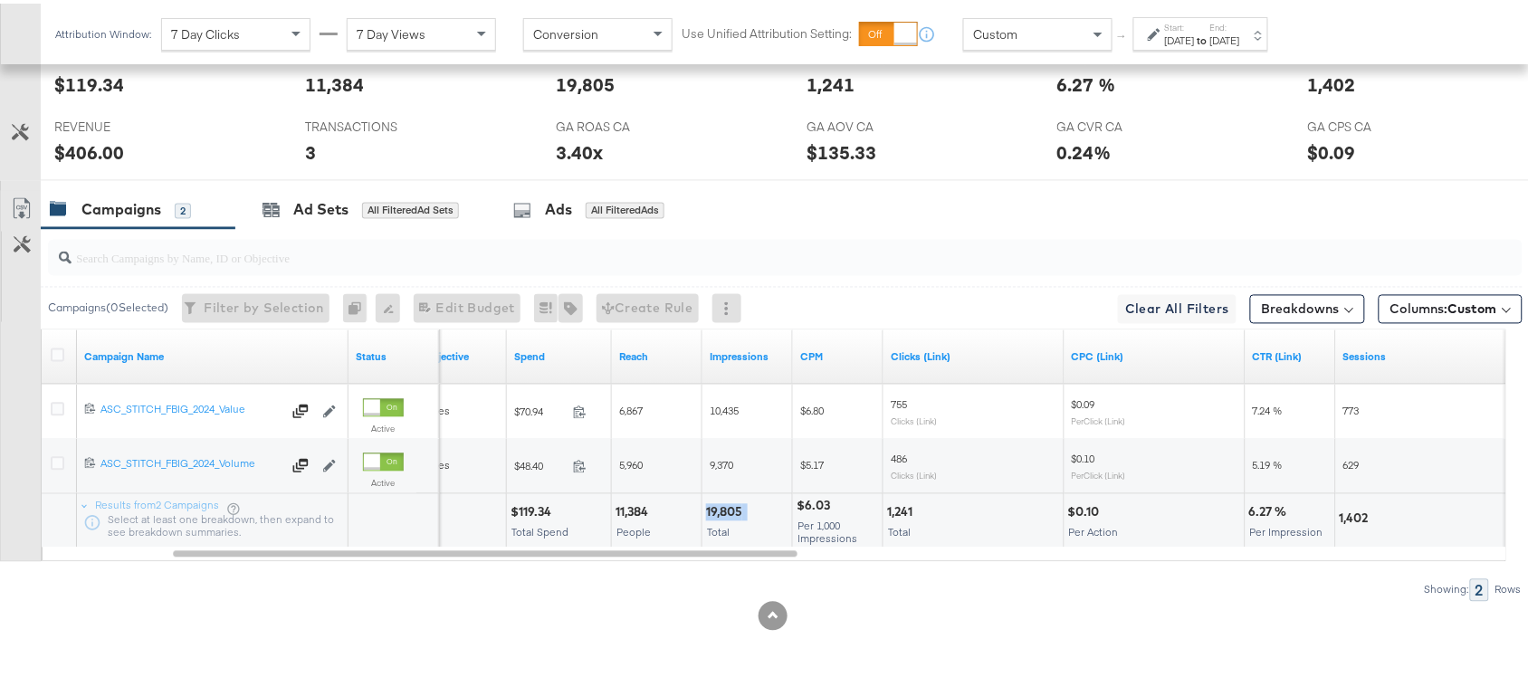
click at [717, 511] on div "19,805" at bounding box center [727, 509] width 42 height 17
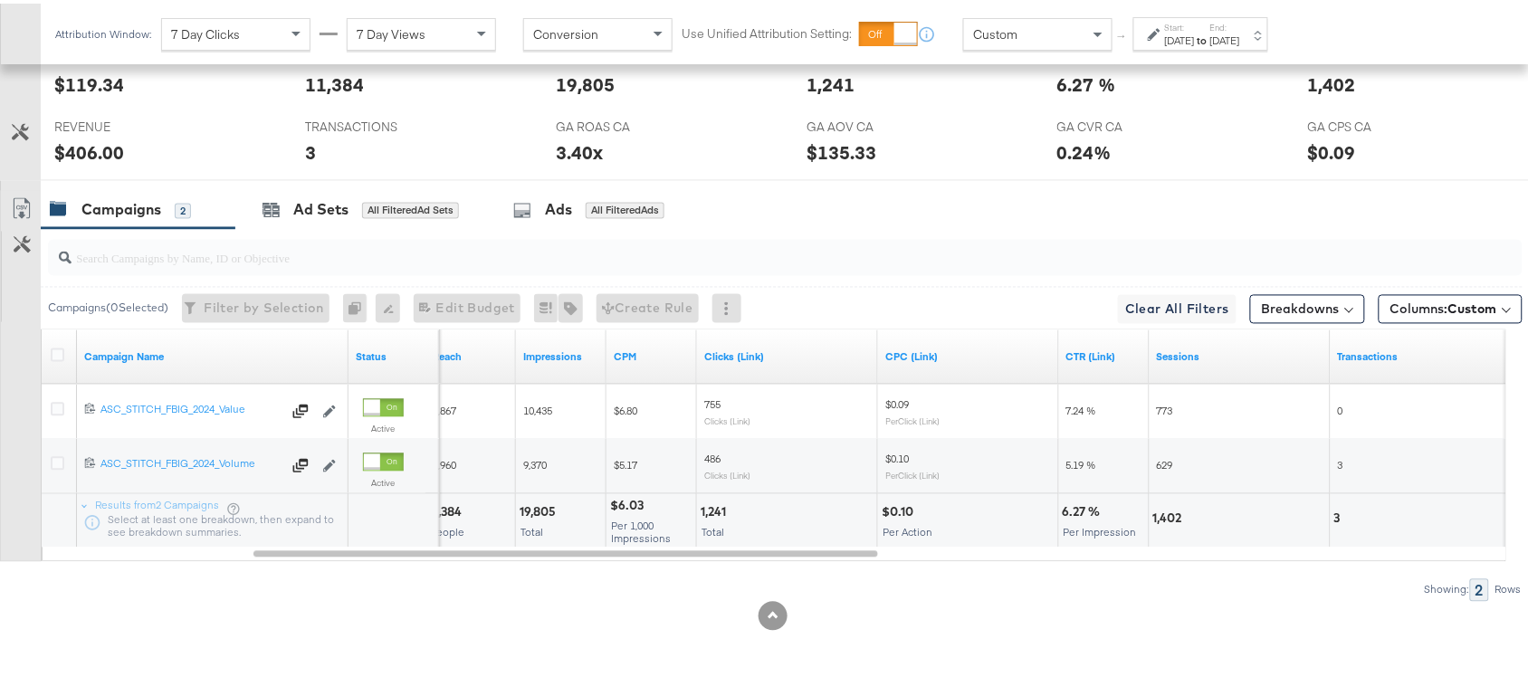
click at [715, 505] on div "1,241" at bounding box center [716, 509] width 31 height 17
copy div "1,241"
click at [715, 505] on div "1,241" at bounding box center [716, 509] width 31 height 17
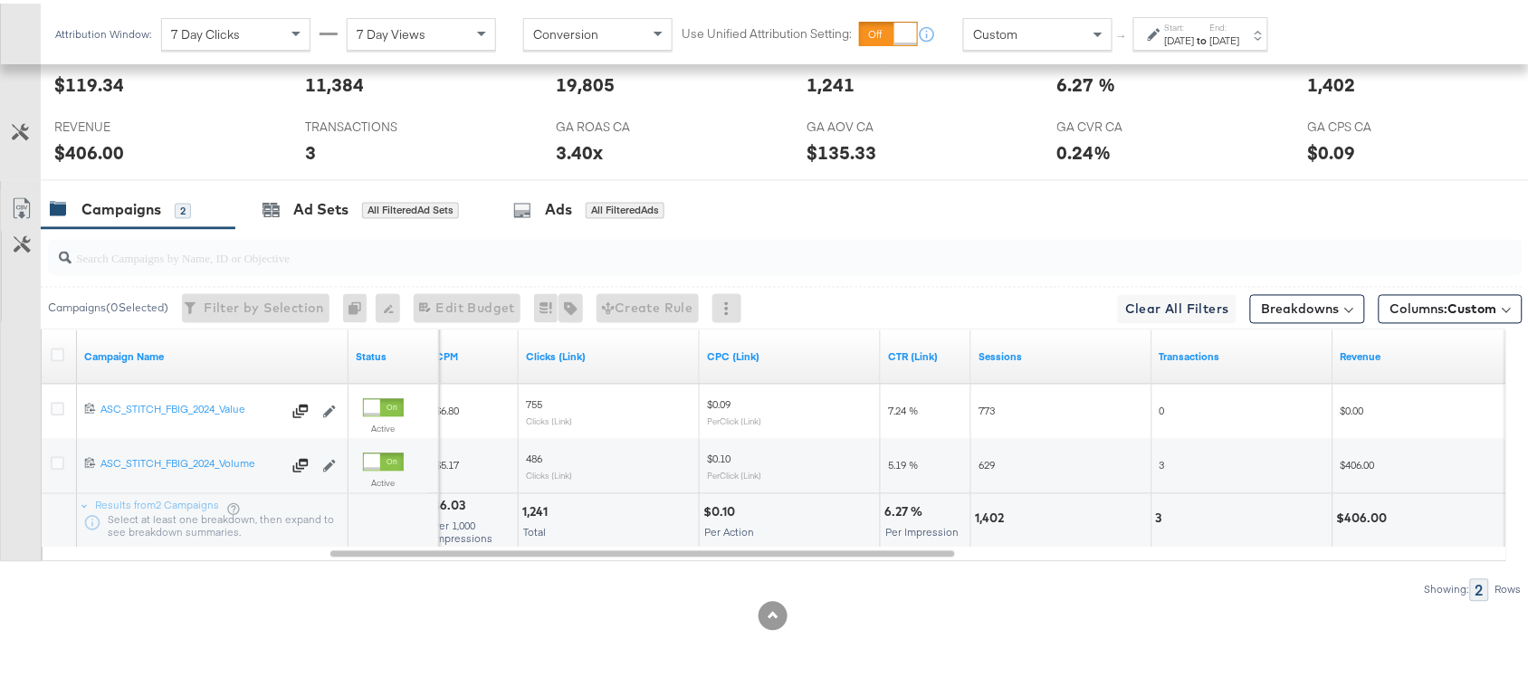
click at [987, 519] on div "1,402" at bounding box center [992, 515] width 34 height 17
copy div "1,402"
click at [987, 519] on div "1,402" at bounding box center [992, 515] width 34 height 17
click at [1160, 511] on div "3" at bounding box center [1162, 515] width 12 height 17
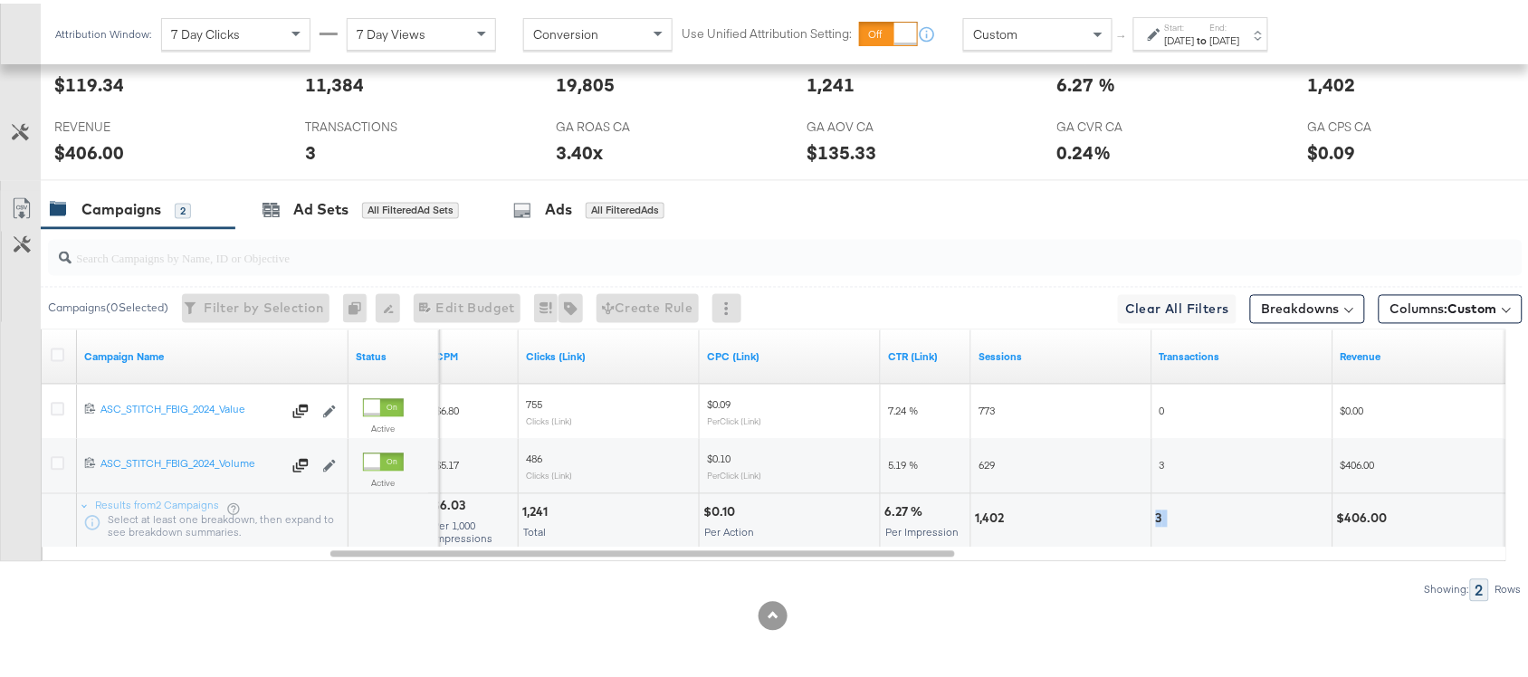
click at [1160, 511] on div "3" at bounding box center [1162, 515] width 12 height 17
click at [1361, 517] on div "$406.00" at bounding box center [1365, 515] width 56 height 17
click at [1195, 36] on div "[DATE]" at bounding box center [1180, 37] width 30 height 14
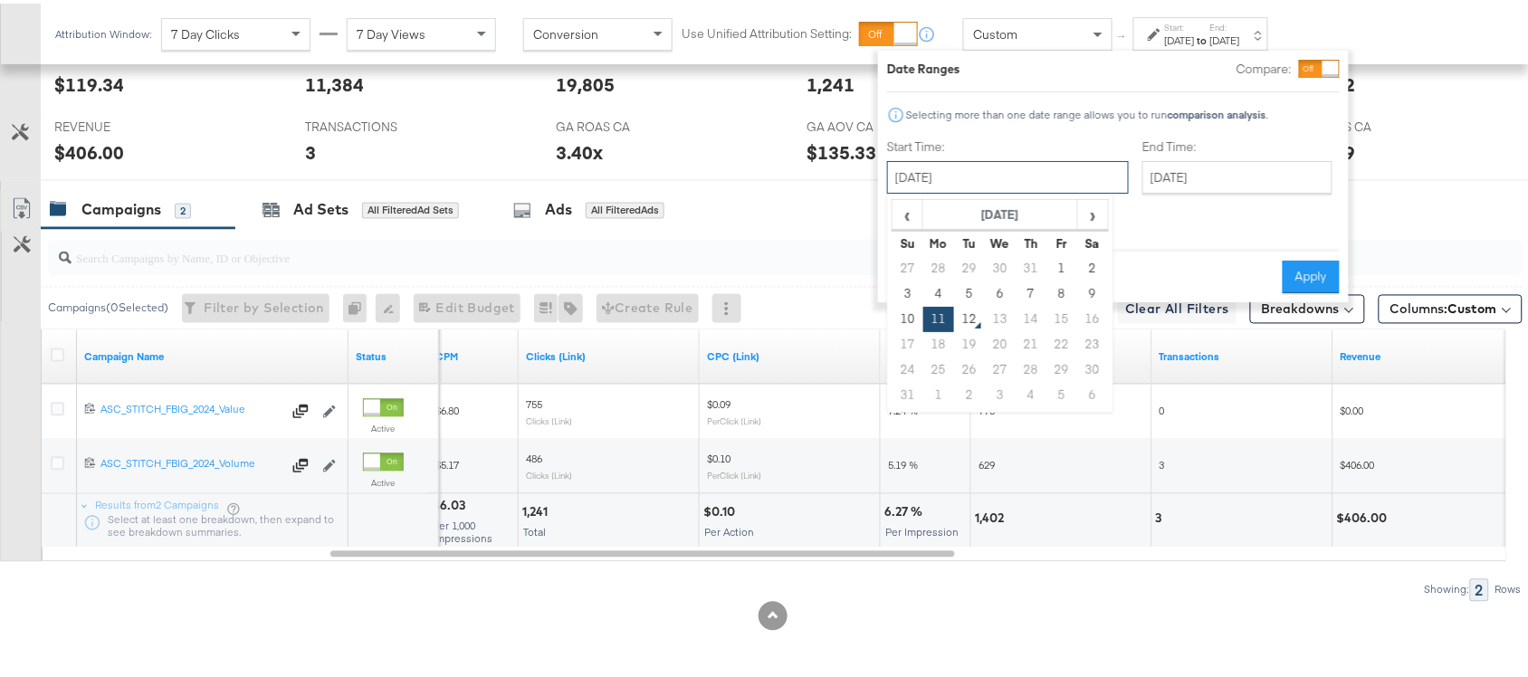
click at [953, 177] on input "[DATE]" at bounding box center [1008, 174] width 242 height 33
click at [908, 311] on td "10" at bounding box center [908, 315] width 31 height 25
type input "[DATE]"
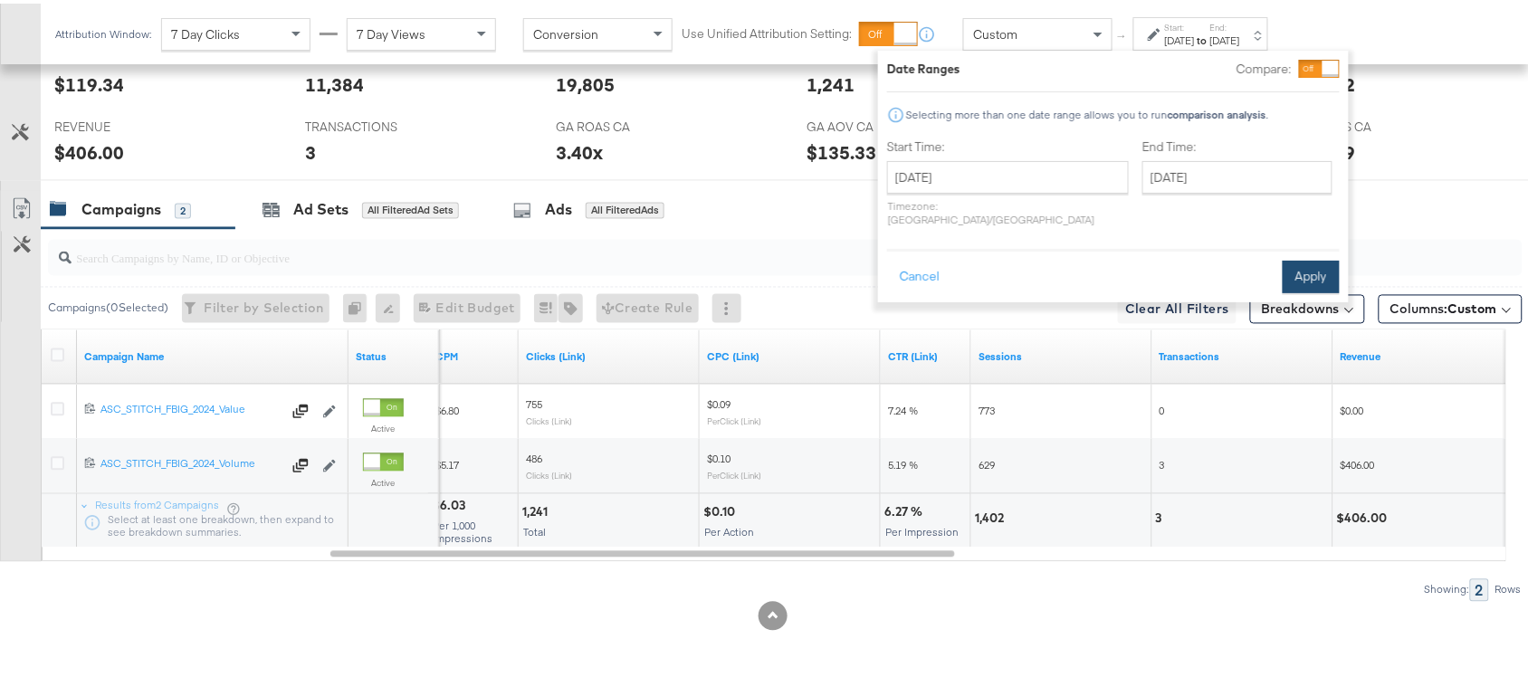
click at [1300, 257] on button "Apply" at bounding box center [1311, 273] width 57 height 33
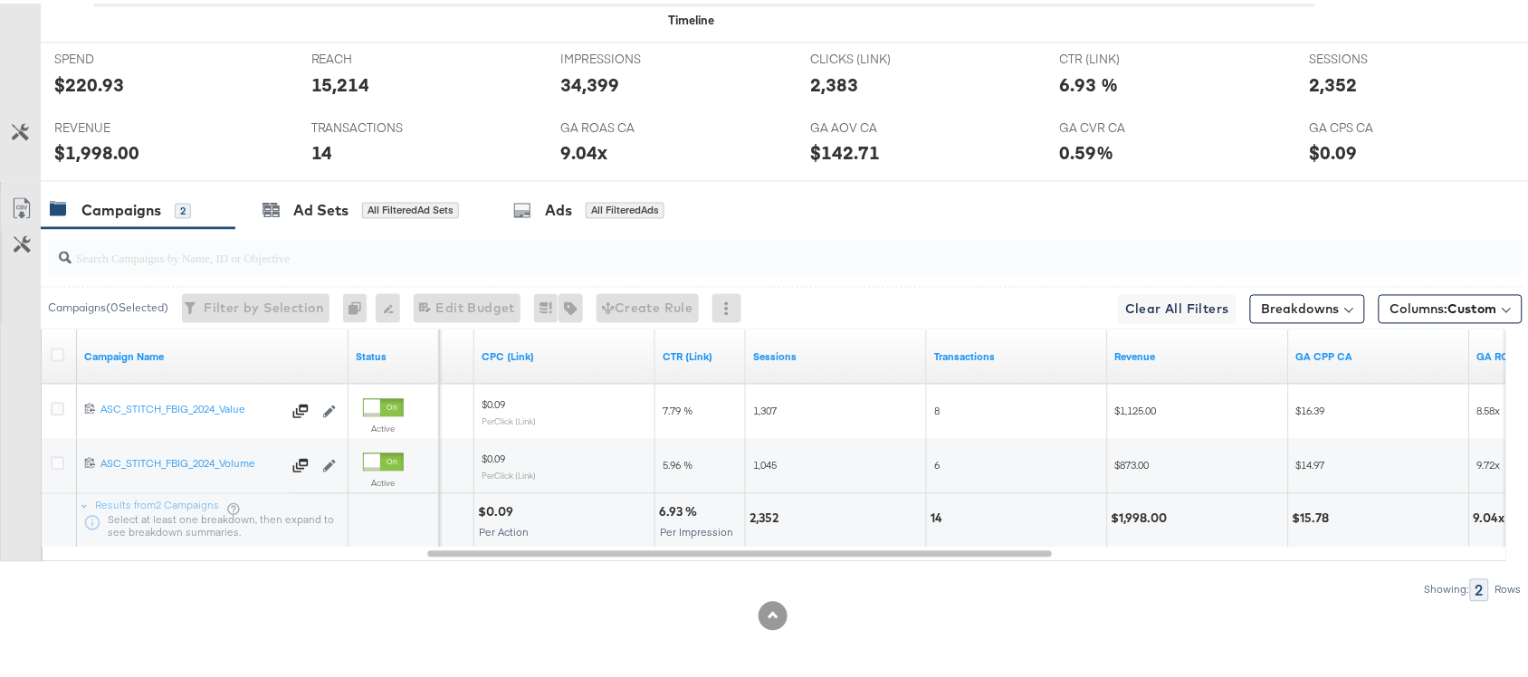
scroll to position [0, 0]
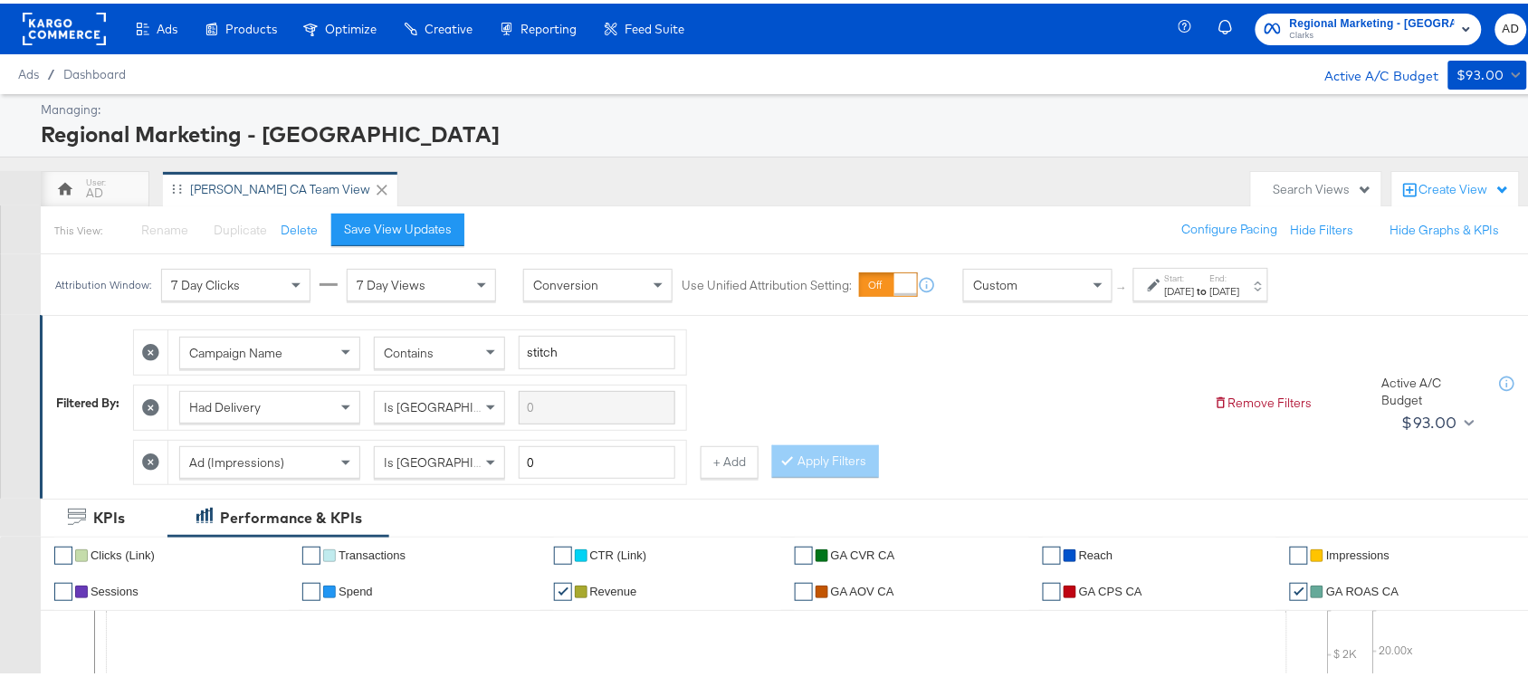
click at [59, 21] on rect at bounding box center [64, 25] width 83 height 33
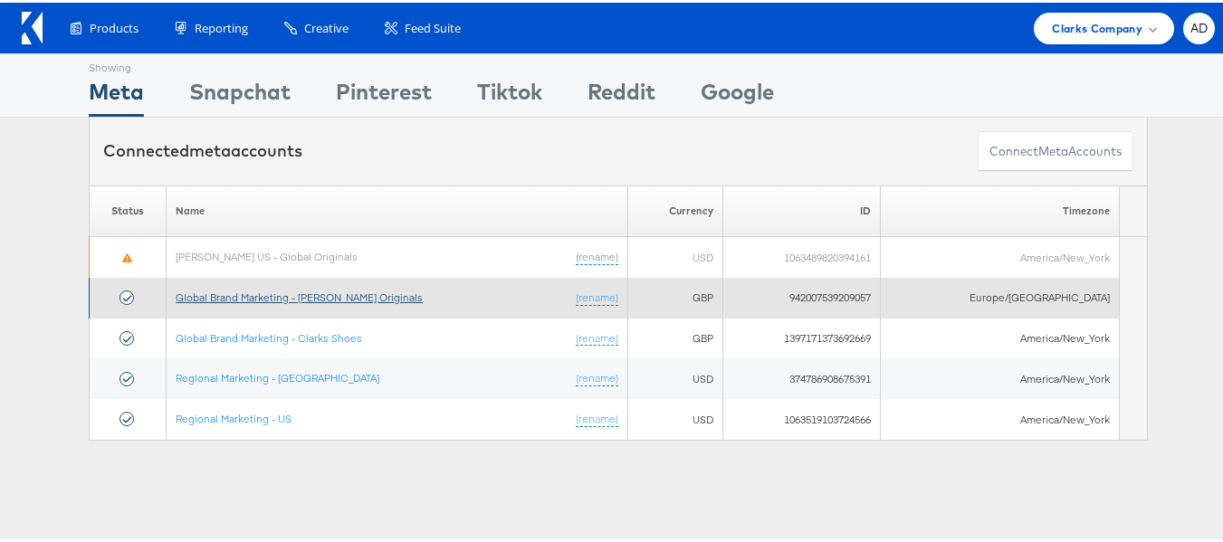
click at [351, 292] on link "Global Brand Marketing - [PERSON_NAME] Originals" at bounding box center [299, 295] width 247 height 14
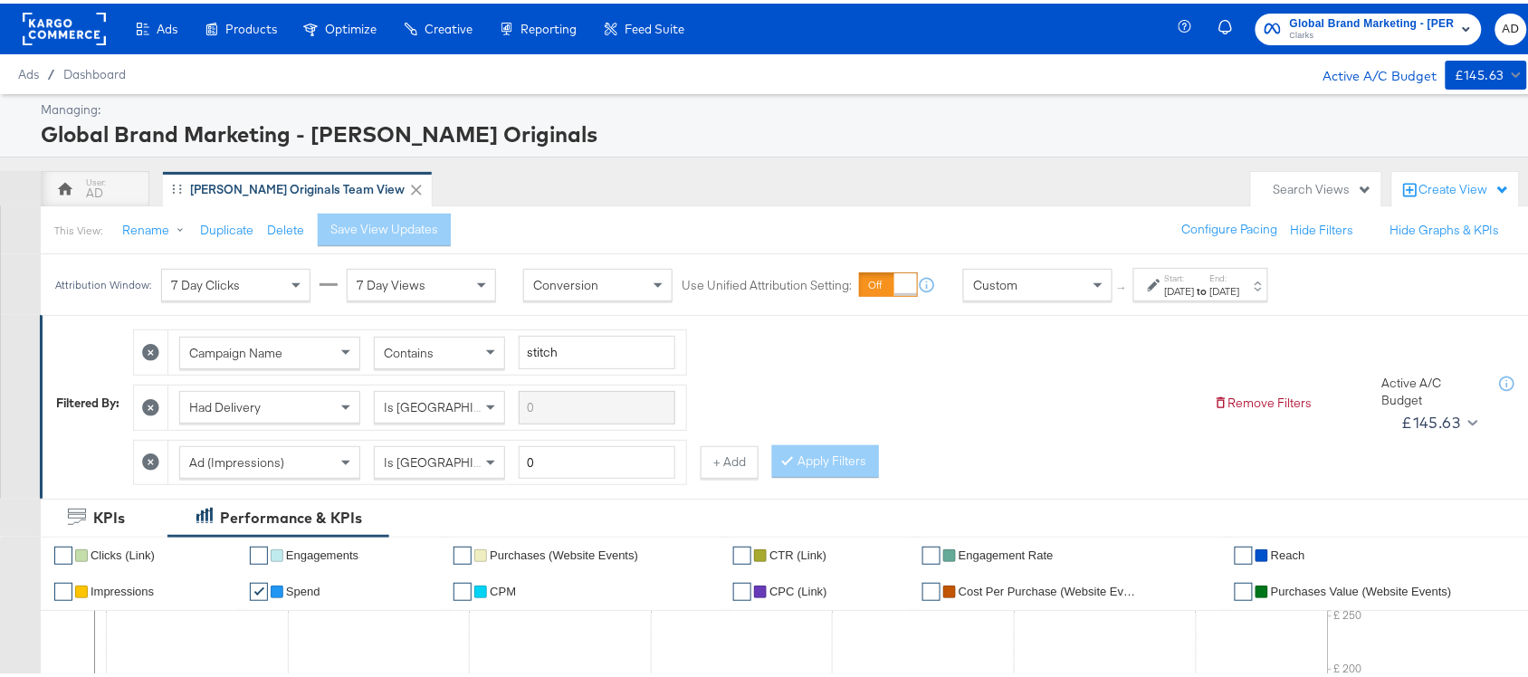
click at [1169, 294] on div "[DATE]" at bounding box center [1180, 288] width 30 height 14
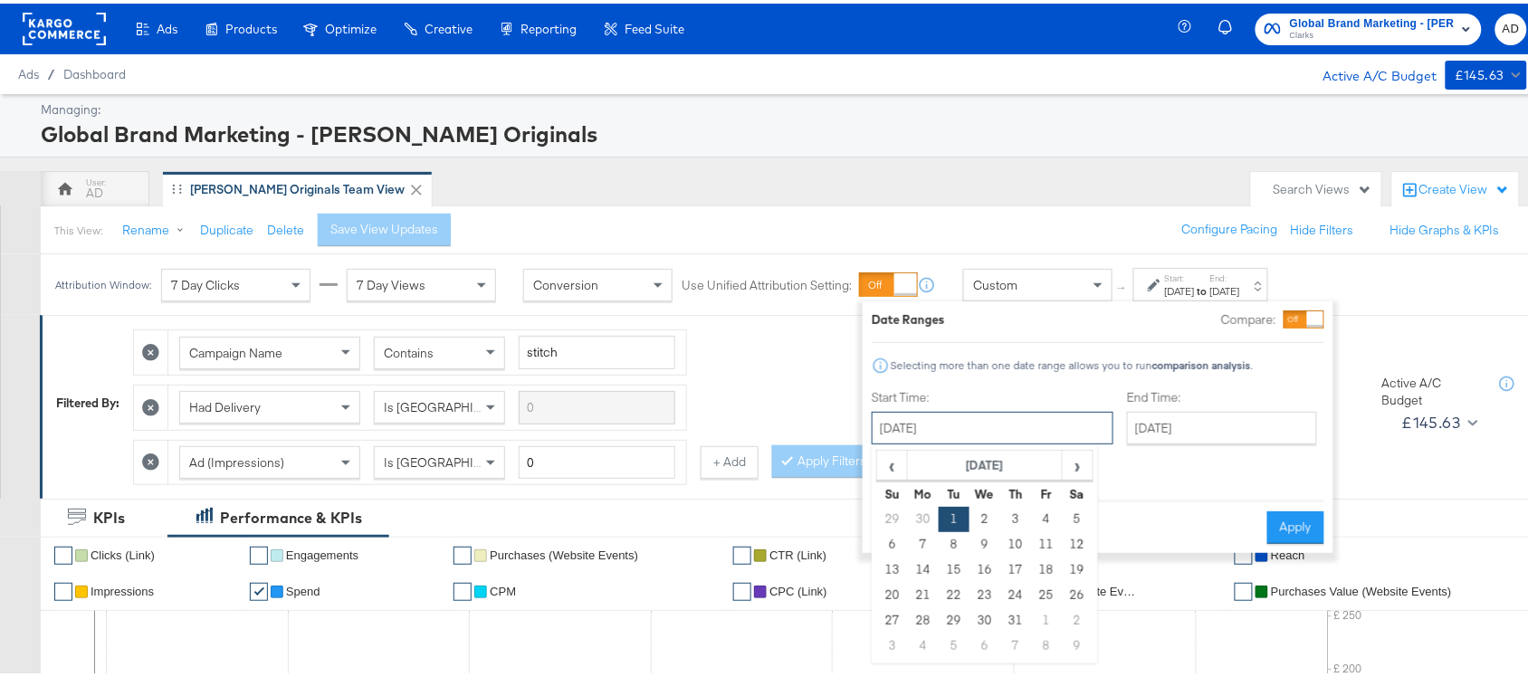
click at [929, 423] on input "[DATE]" at bounding box center [993, 424] width 242 height 33
click at [1064, 469] on span "›" at bounding box center [1078, 461] width 28 height 27
click at [899, 569] on td "10" at bounding box center [892, 566] width 31 height 25
type input "[DATE]"
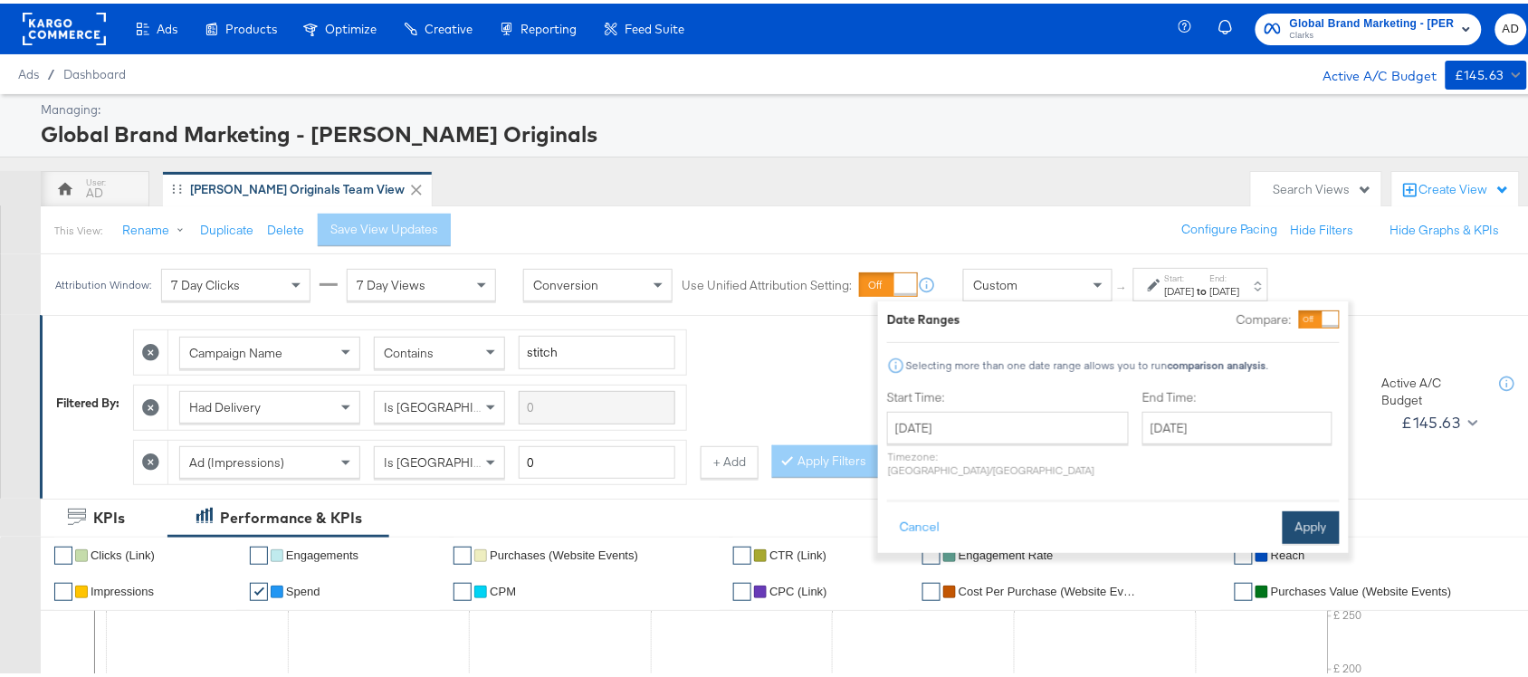
click at [1317, 508] on button "Apply" at bounding box center [1311, 524] width 57 height 33
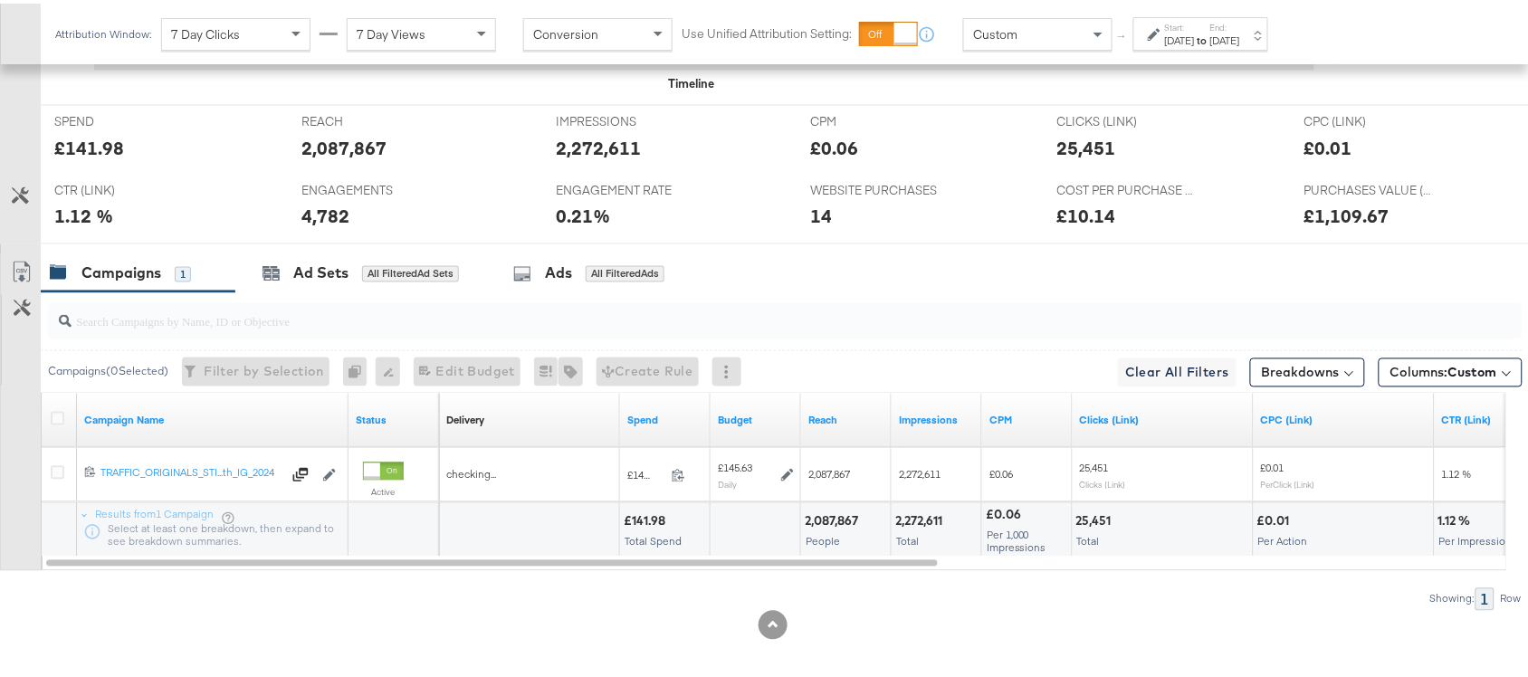
scroll to position [835, 0]
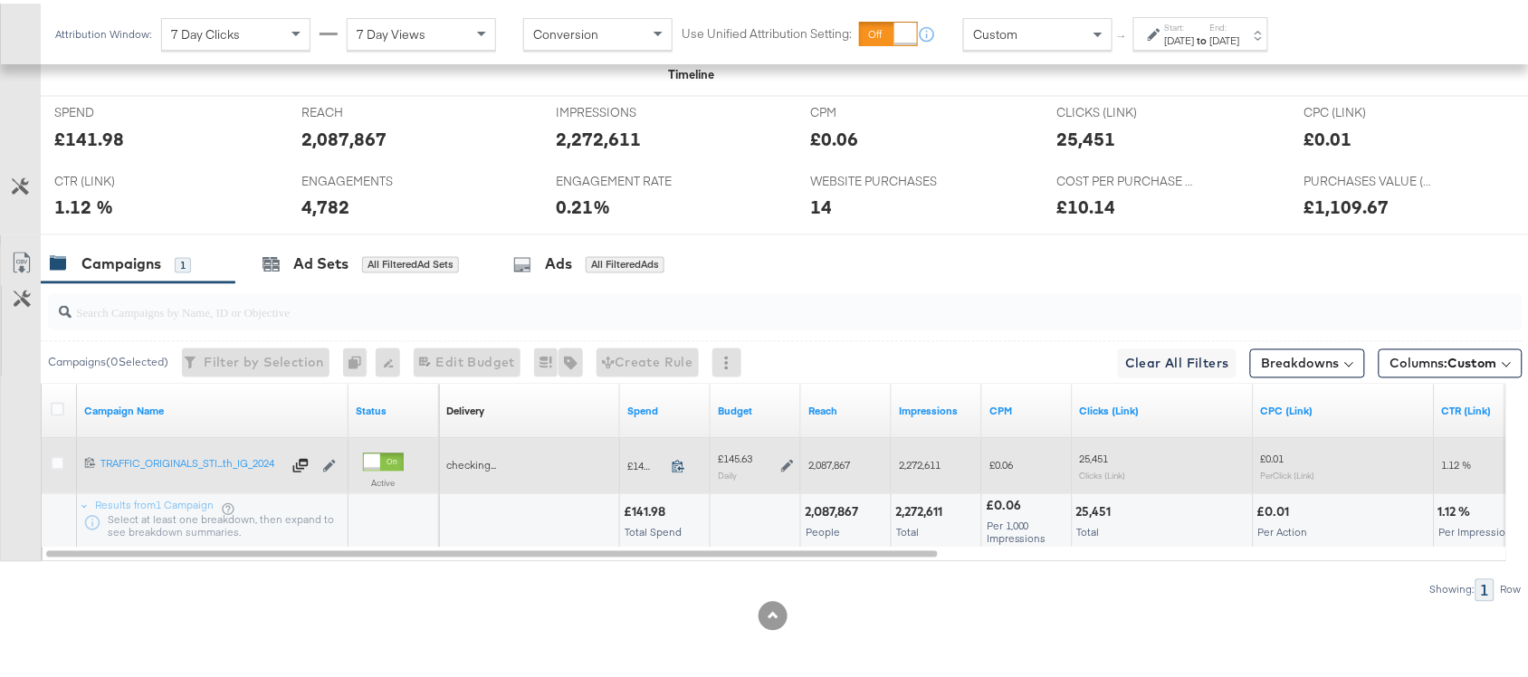
click at [677, 463] on icon at bounding box center [679, 463] width 14 height 14
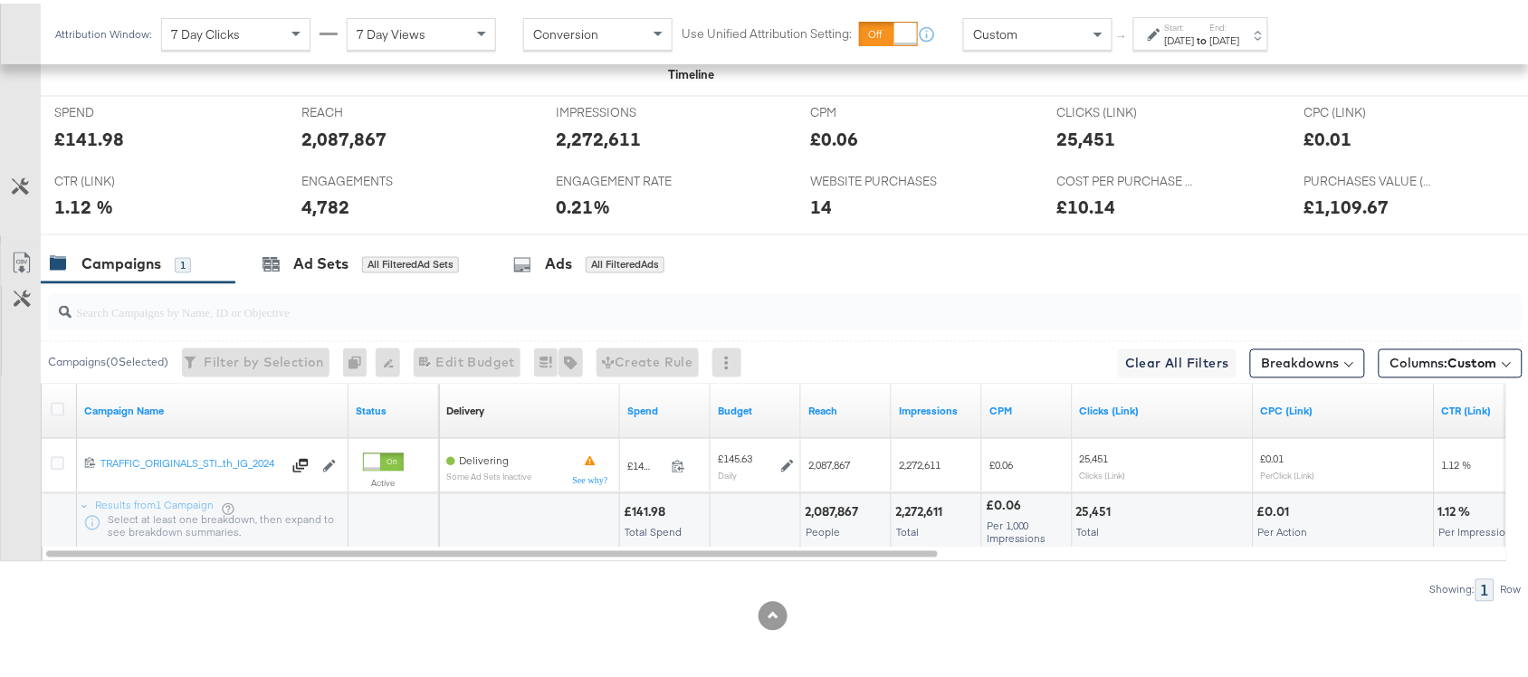
click at [827, 508] on div "2,087,867" at bounding box center [834, 509] width 59 height 17
click at [929, 507] on div "2,272,611" at bounding box center [921, 509] width 53 height 17
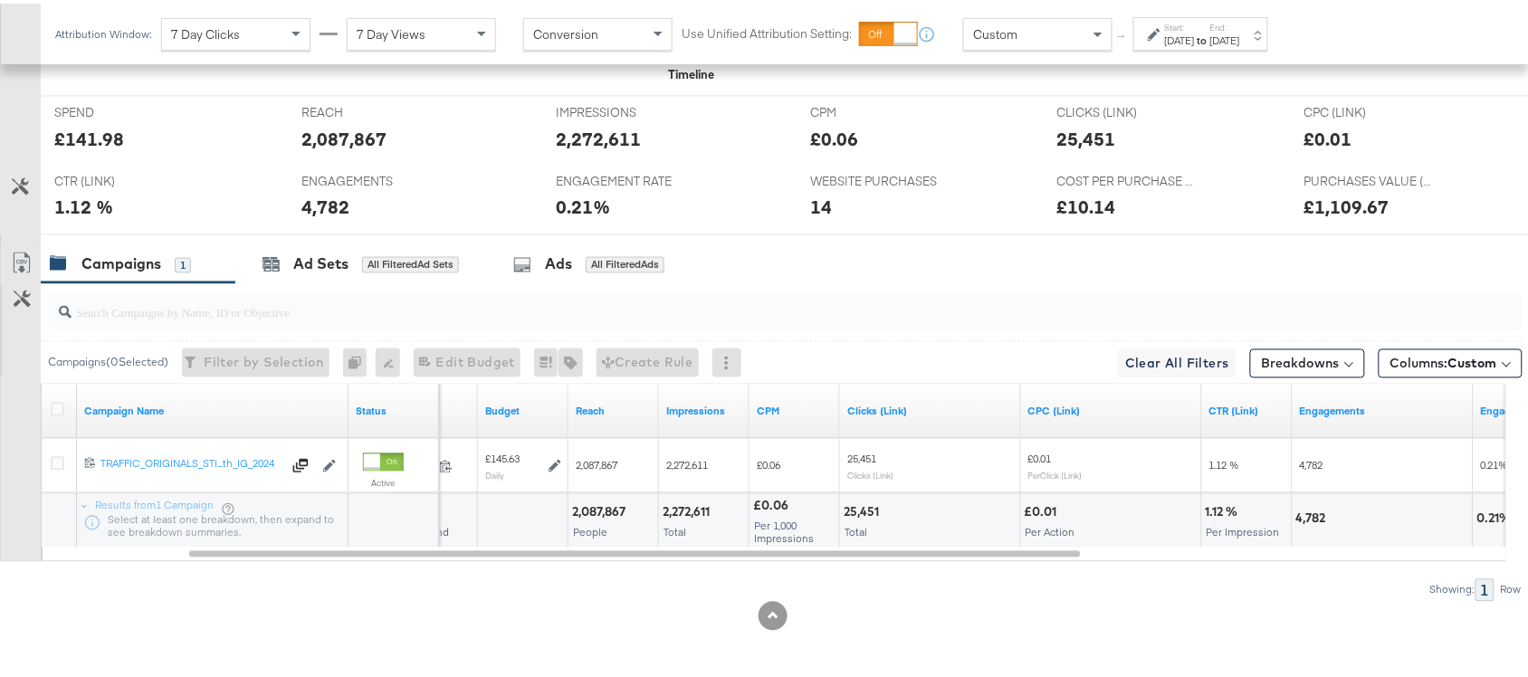
click at [855, 508] on div "25,451" at bounding box center [864, 509] width 41 height 17
copy div "25,451"
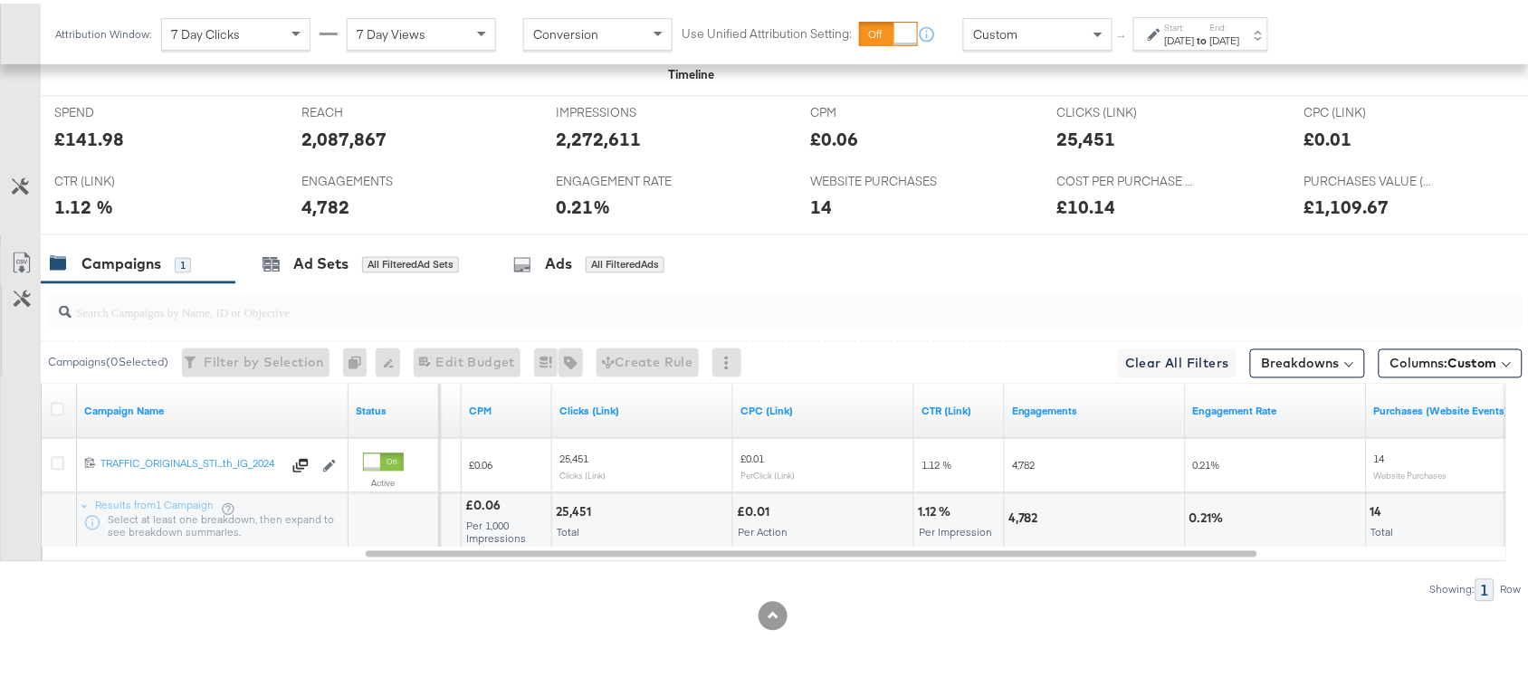
click at [1015, 508] on div "4,782" at bounding box center [1025, 515] width 35 height 17
copy div "4,782"
click at [1015, 508] on div "4,782" at bounding box center [1025, 515] width 35 height 17
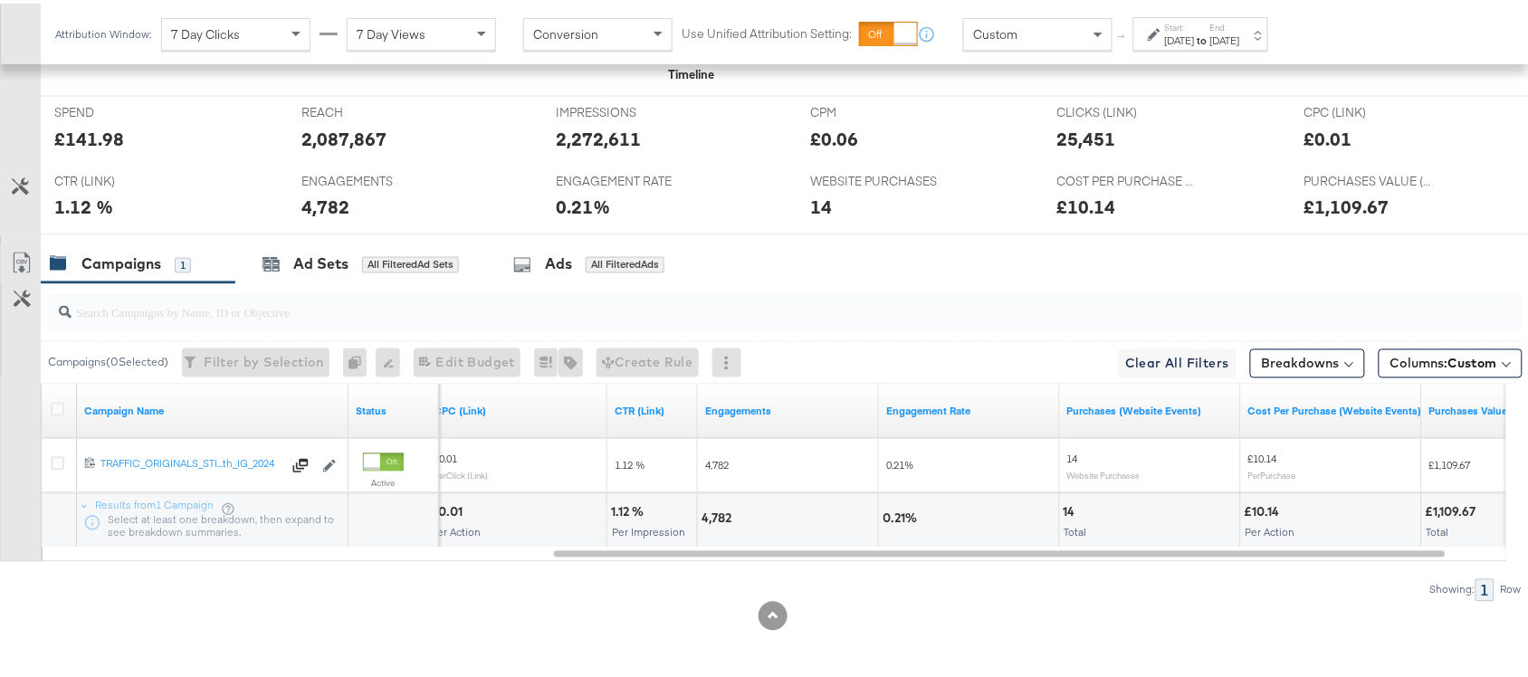
click at [1240, 24] on label "End:" at bounding box center [1225, 24] width 30 height 12
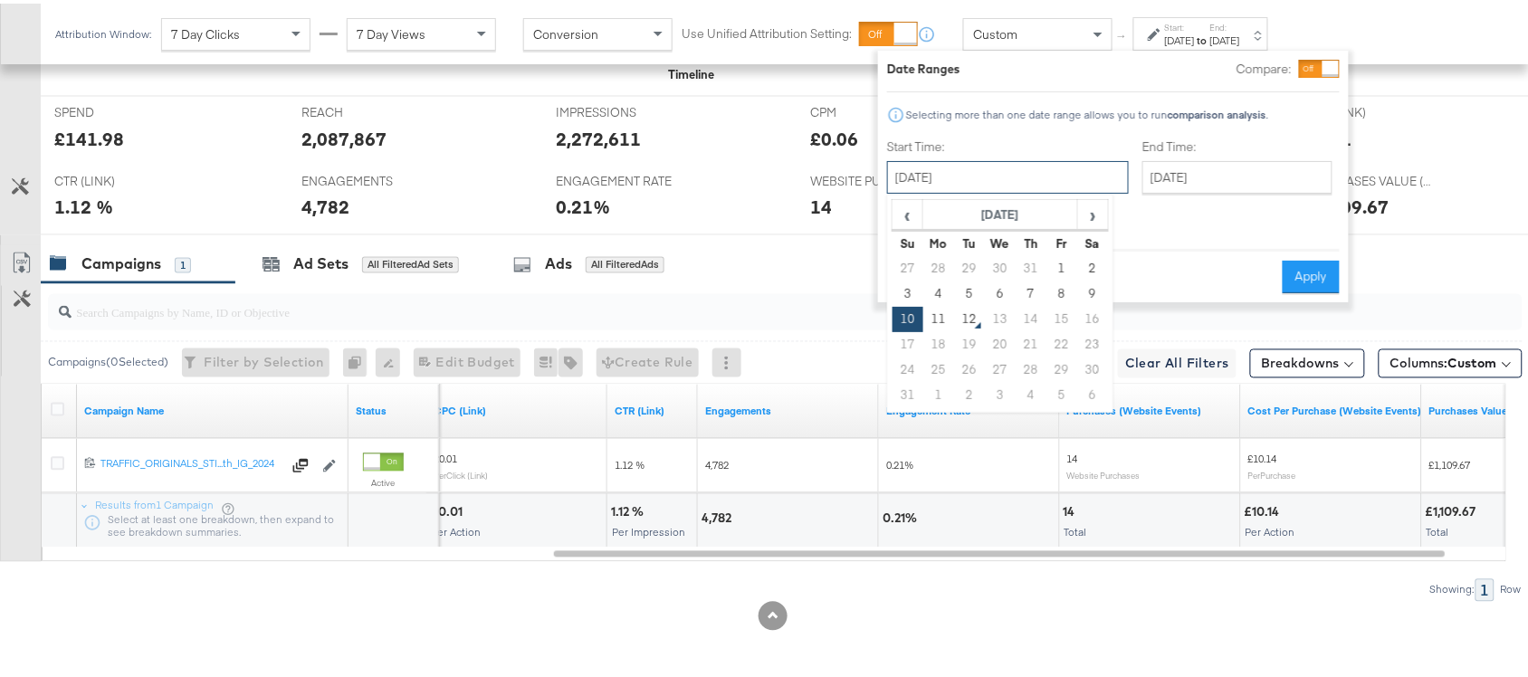
click at [970, 172] on input "[DATE]" at bounding box center [1008, 174] width 242 height 33
click at [939, 311] on td "11" at bounding box center [938, 315] width 31 height 25
type input "[DATE]"
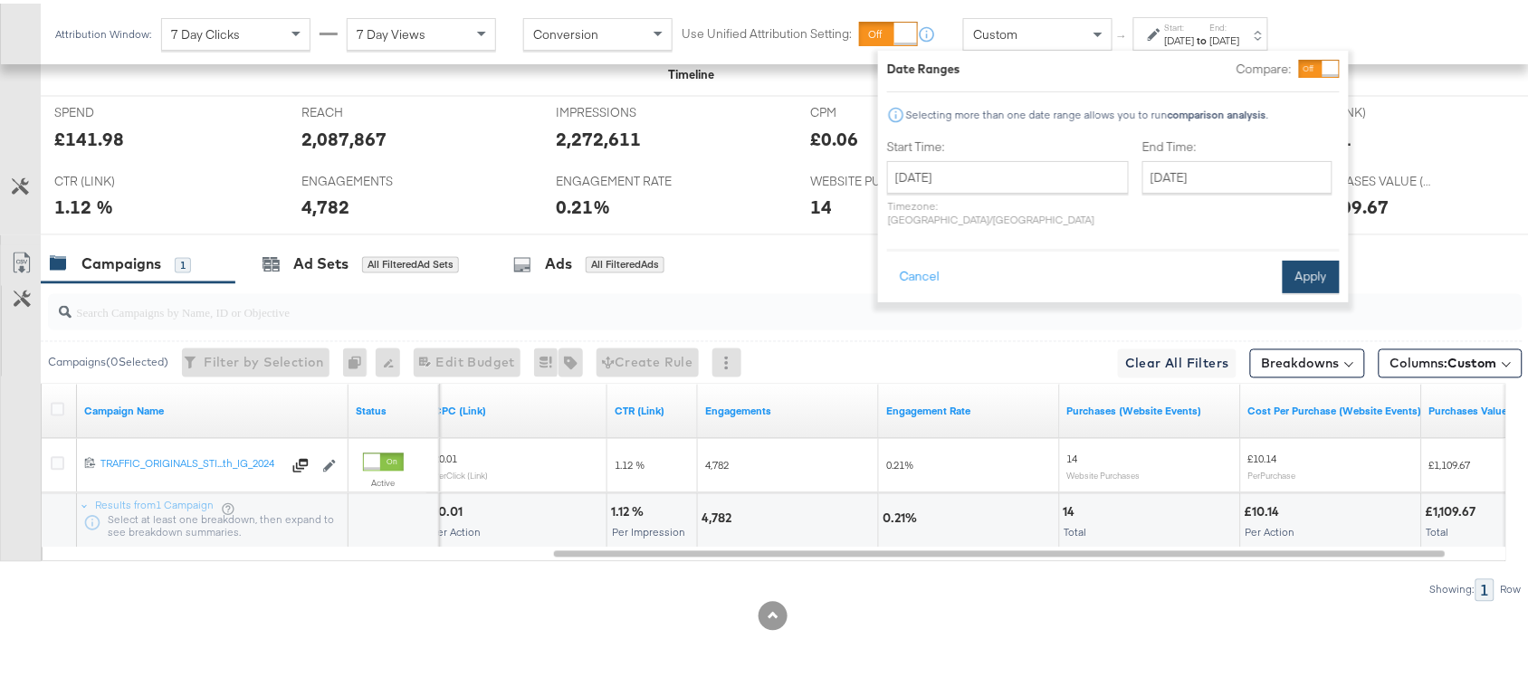
click at [1311, 257] on button "Apply" at bounding box center [1311, 273] width 57 height 33
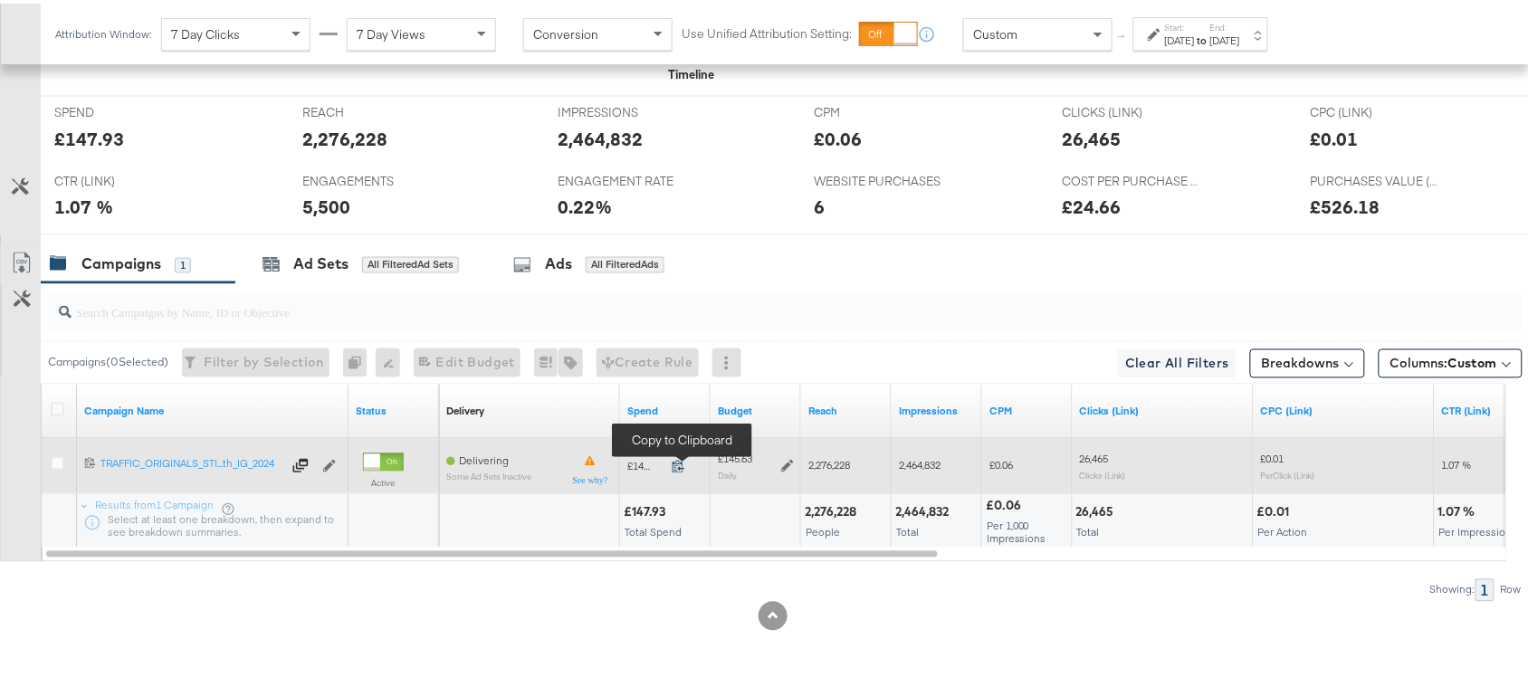
click at [682, 466] on icon at bounding box center [679, 463] width 12 height 13
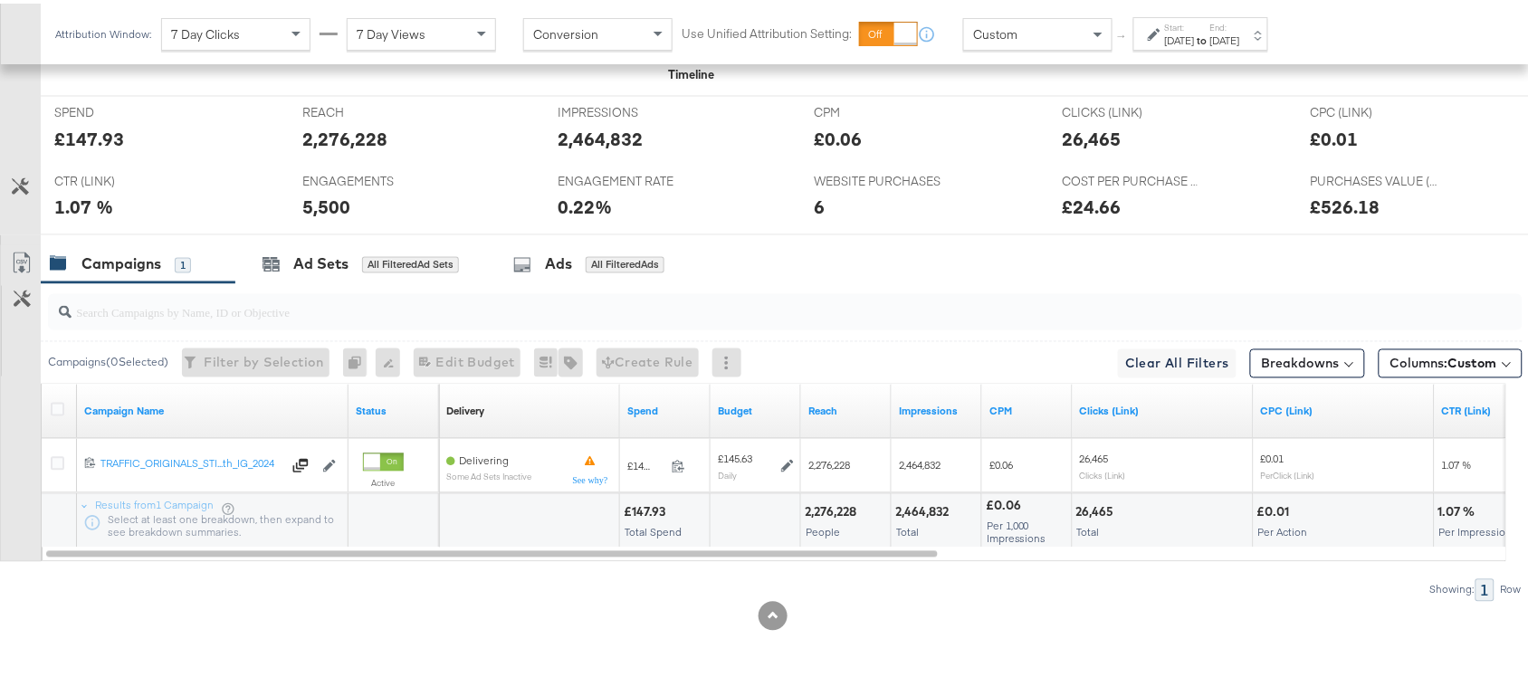
click at [827, 508] on div "2,276,228" at bounding box center [833, 509] width 57 height 17
copy div "2,276,228"
click at [827, 508] on div "2,276,228" at bounding box center [833, 509] width 57 height 17
click at [923, 517] on div "2,464,832" at bounding box center [924, 509] width 59 height 17
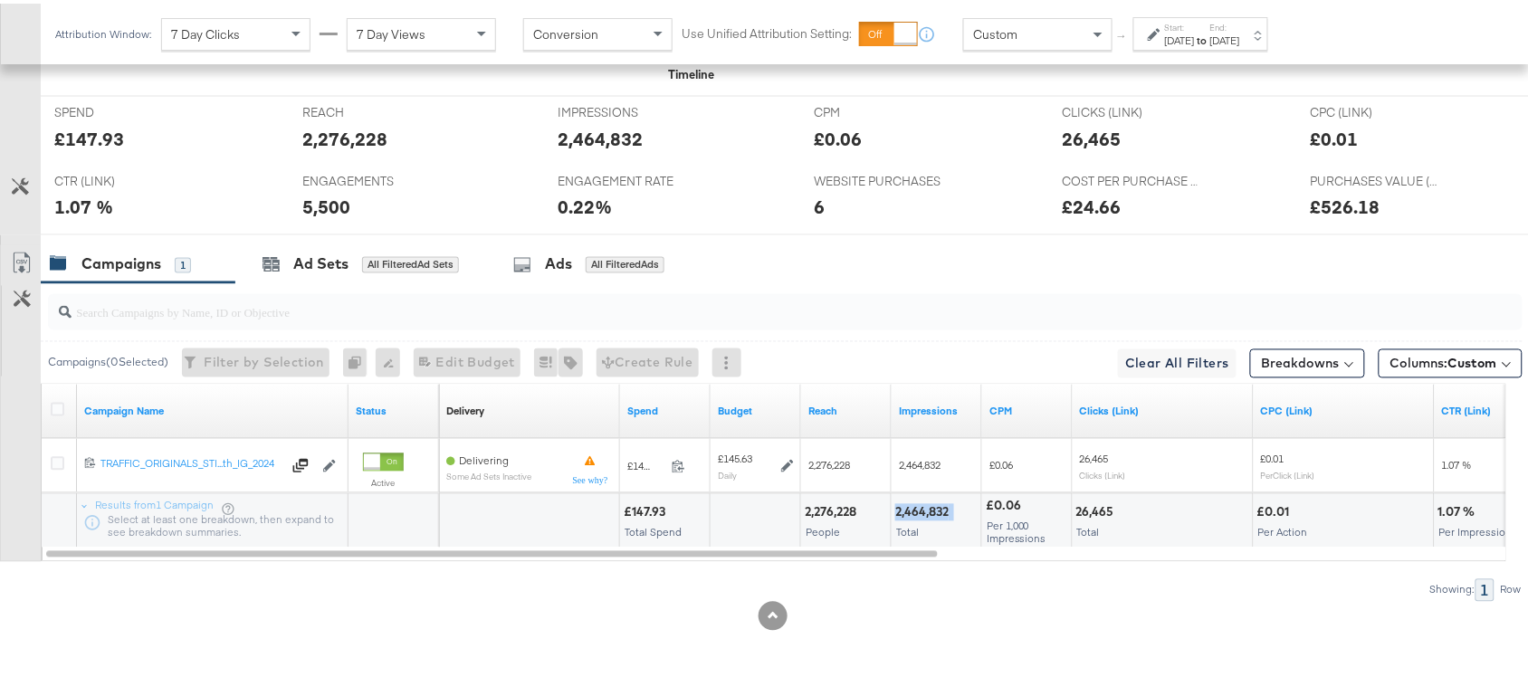
copy div "2,464,832"
click at [923, 517] on div "2,464,832" at bounding box center [924, 509] width 59 height 17
click at [1096, 518] on div "26,465 Total" at bounding box center [1163, 518] width 180 height 54
copy div "26,465"
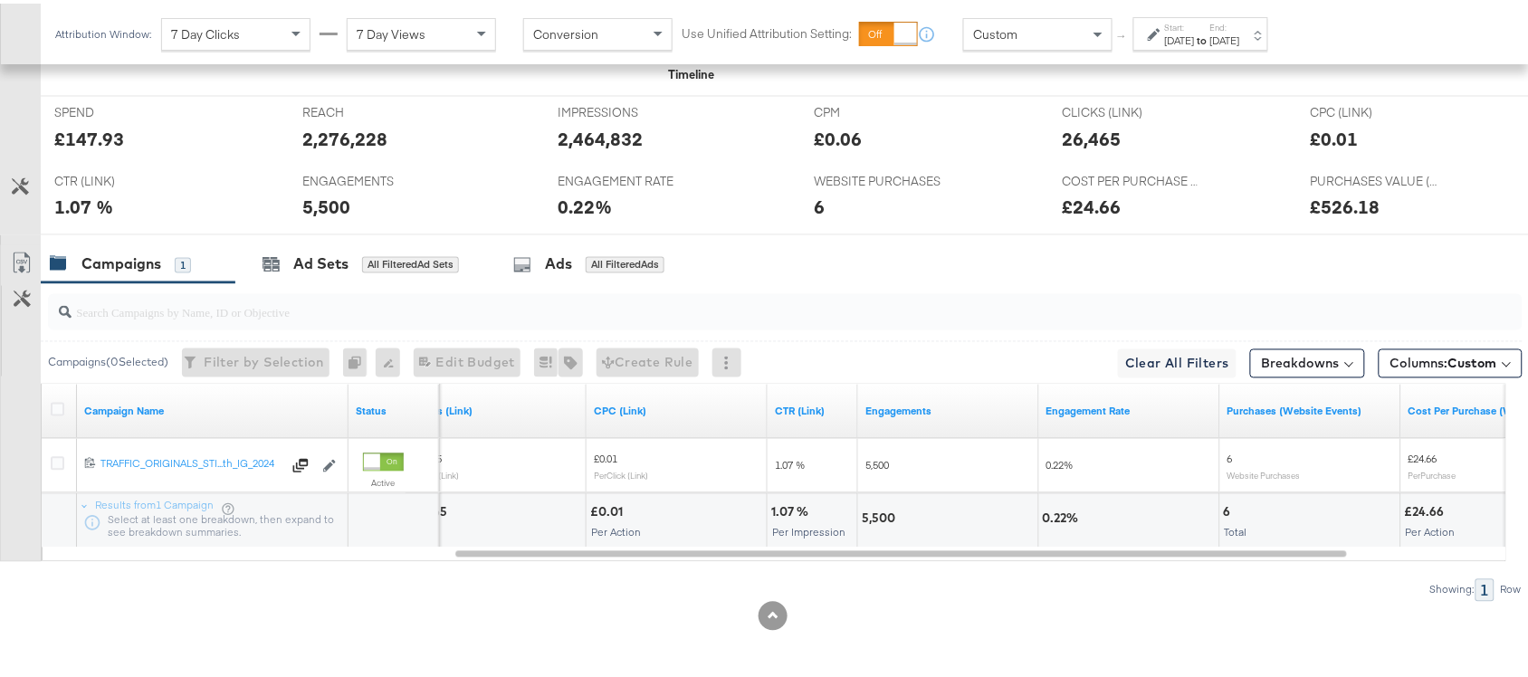
click at [875, 505] on div "5,500" at bounding box center [948, 518] width 180 height 54
copy div "5,500"
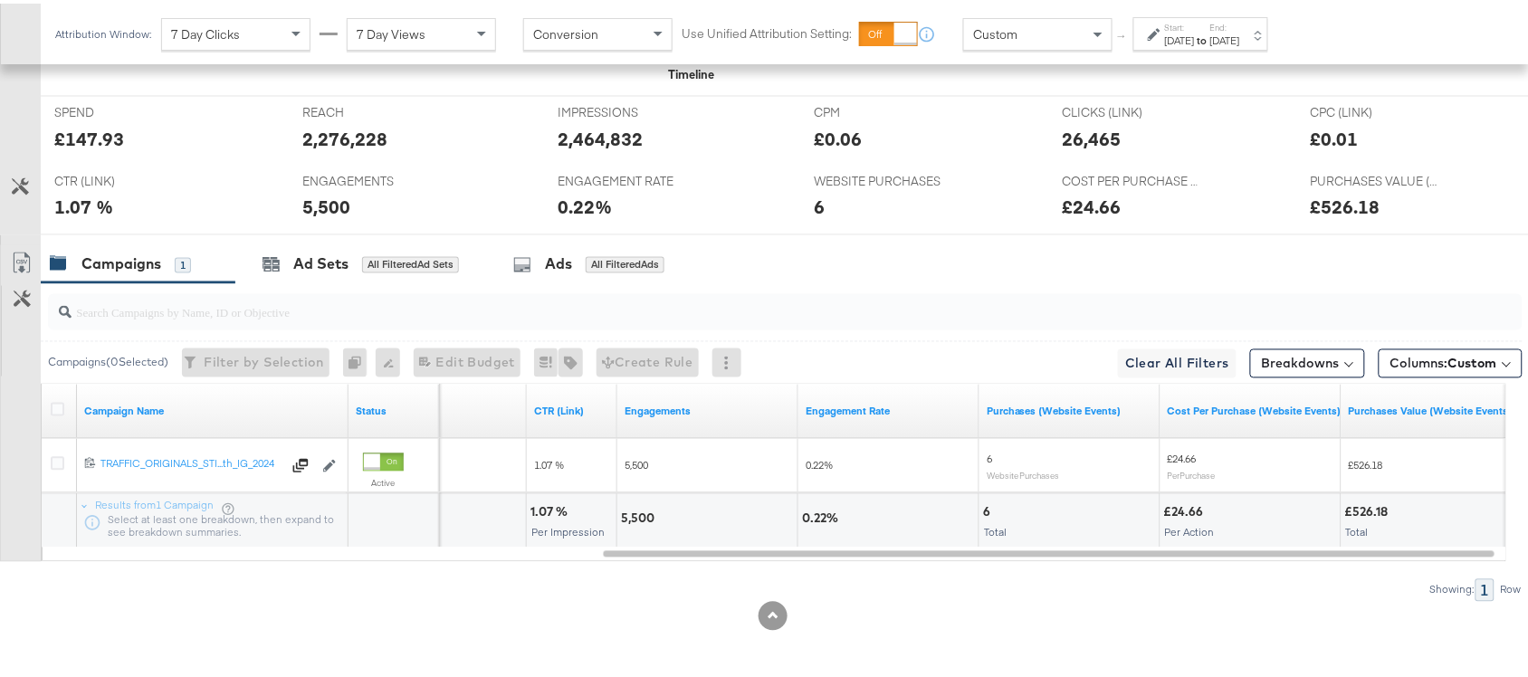
click at [987, 510] on div "6" at bounding box center [989, 509] width 13 height 17
copy div "6"
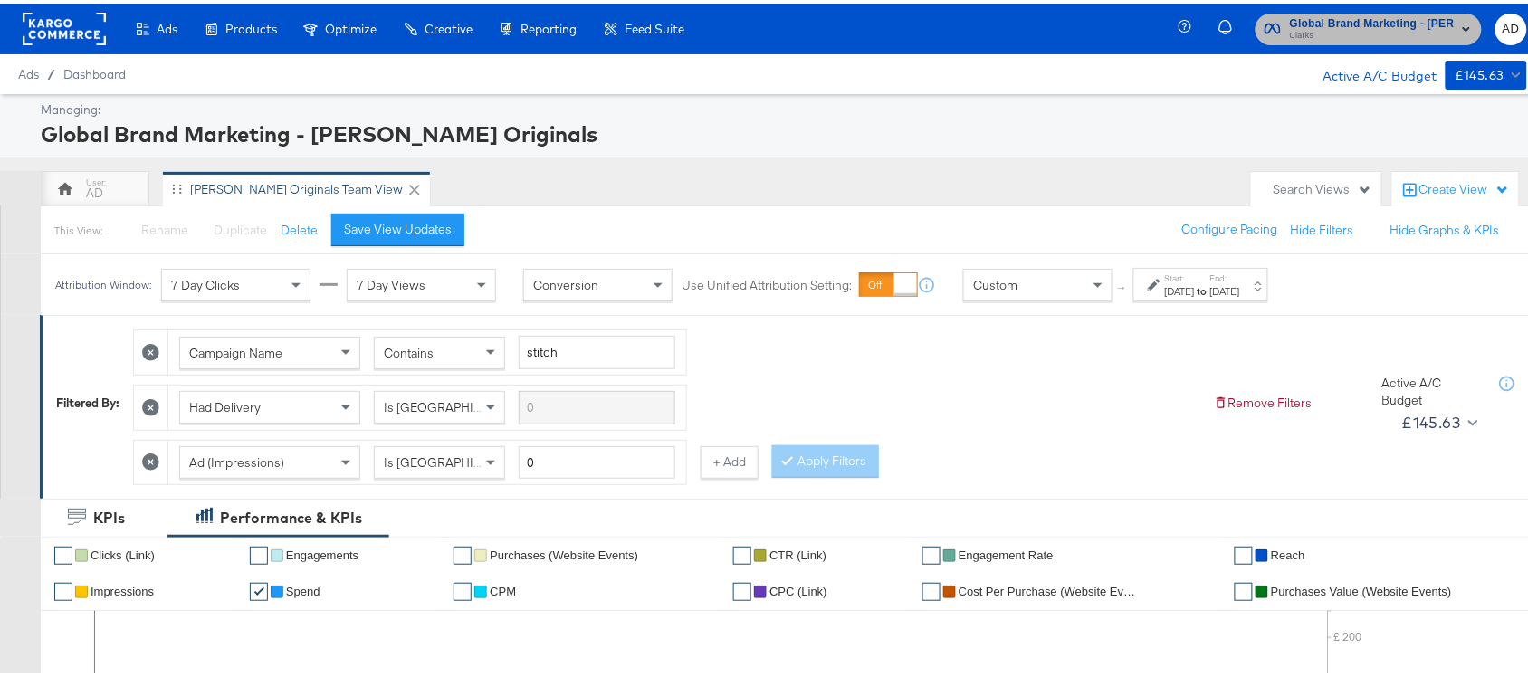
click at [1376, 29] on span "Clarks" at bounding box center [1372, 32] width 165 height 14
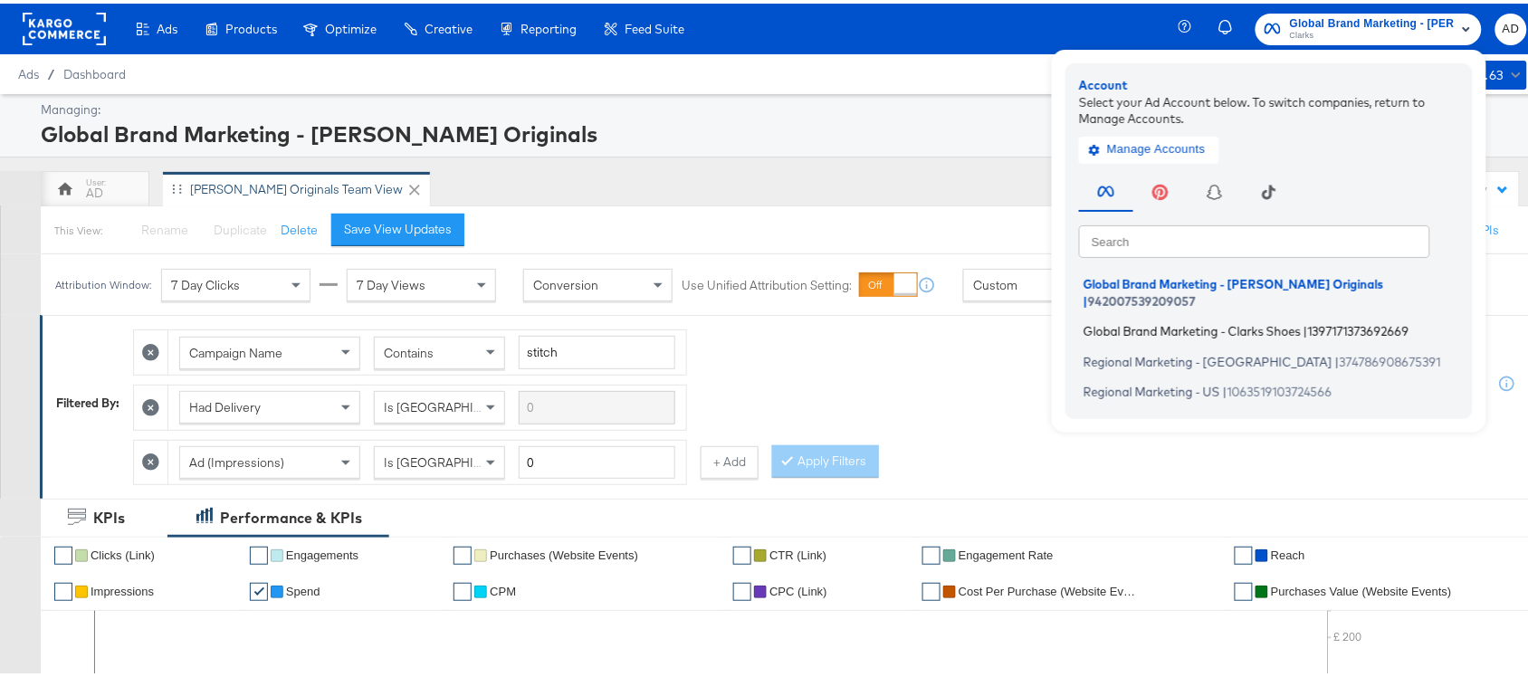
click at [1123, 320] on span "Global Brand Marketing - Clarks Shoes" at bounding box center [1192, 327] width 217 height 14
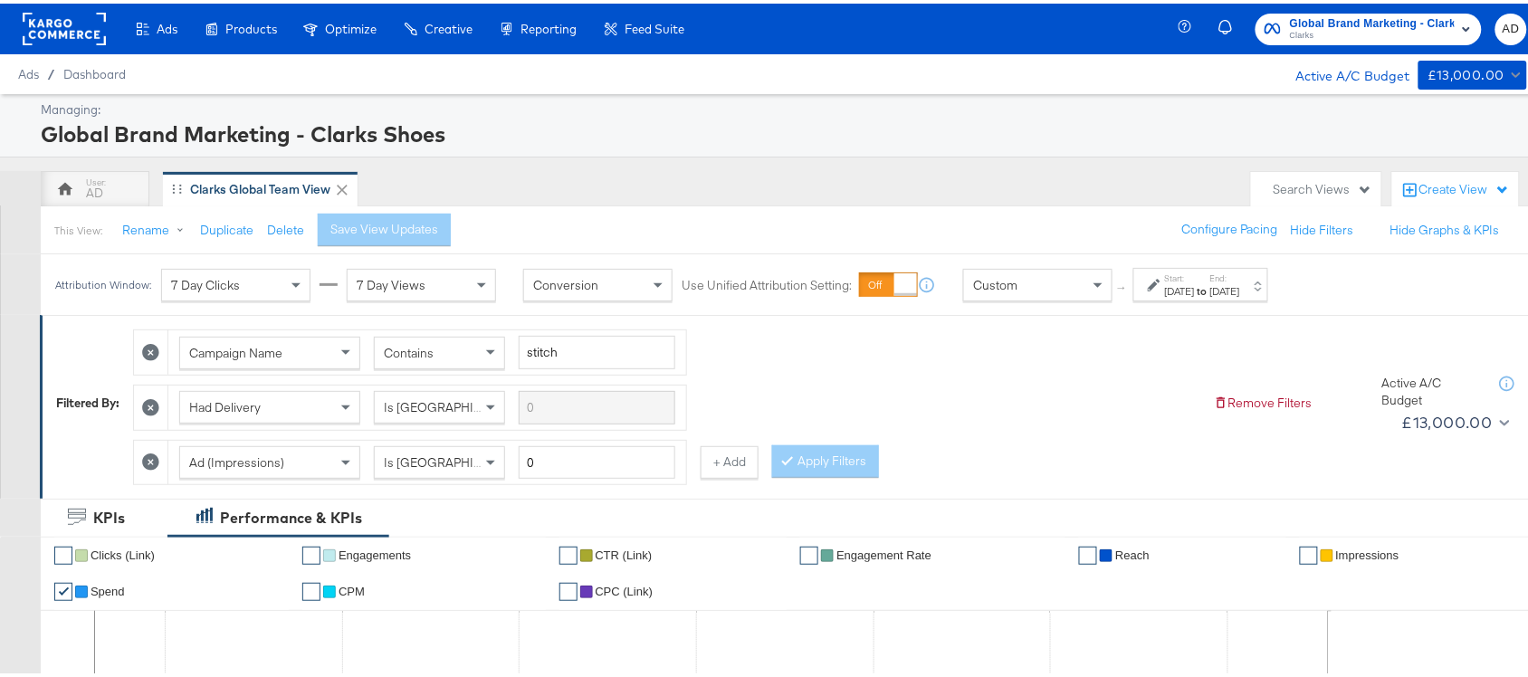
click at [1195, 282] on div "[DATE]" at bounding box center [1180, 288] width 30 height 14
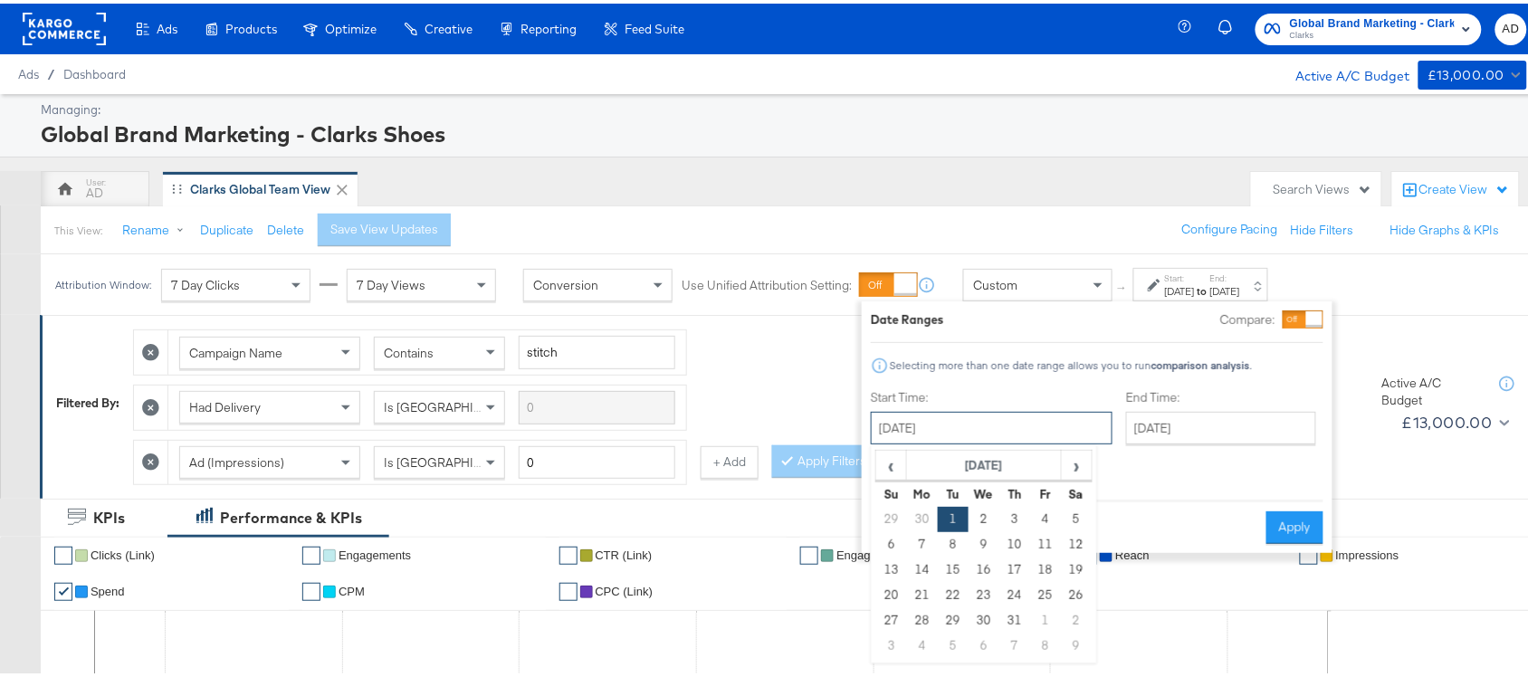
click at [935, 430] on input "[DATE]" at bounding box center [992, 424] width 242 height 33
click at [1068, 457] on span "›" at bounding box center [1077, 461] width 28 height 27
click at [897, 564] on td "10" at bounding box center [891, 566] width 31 height 25
type input "[DATE]"
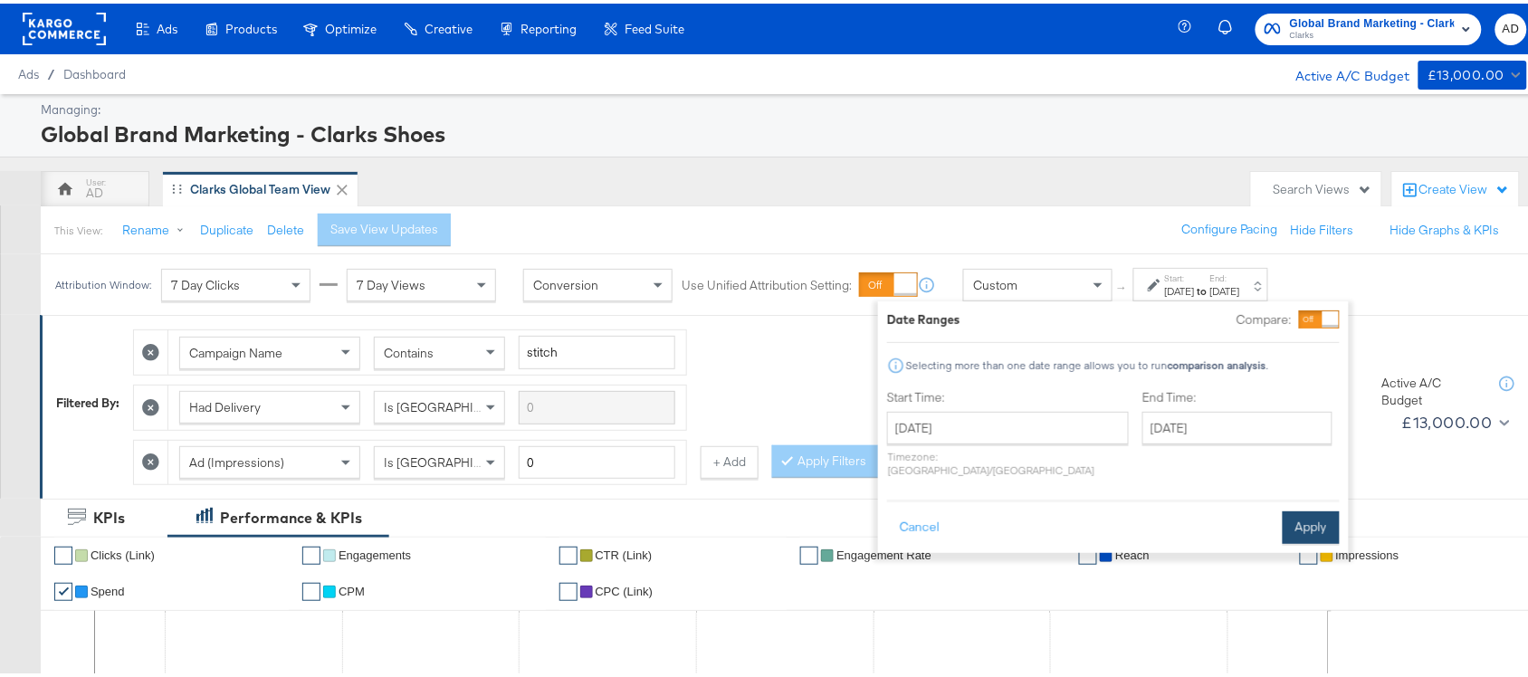
click at [1304, 508] on button "Apply" at bounding box center [1311, 524] width 57 height 33
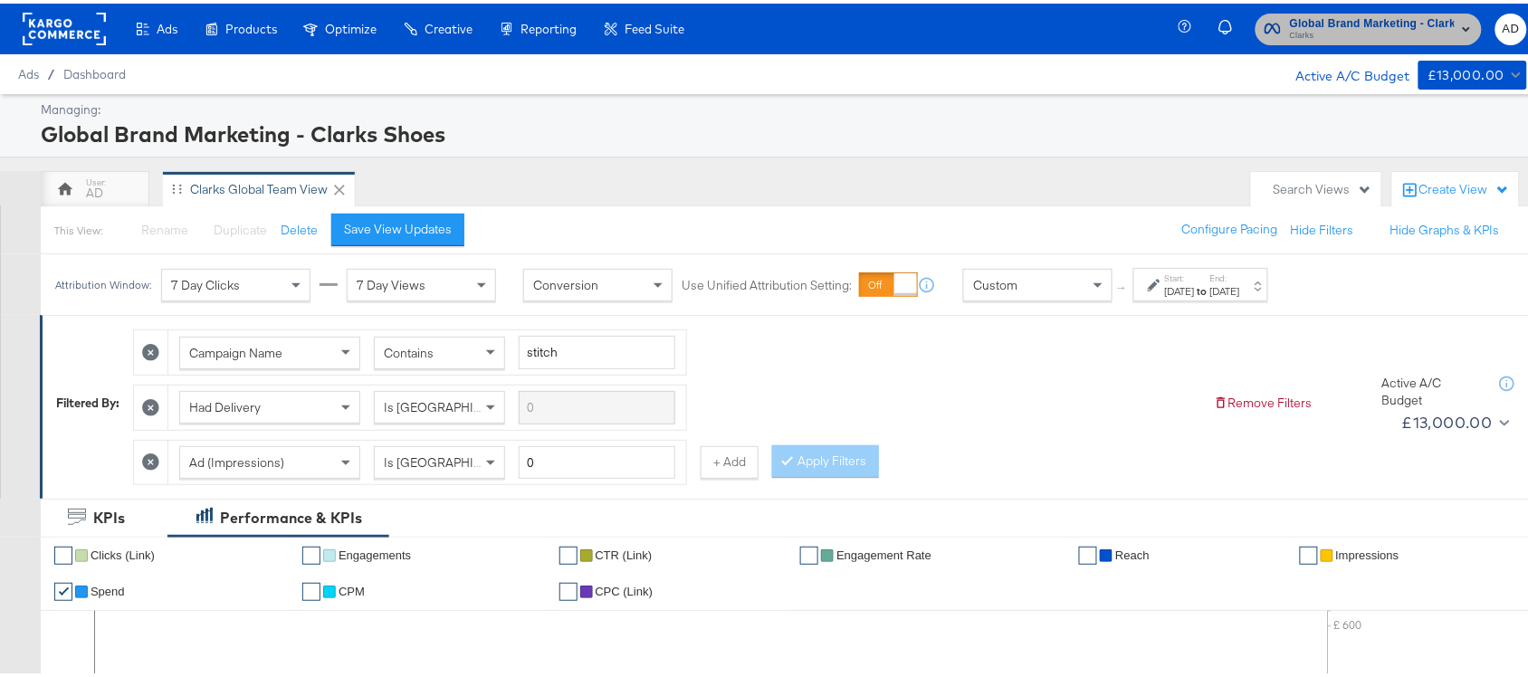
click at [1405, 33] on span "Clarks" at bounding box center [1372, 32] width 165 height 14
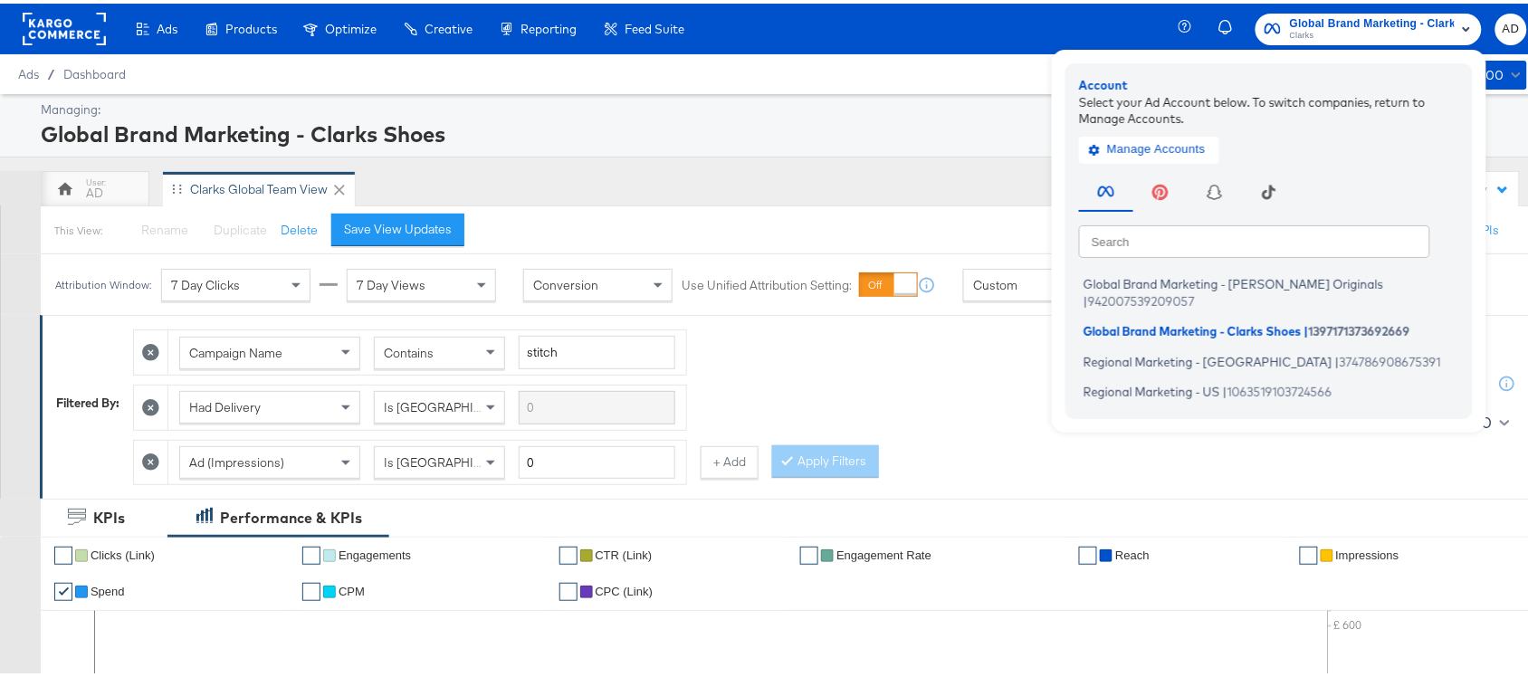
click at [1019, 407] on div "Campaign Name Contains stitch Had Delivery Is Greater Than Ad (Impressions) Is …" at bounding box center [666, 399] width 1066 height 165
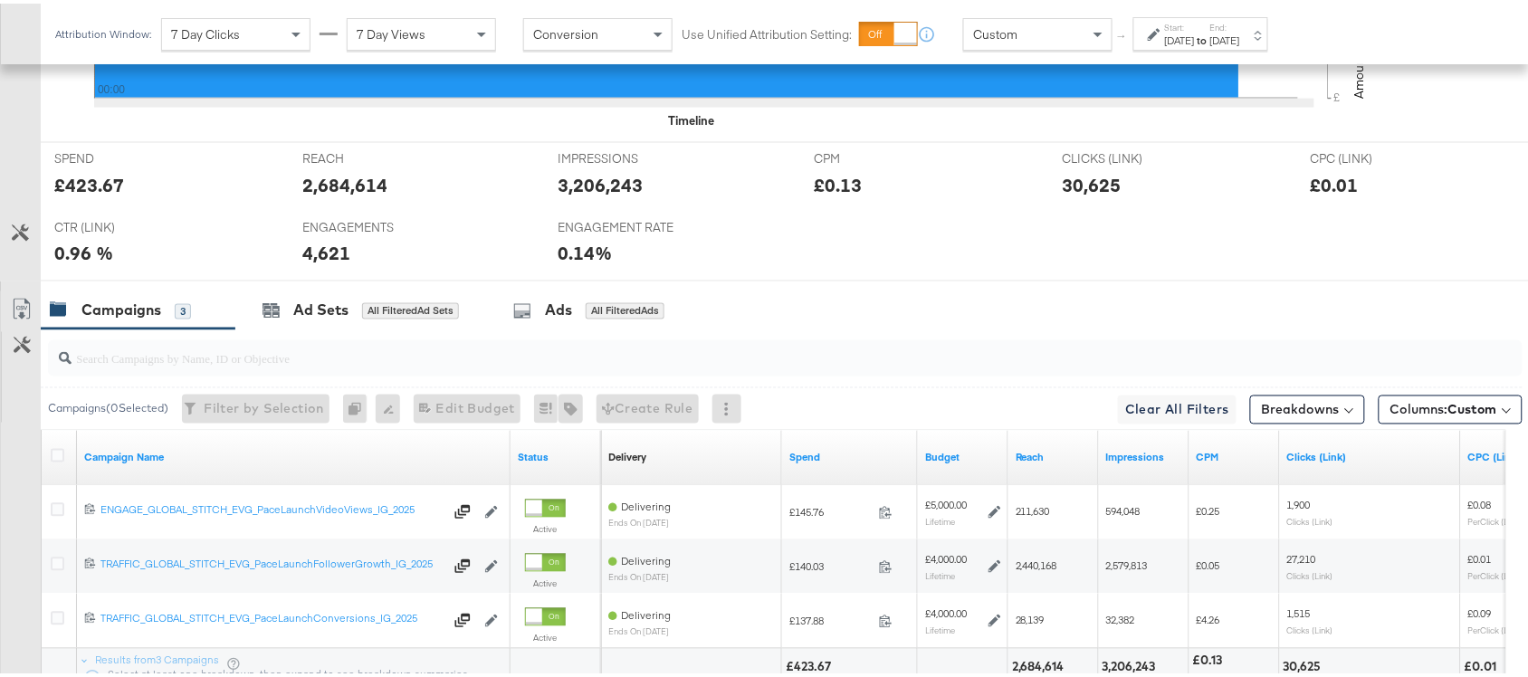
scroll to position [943, 0]
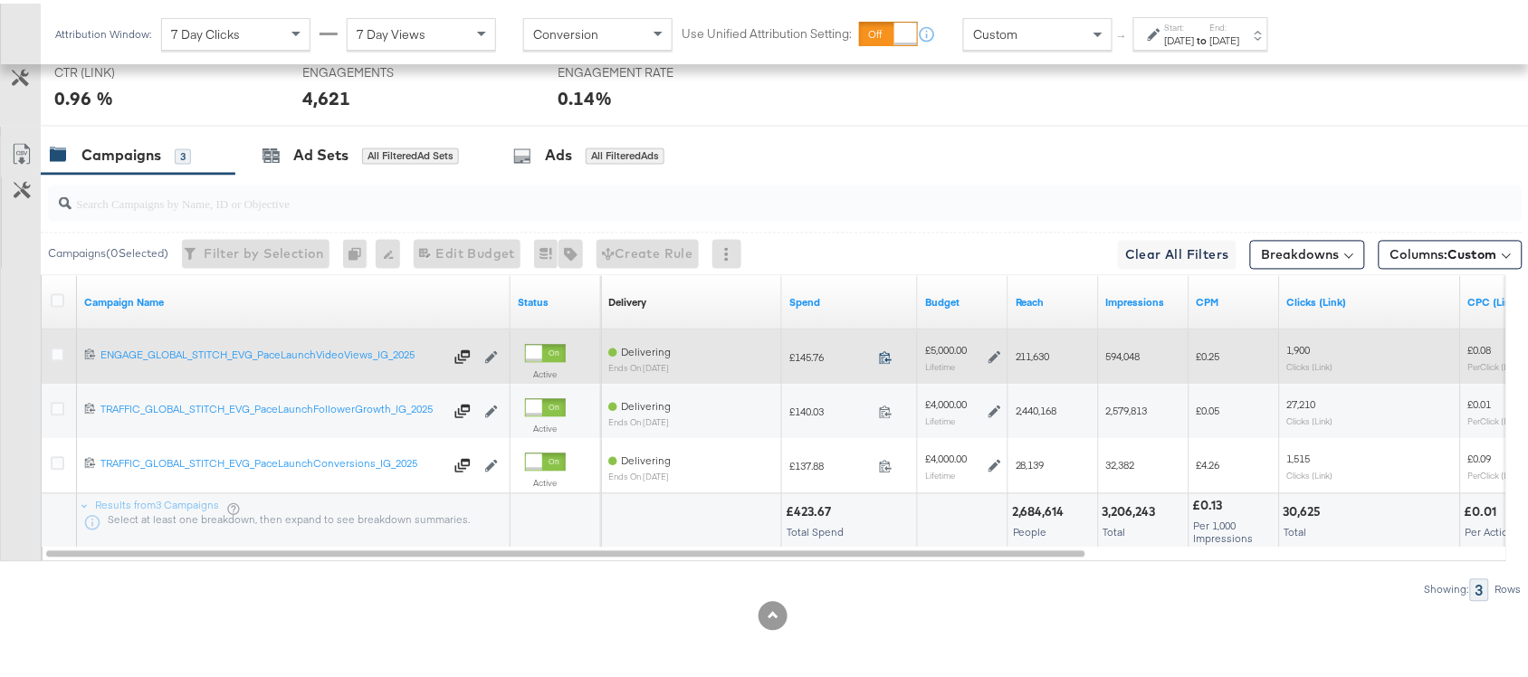
click at [883, 354] on icon at bounding box center [886, 355] width 14 height 14
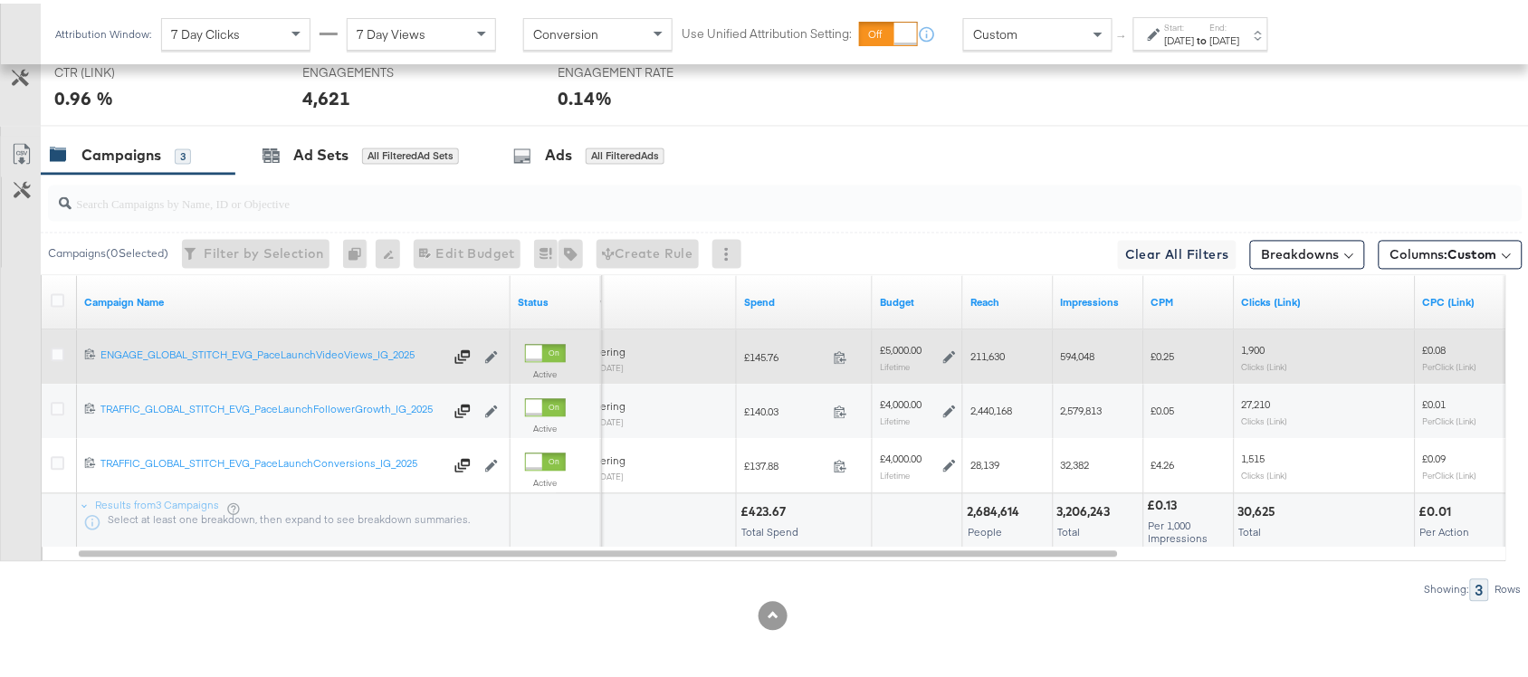
scroll to position [942, 0]
click at [1077, 353] on span "594,048" at bounding box center [1076, 354] width 34 height 14
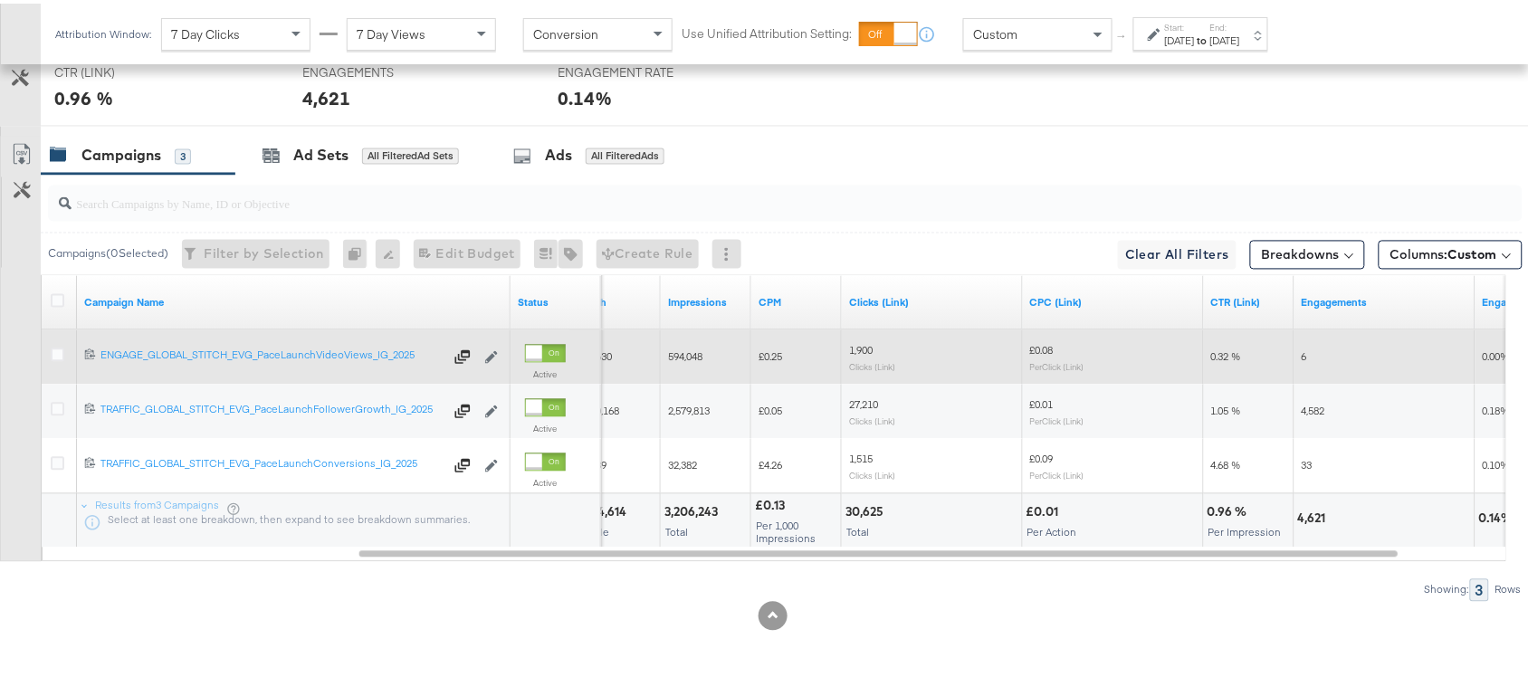
click at [865, 341] on span "1,900" at bounding box center [861, 347] width 24 height 14
copy span "1,900"
click at [865, 341] on span "1,900" at bounding box center [861, 347] width 24 height 14
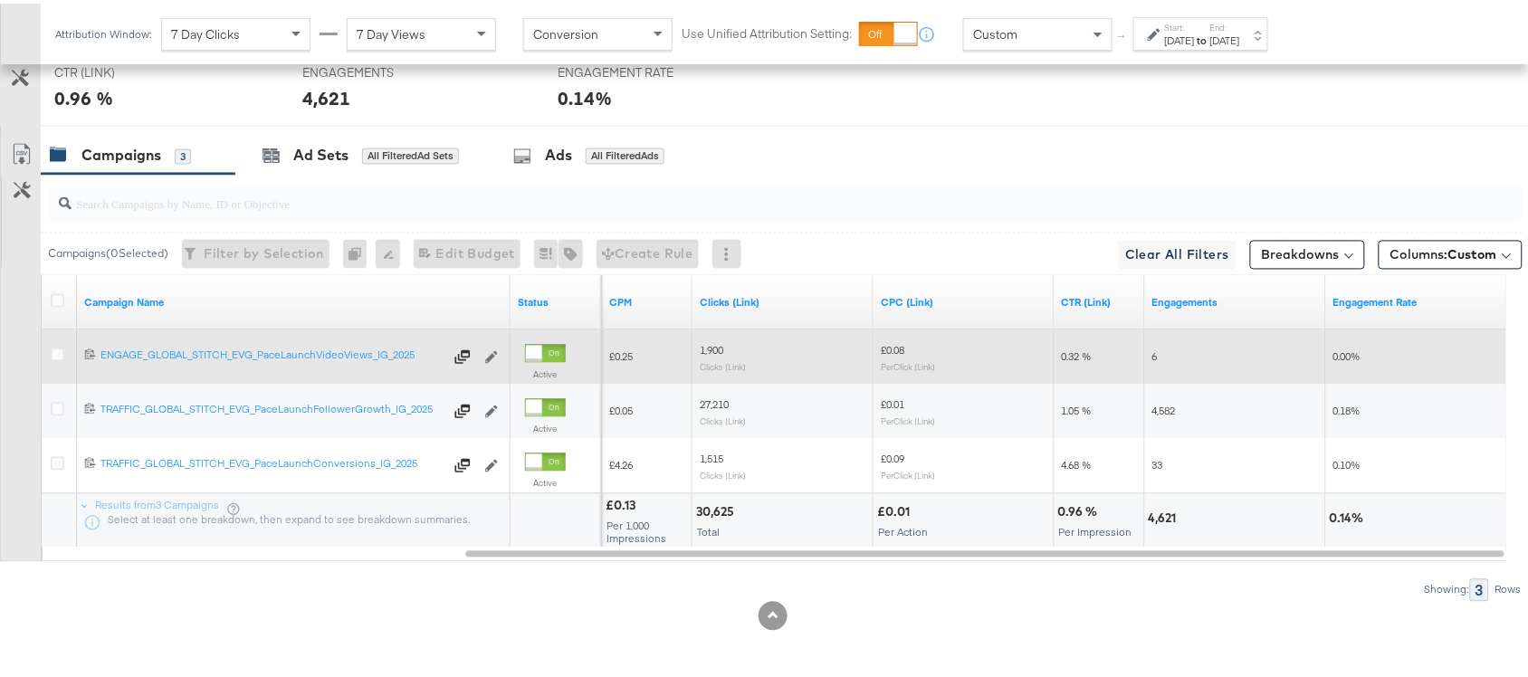
click at [1152, 355] on span "6" at bounding box center [1154, 354] width 5 height 14
copy span "6"
click at [1152, 355] on span "6" at bounding box center [1154, 354] width 5 height 14
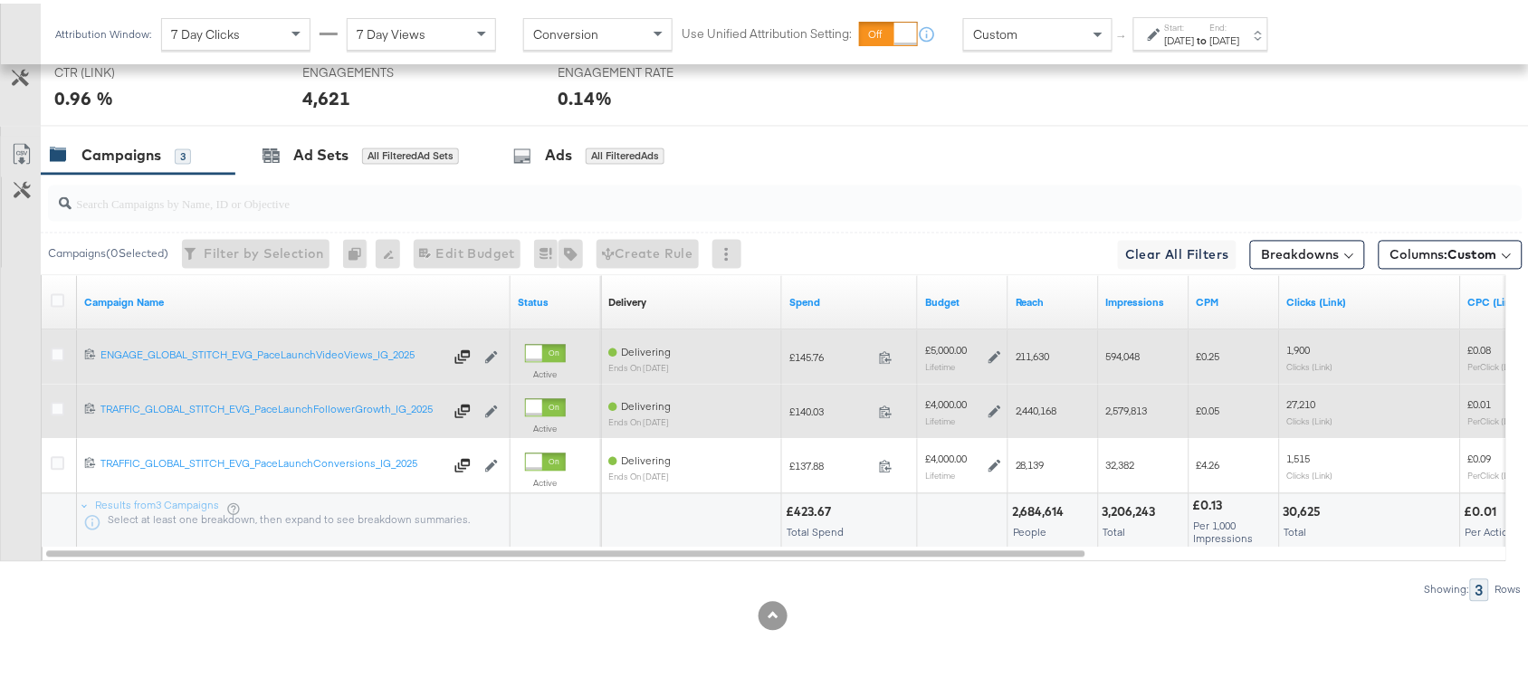
click at [893, 410] on span at bounding box center [891, 412] width 39 height 14
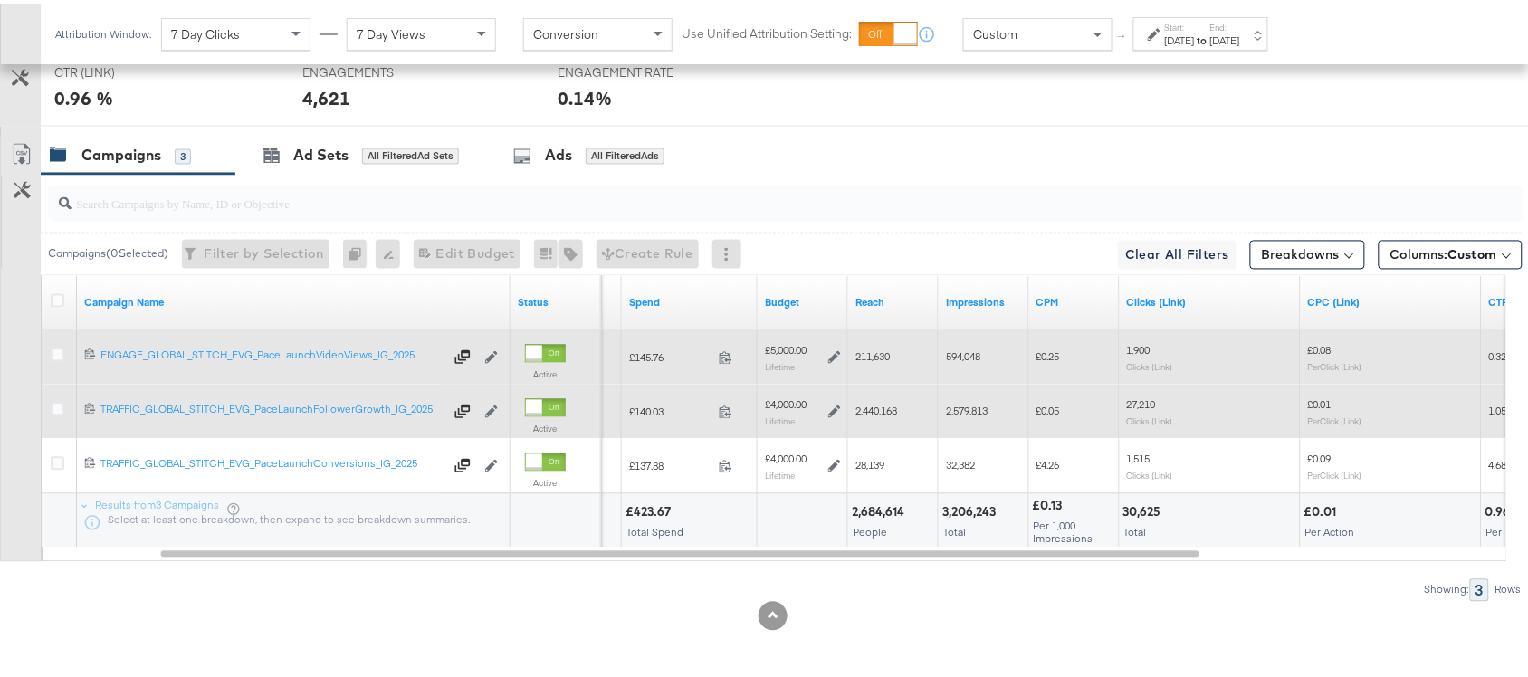
click at [874, 406] on span "2,440,168" at bounding box center [876, 408] width 42 height 14
copy span "2,440,168"
click at [874, 406] on span "2,440,168" at bounding box center [876, 408] width 42 height 14
click at [960, 407] on span "2,579,813" at bounding box center [967, 408] width 42 height 14
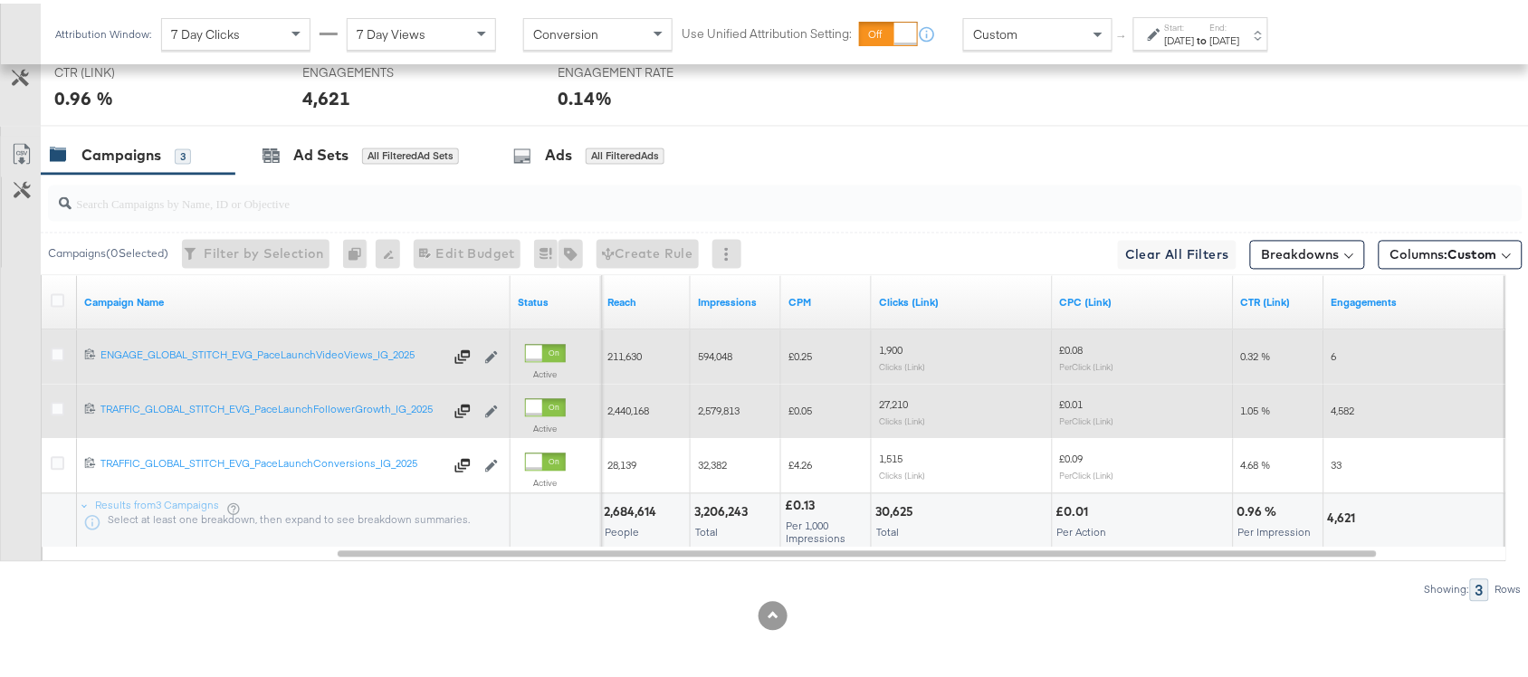
click at [887, 409] on div "27,210 Clicks (Link)" at bounding box center [962, 409] width 167 height 28
copy span "27,210"
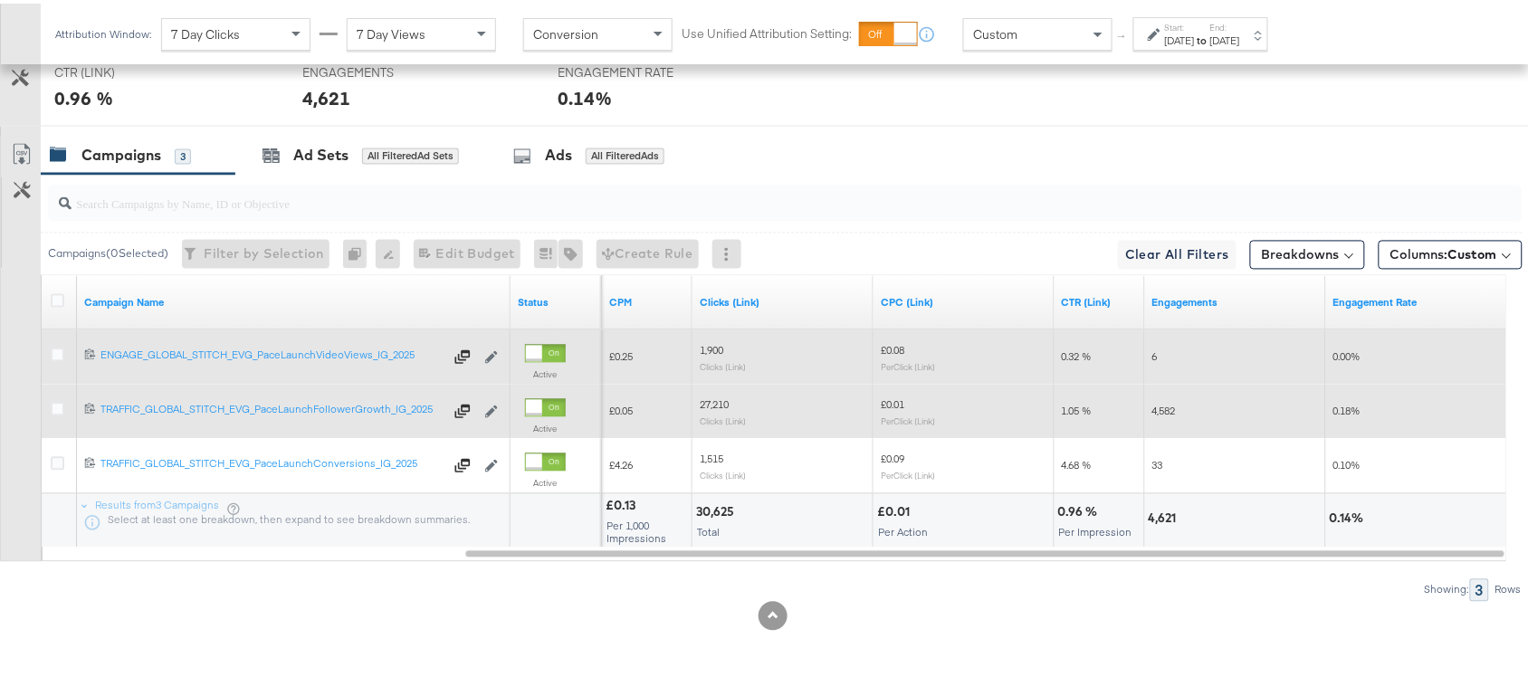
click at [1152, 414] on span "4,582" at bounding box center [1164, 408] width 24 height 14
copy span "4,582"
click at [1152, 414] on span "4,582" at bounding box center [1164, 408] width 24 height 14
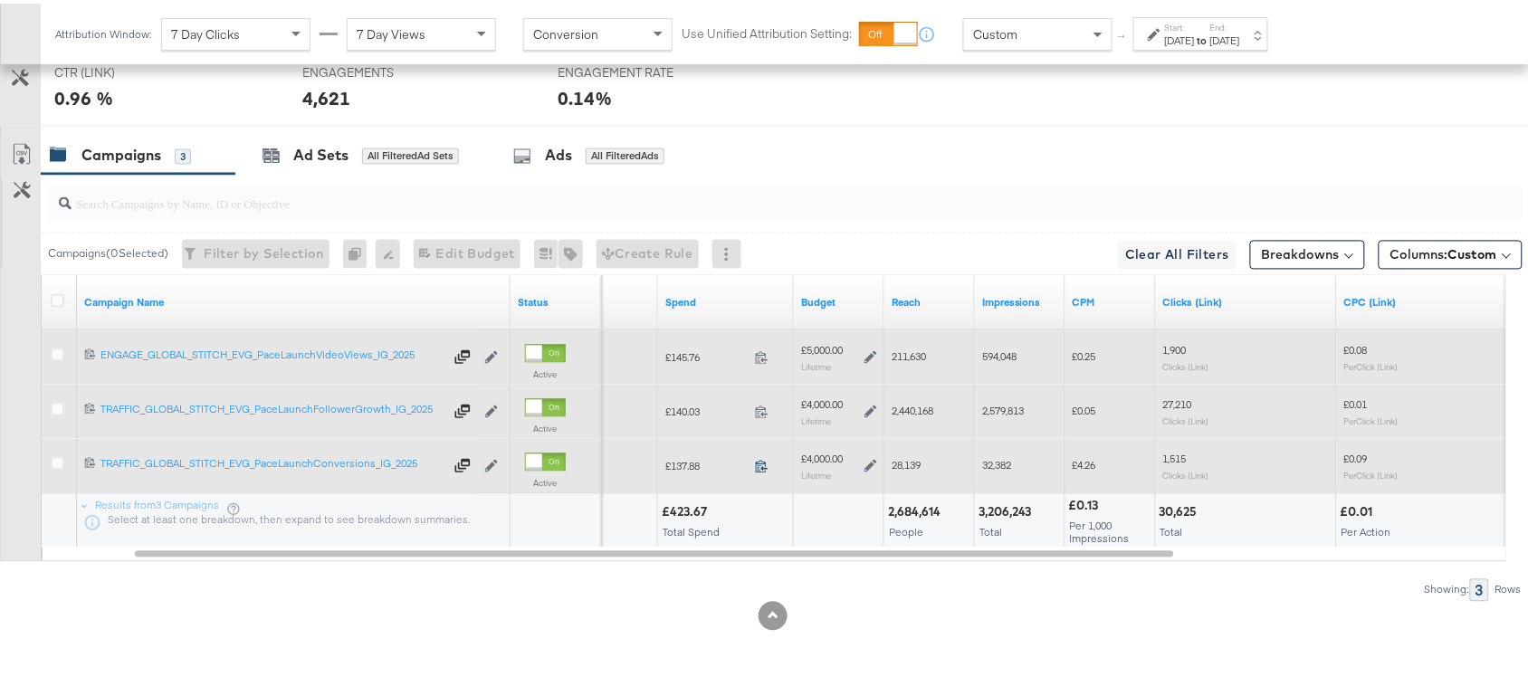
click at [760, 468] on icon at bounding box center [762, 463] width 14 height 14
click at [906, 457] on span "28,139" at bounding box center [906, 462] width 29 height 14
copy span "28,139"
click at [906, 457] on span "28,139" at bounding box center [906, 462] width 29 height 14
click at [1001, 466] on span "32,382" at bounding box center [996, 462] width 29 height 14
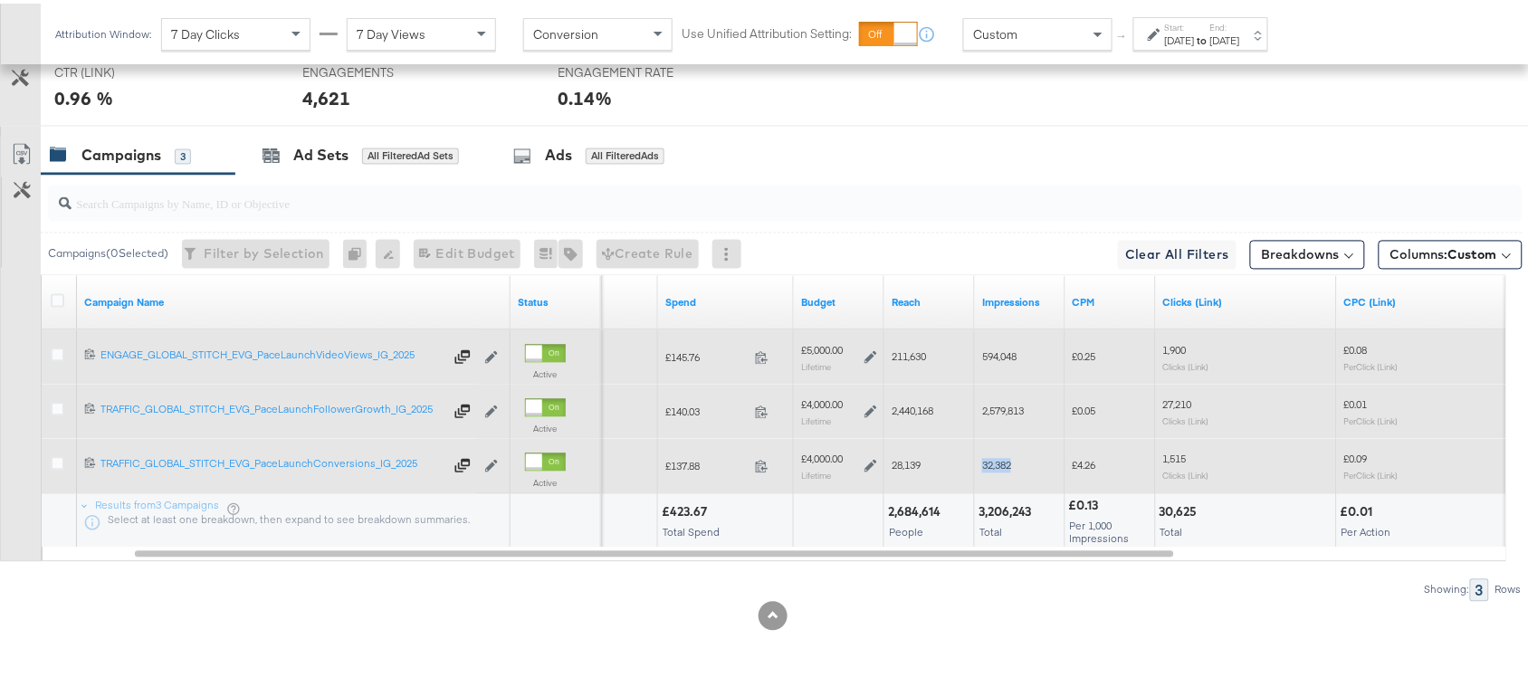
copy span "32,382"
click at [1001, 466] on span "32,382" at bounding box center [996, 462] width 29 height 14
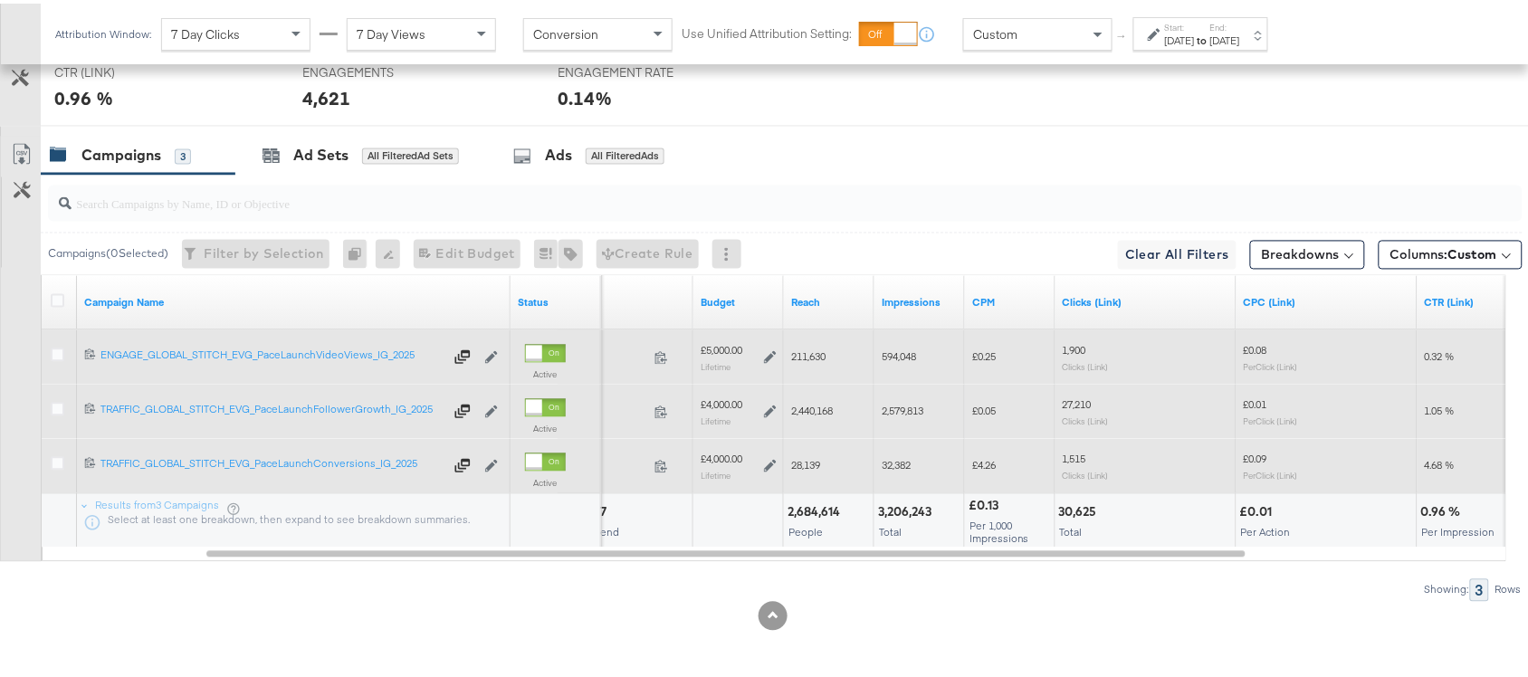
click at [1070, 455] on span "1,515" at bounding box center [1075, 456] width 24 height 14
copy span "1,515"
click at [1070, 455] on span "1,515" at bounding box center [1075, 456] width 24 height 14
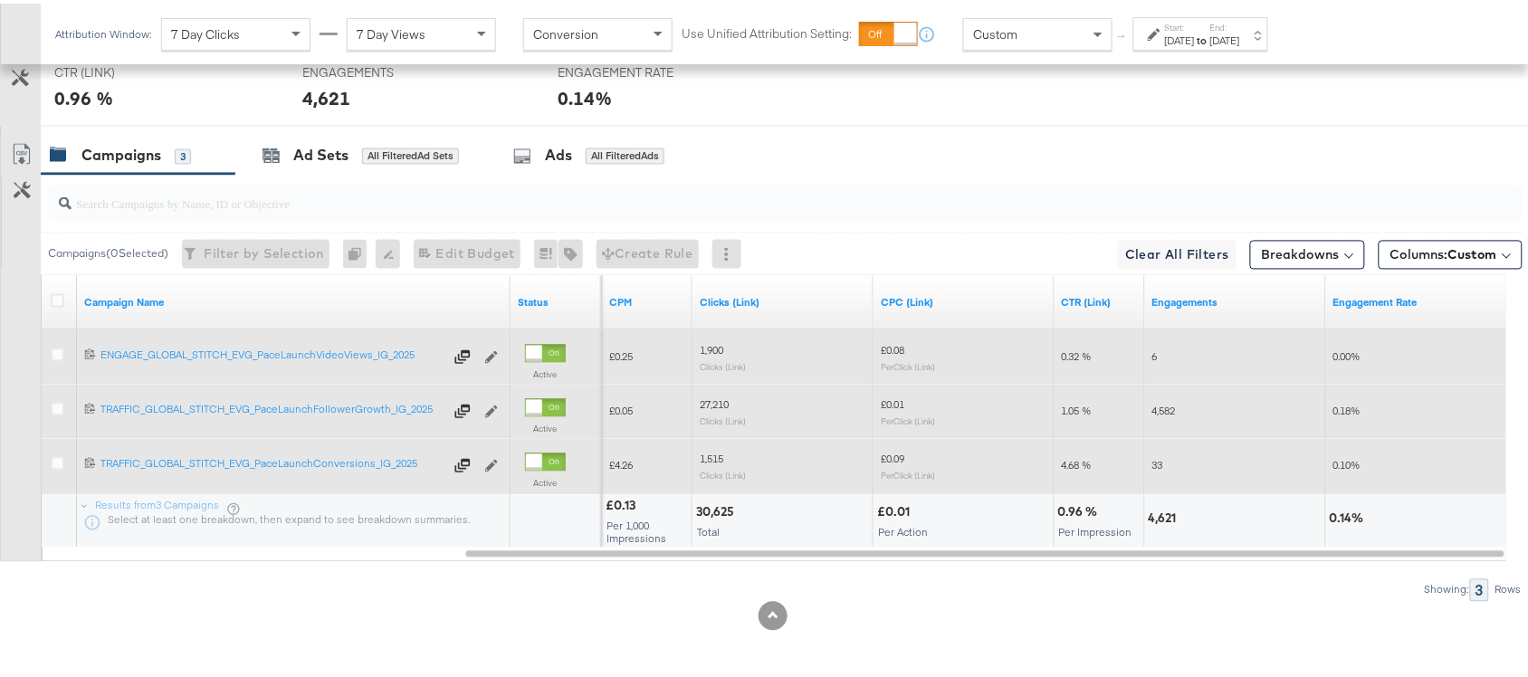
click at [1159, 463] on span "33" at bounding box center [1157, 462] width 11 height 14
copy span "33"
click at [1159, 463] on span "33" at bounding box center [1157, 462] width 11 height 14
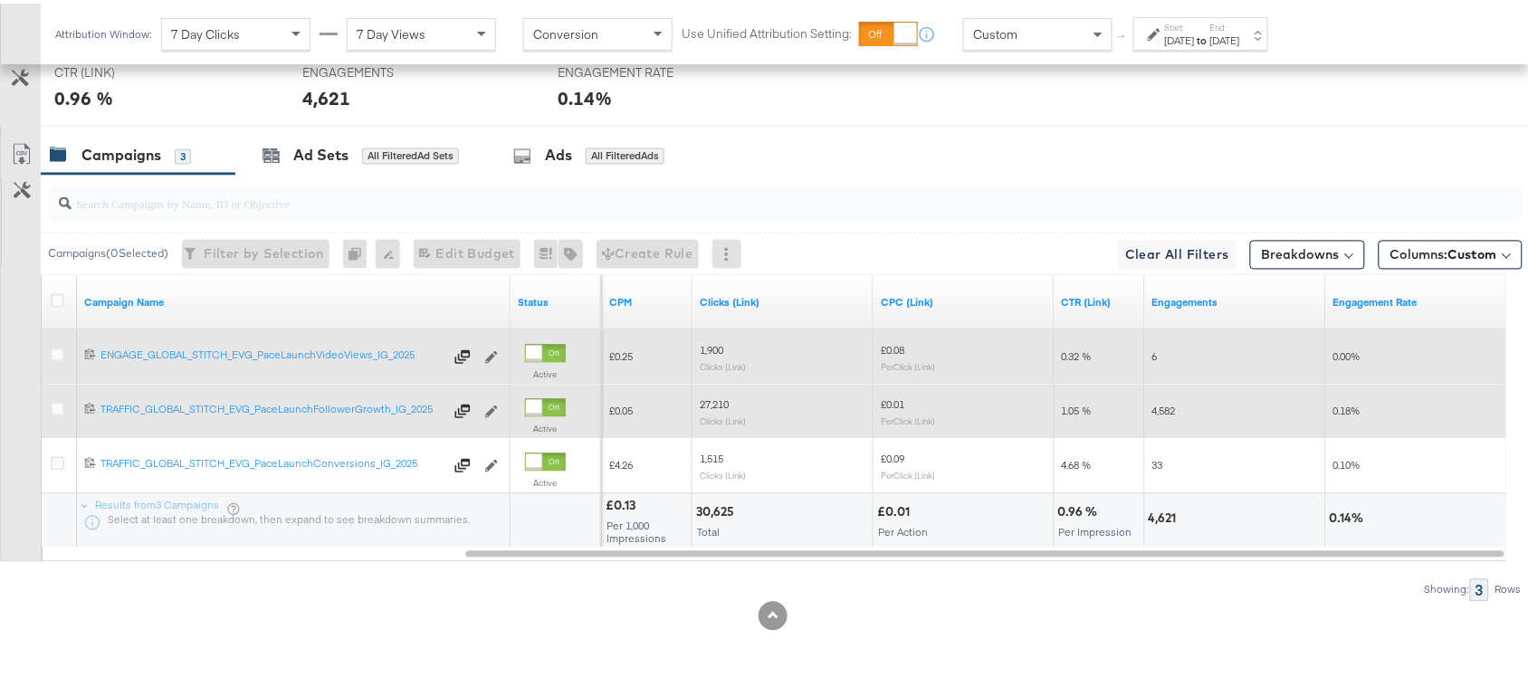
click at [1240, 18] on label "End:" at bounding box center [1225, 24] width 30 height 12
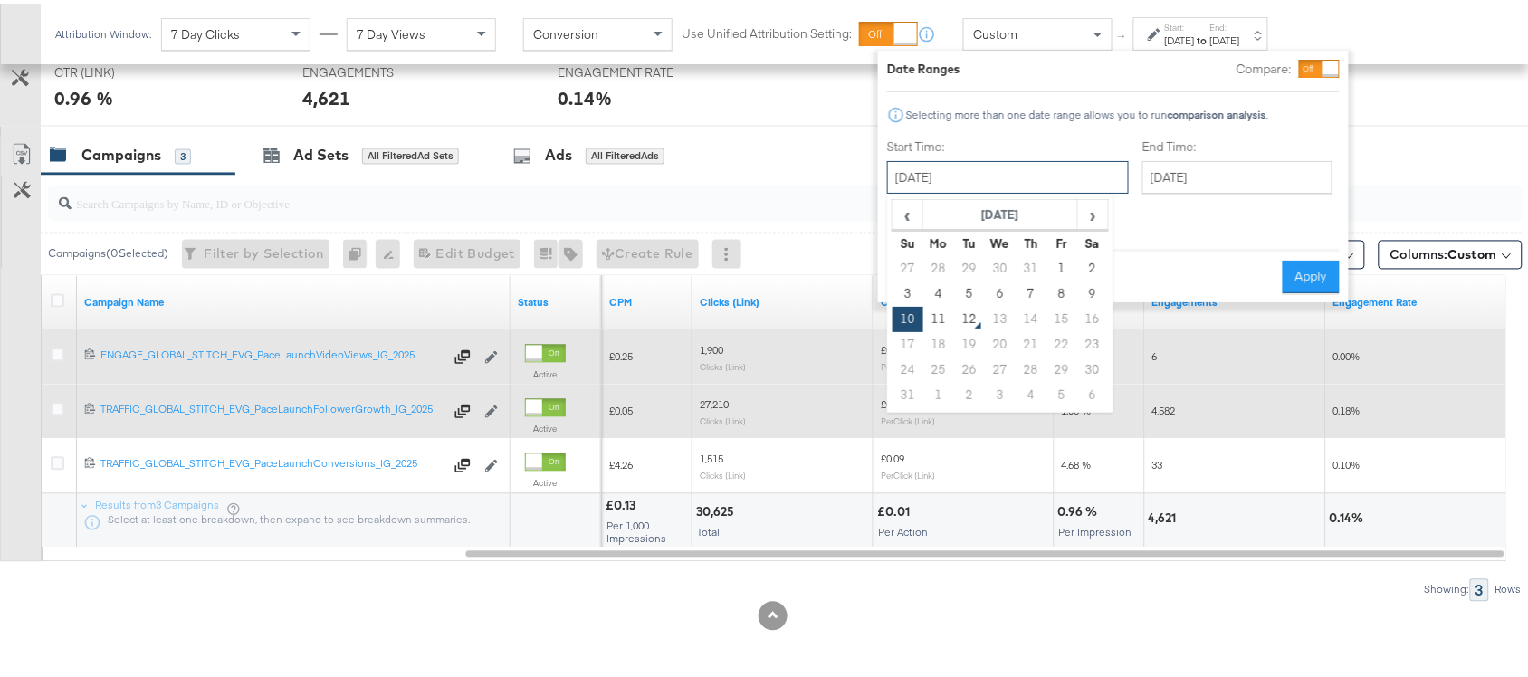
click at [952, 175] on input "[DATE]" at bounding box center [1008, 174] width 242 height 33
click at [937, 310] on td "11" at bounding box center [938, 315] width 31 height 25
type input "[DATE]"
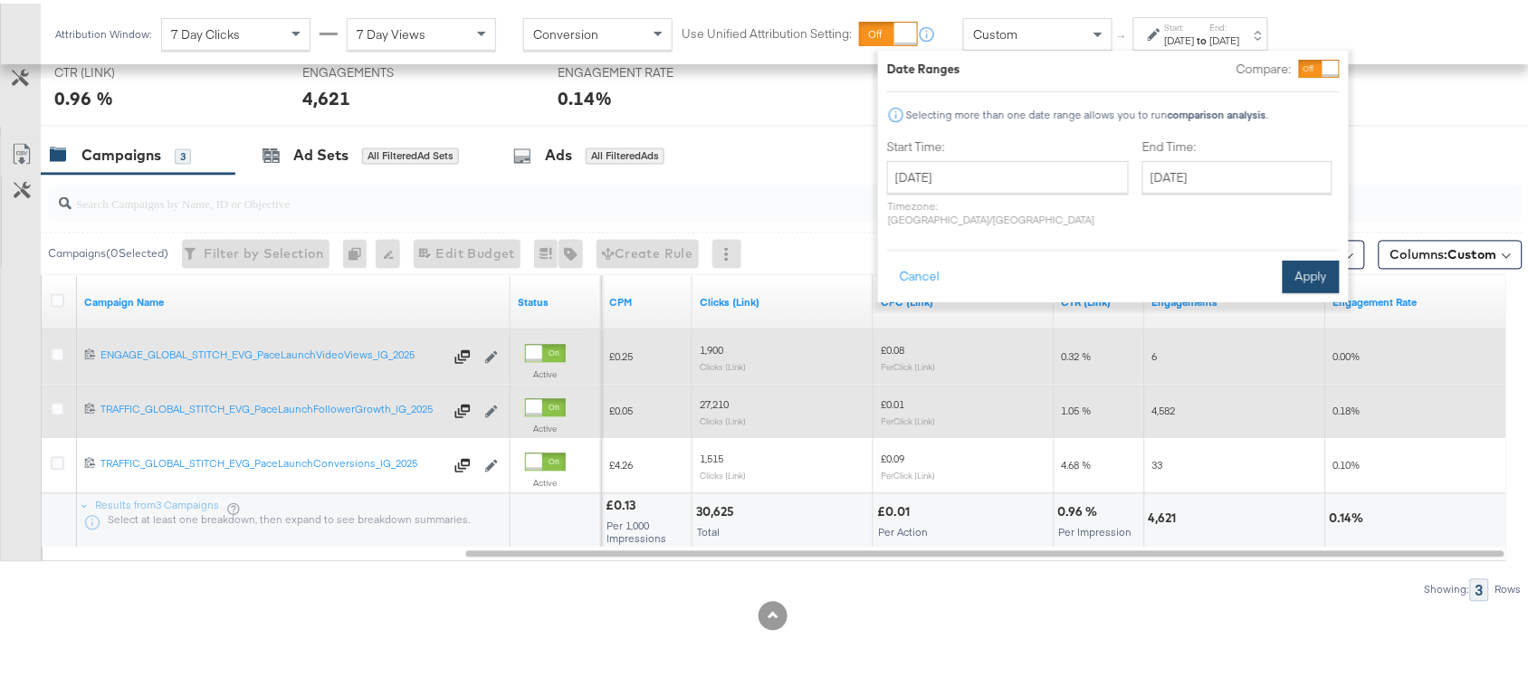
click at [1304, 257] on button "Apply" at bounding box center [1311, 273] width 57 height 33
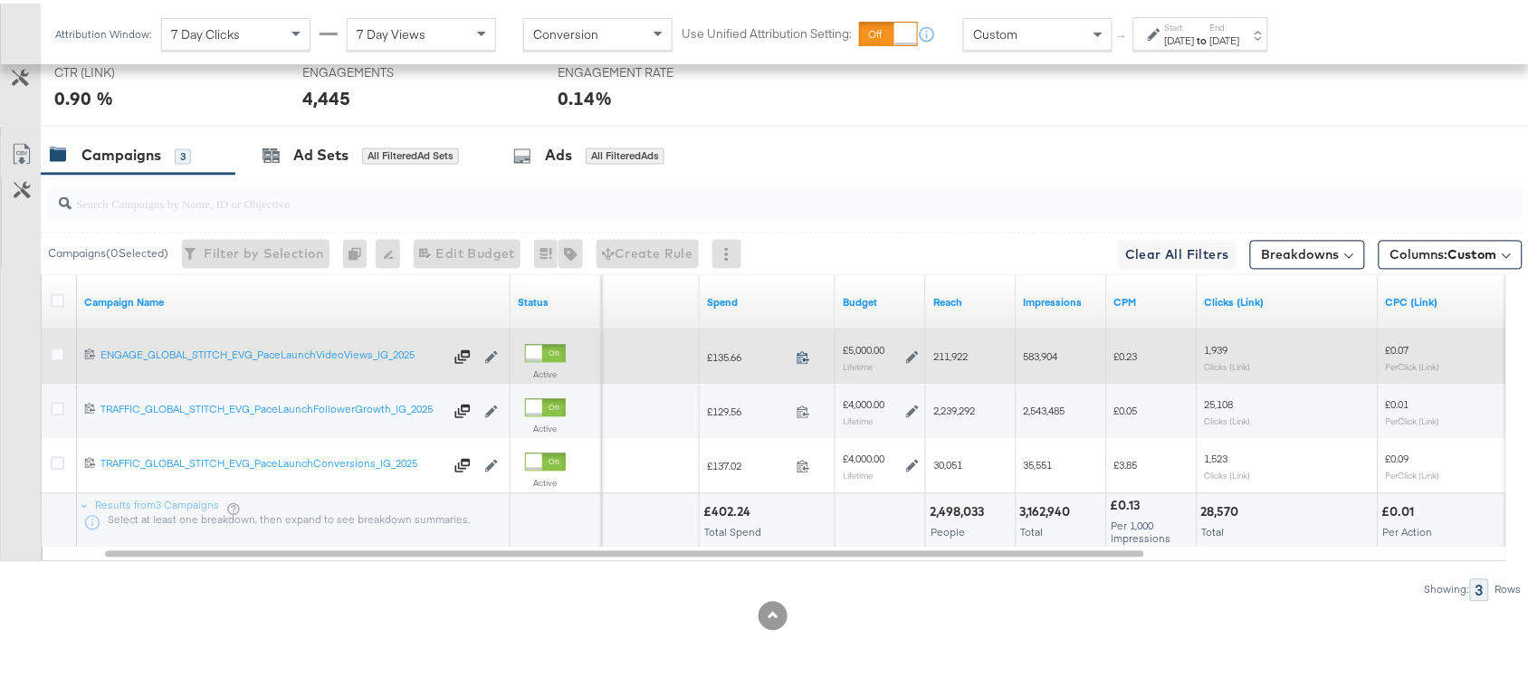
click at [801, 354] on icon at bounding box center [804, 355] width 14 height 14
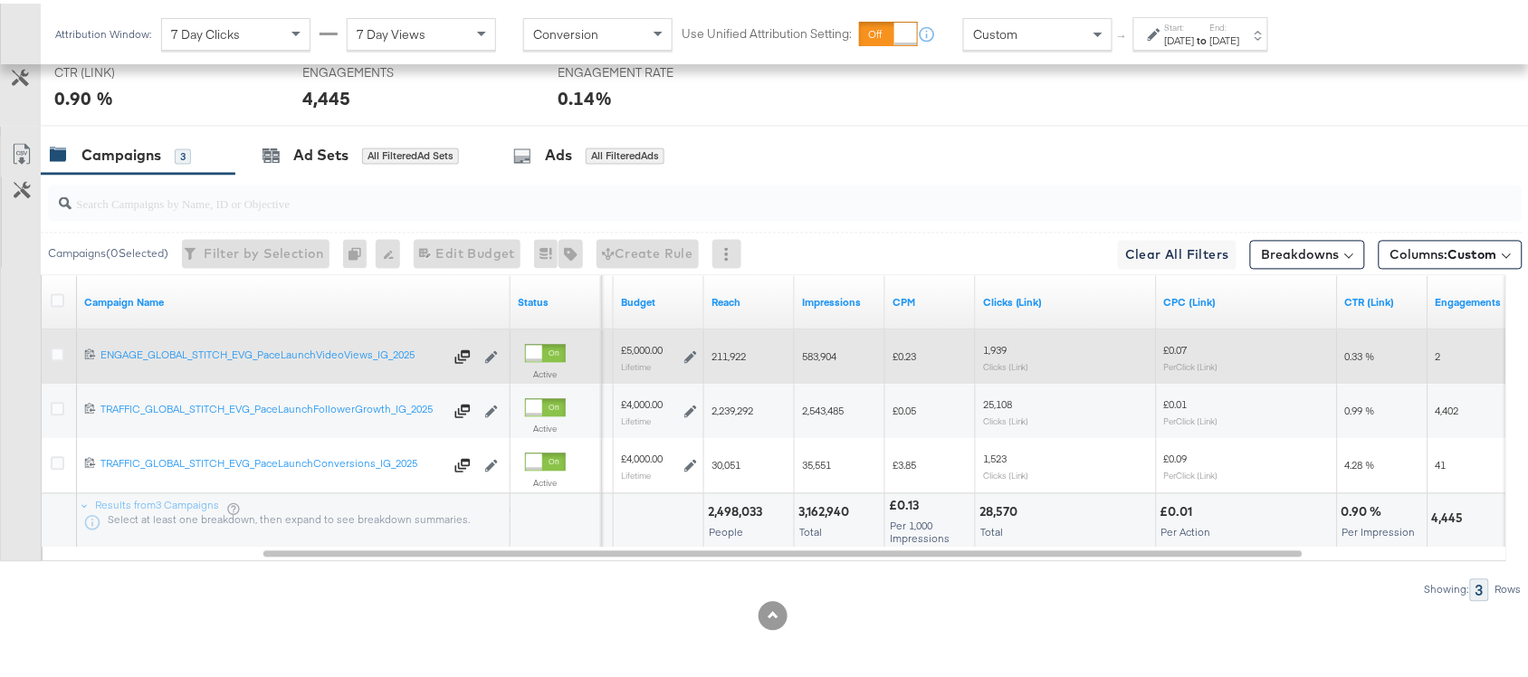
click at [730, 355] on span "211,922" at bounding box center [729, 354] width 34 height 14
click at [811, 360] on span "583,904" at bounding box center [819, 354] width 34 height 14
copy span "583,904"
click at [811, 360] on span "583,904" at bounding box center [819, 354] width 34 height 14
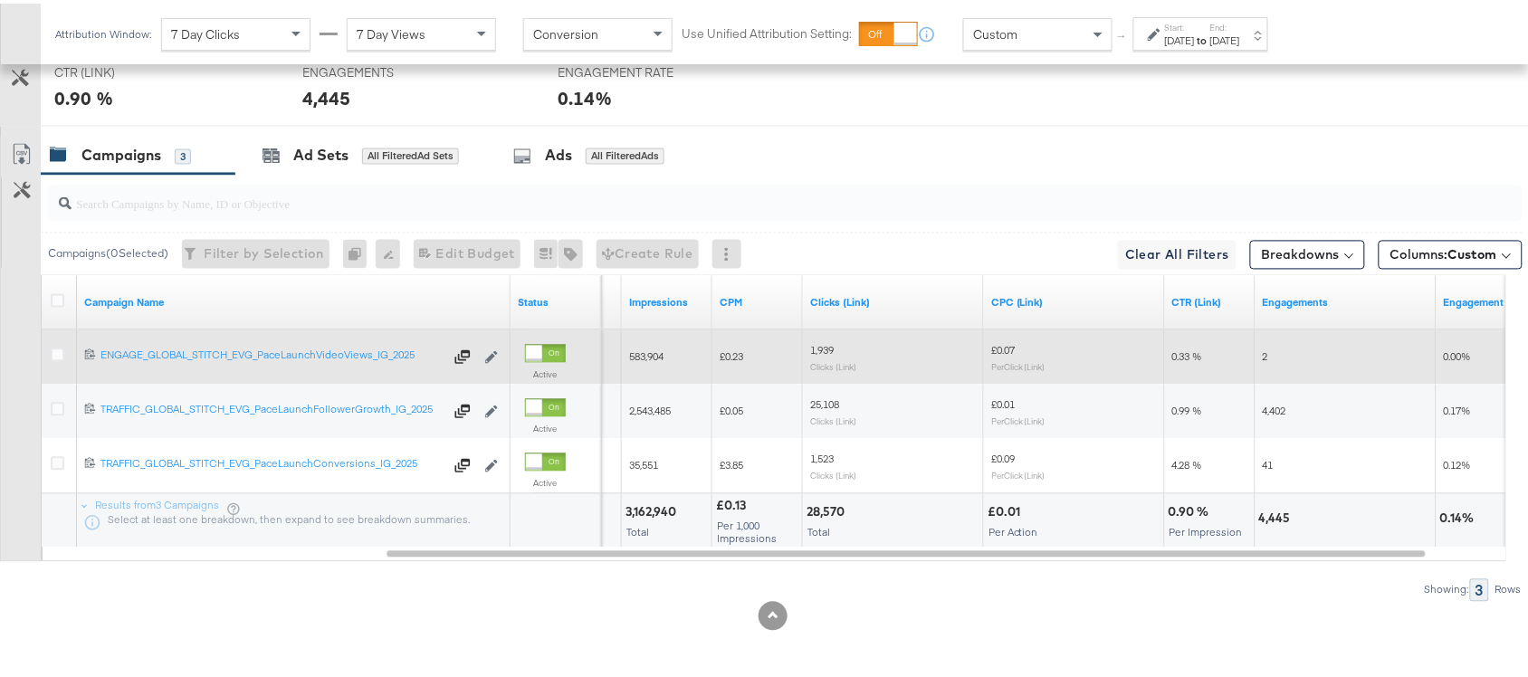
click at [821, 345] on span "1,939" at bounding box center [822, 347] width 24 height 14
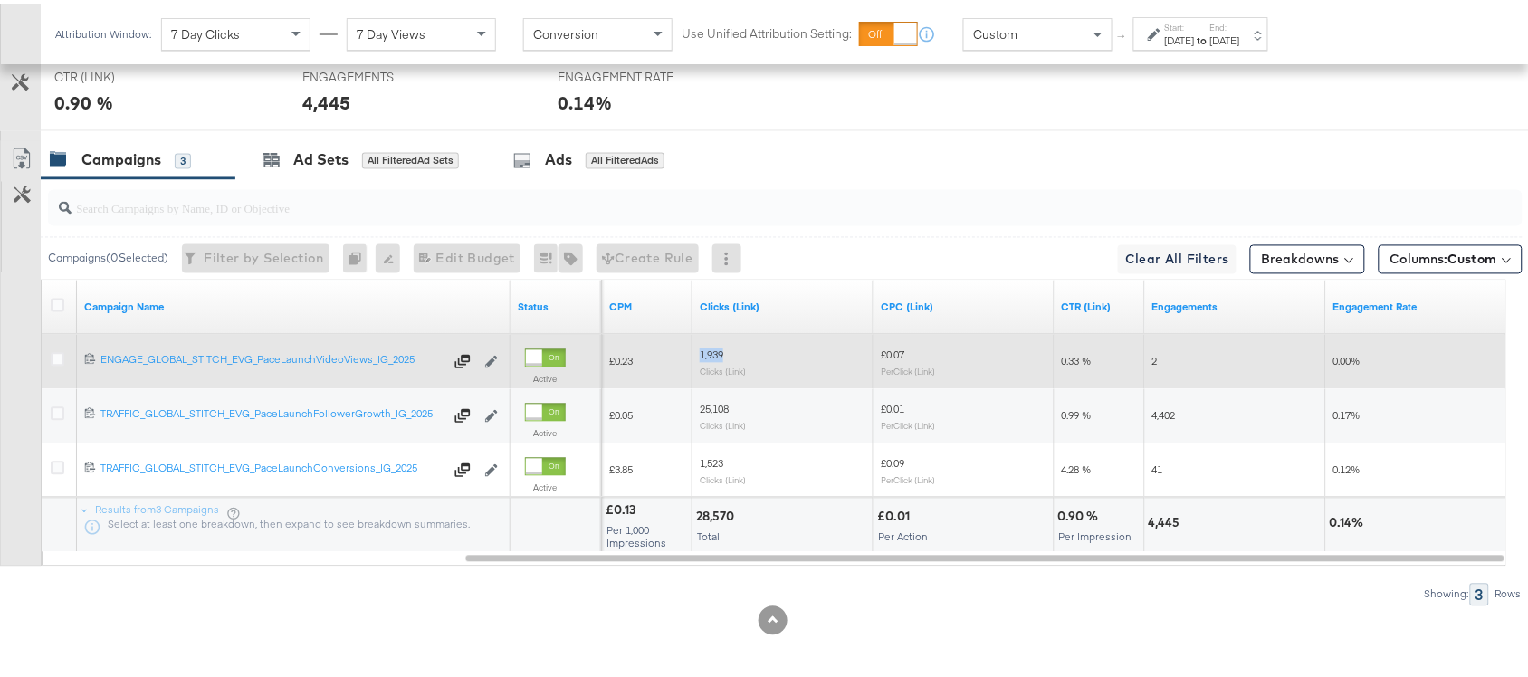
scroll to position [932, 0]
click at [1150, 368] on div "2" at bounding box center [1235, 360] width 181 height 29
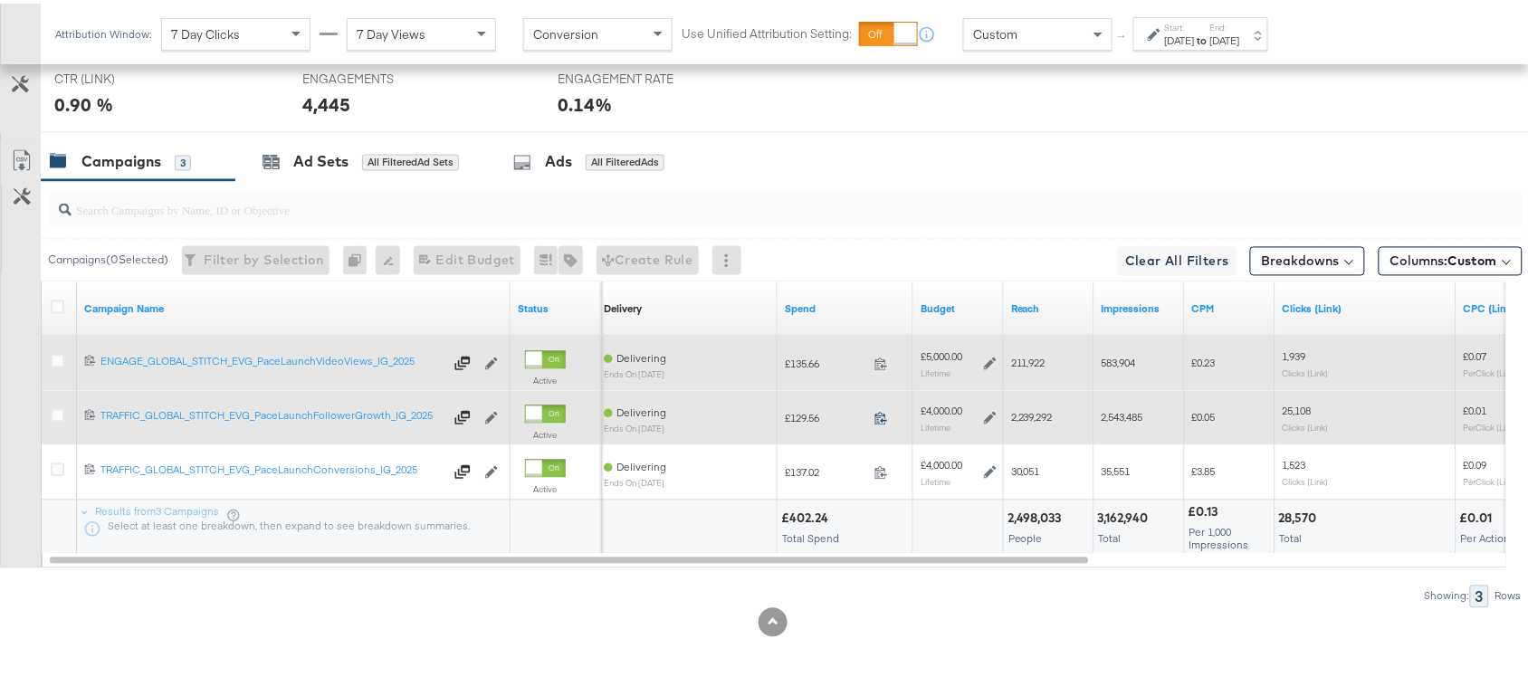
click at [880, 421] on icon at bounding box center [881, 415] width 14 height 14
click at [1038, 419] on span "2,239,292" at bounding box center [1032, 414] width 42 height 14
click at [1132, 419] on span "2,543,485" at bounding box center [1123, 414] width 42 height 14
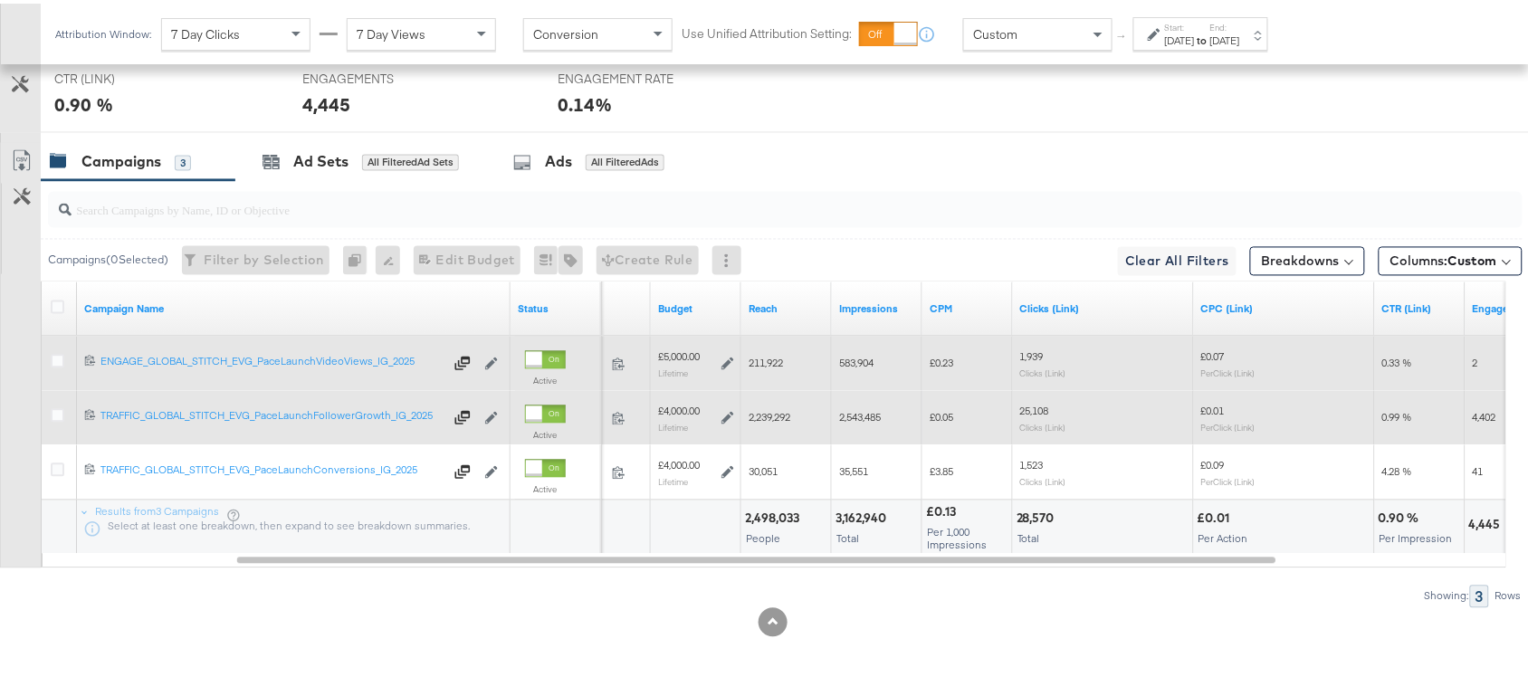
click at [1025, 412] on span "25,108" at bounding box center [1034, 408] width 29 height 14
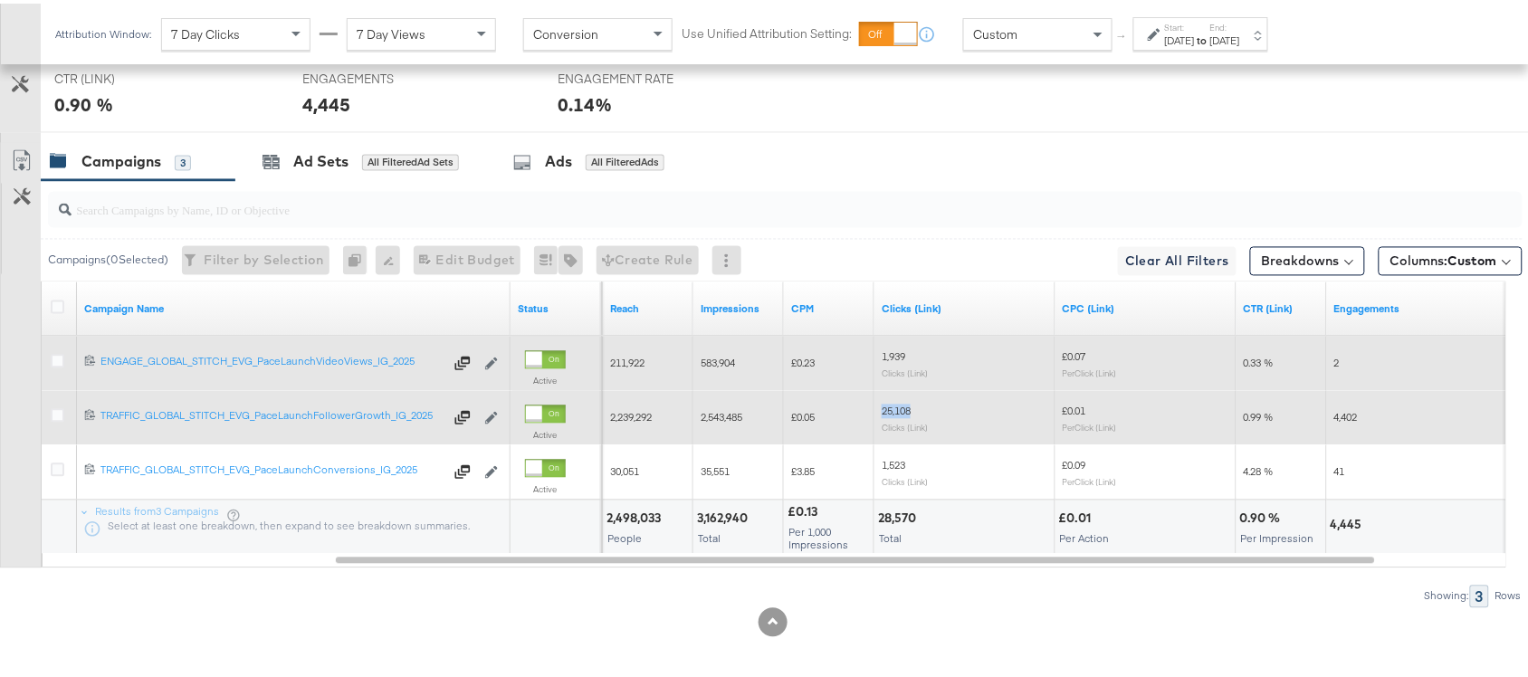
click at [884, 412] on span "25,108" at bounding box center [896, 408] width 29 height 14
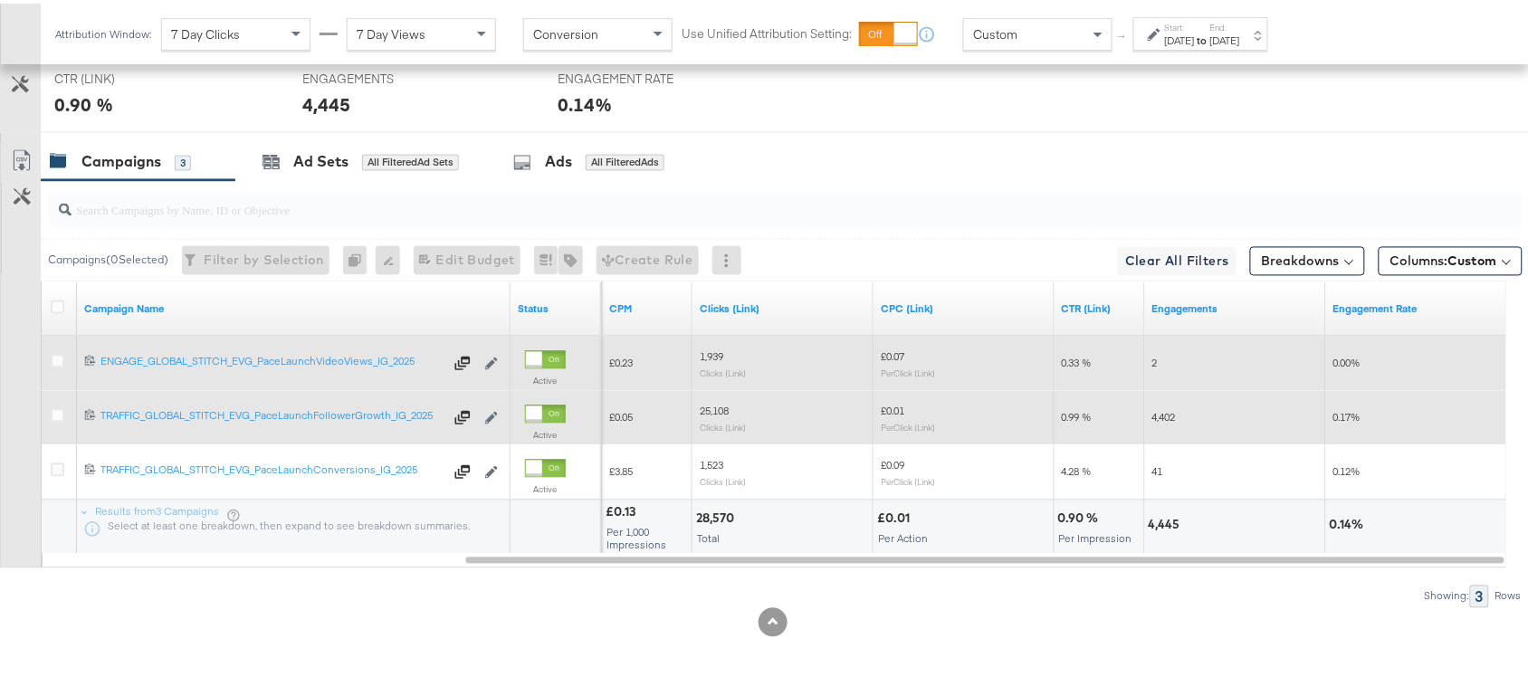
click at [1171, 418] on span "4,402" at bounding box center [1164, 414] width 24 height 14
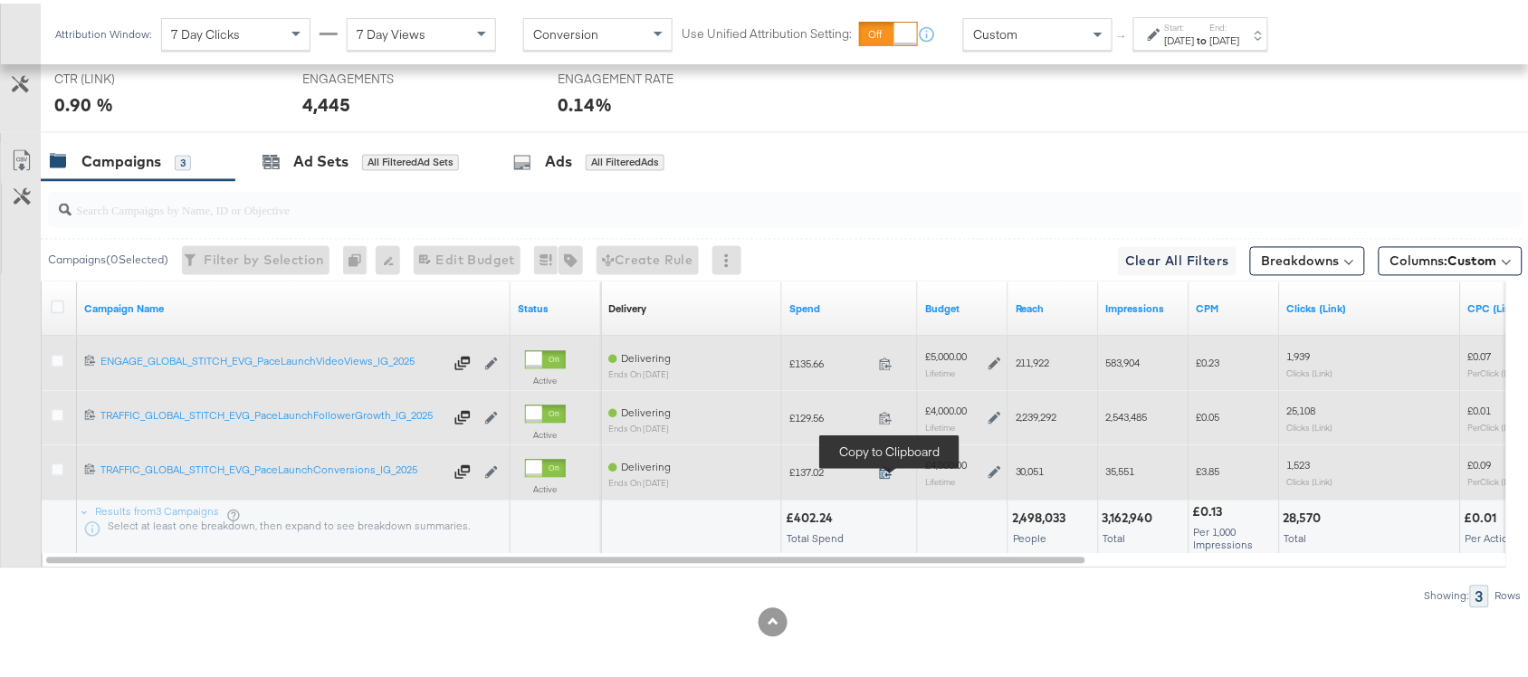
click at [887, 471] on icon at bounding box center [886, 469] width 12 height 13
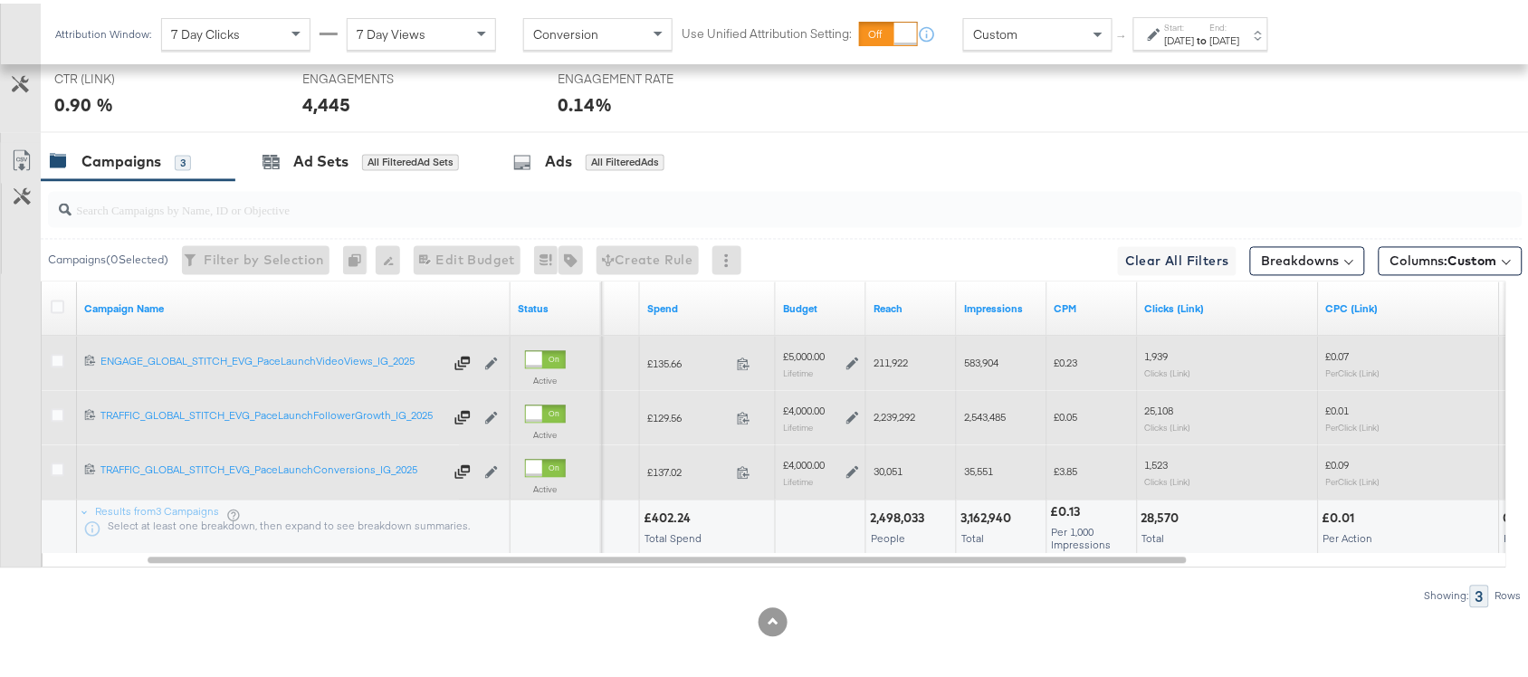
click at [896, 473] on span "30,051" at bounding box center [888, 469] width 29 height 14
click at [983, 475] on span "35,551" at bounding box center [978, 469] width 29 height 14
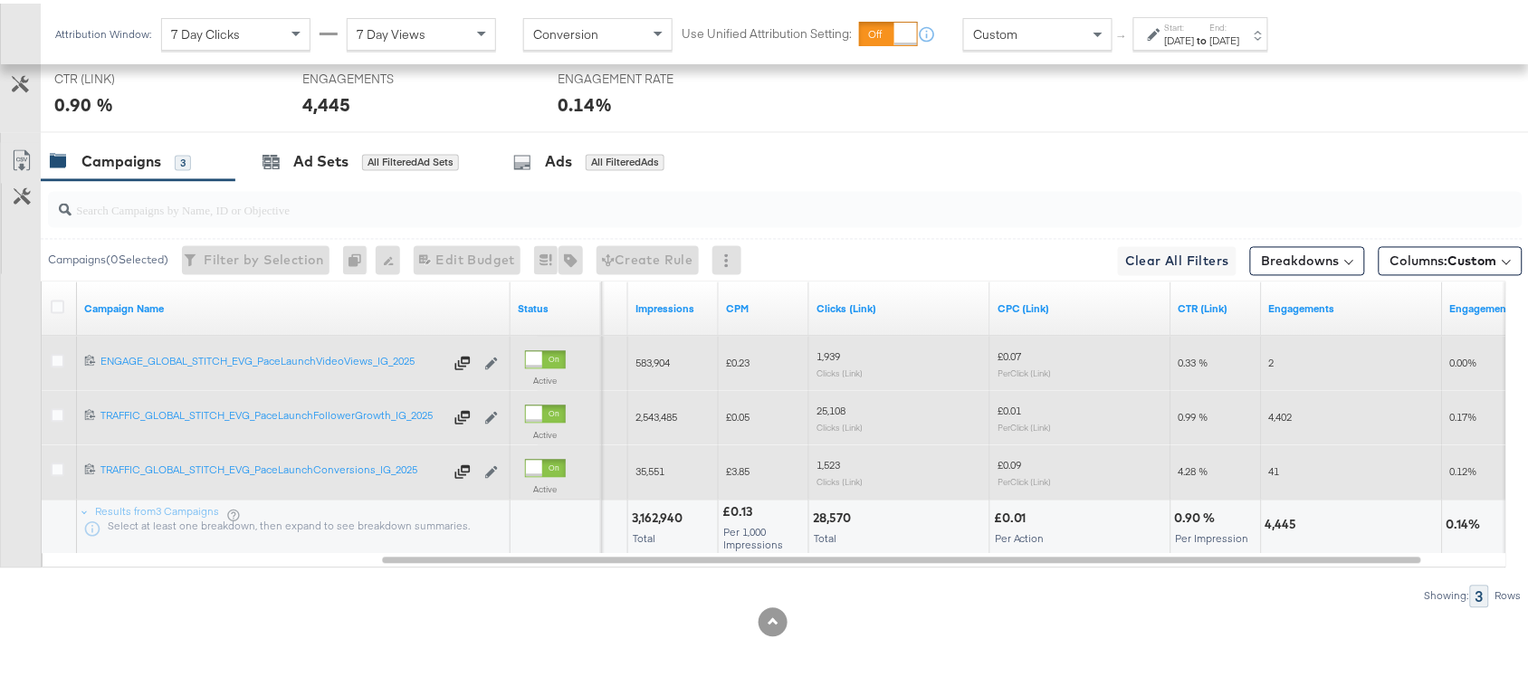
click at [834, 469] on span "1,523" at bounding box center [829, 462] width 24 height 14
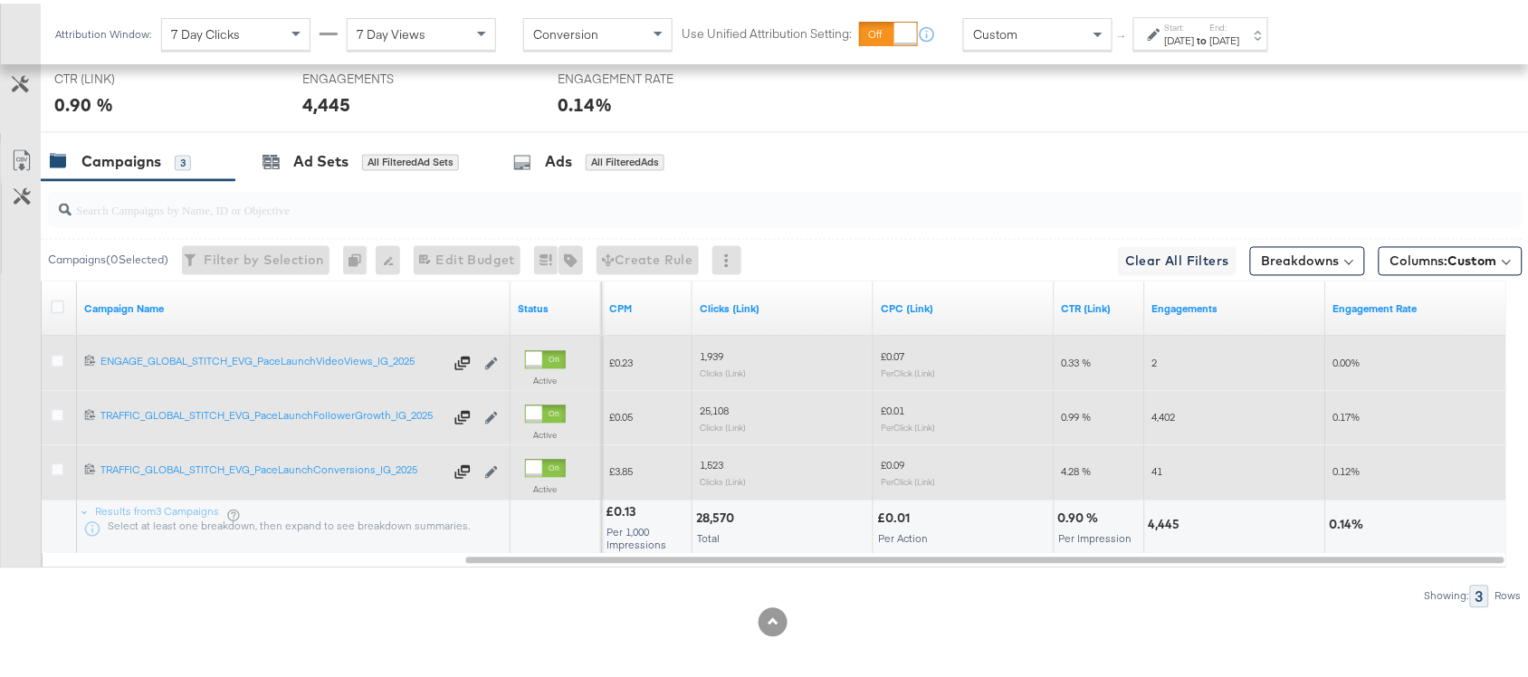
click at [1152, 471] on span "41" at bounding box center [1157, 469] width 11 height 14
